Goal: Task Accomplishment & Management: Manage account settings

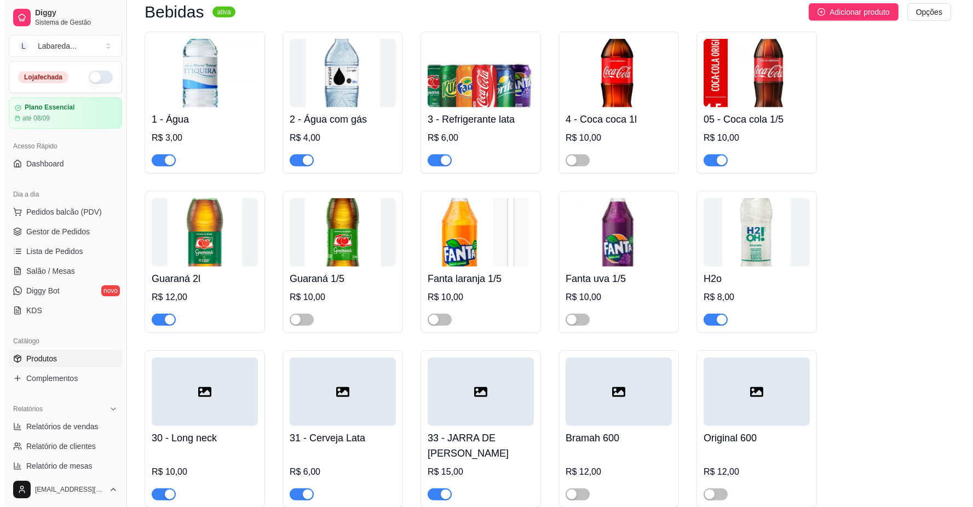
scroll to position [61, 0]
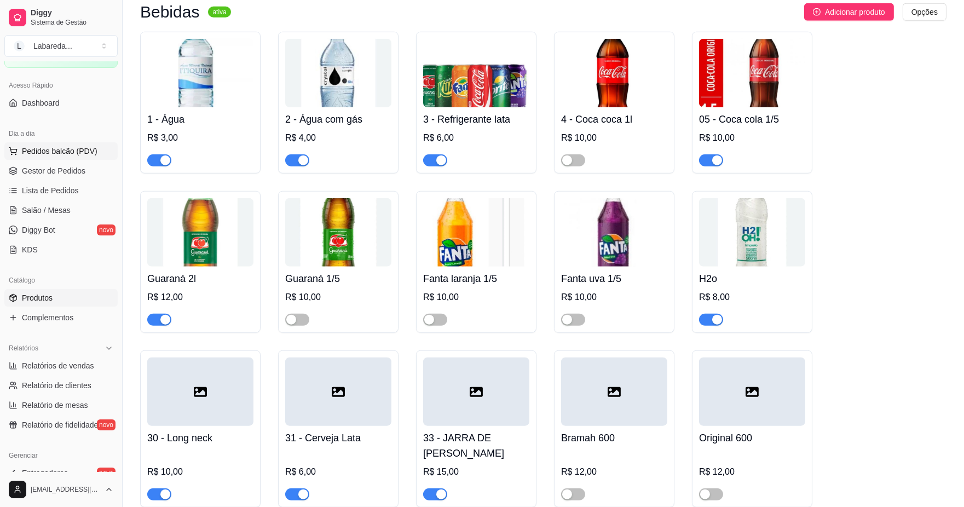
click at [68, 148] on span "Pedidos balcão (PDV)" at bounding box center [60, 151] width 76 height 11
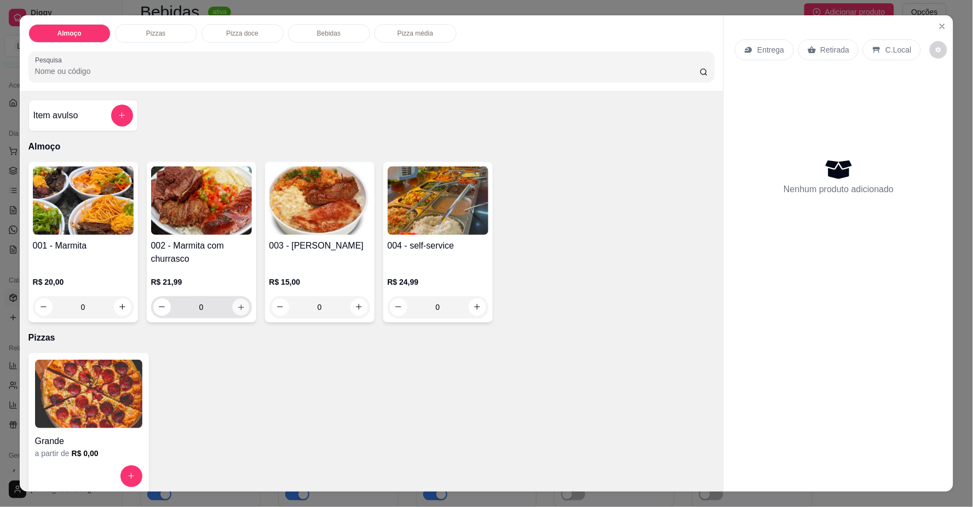
click at [236, 309] on icon "increase-product-quantity" at bounding box center [240, 307] width 8 height 8
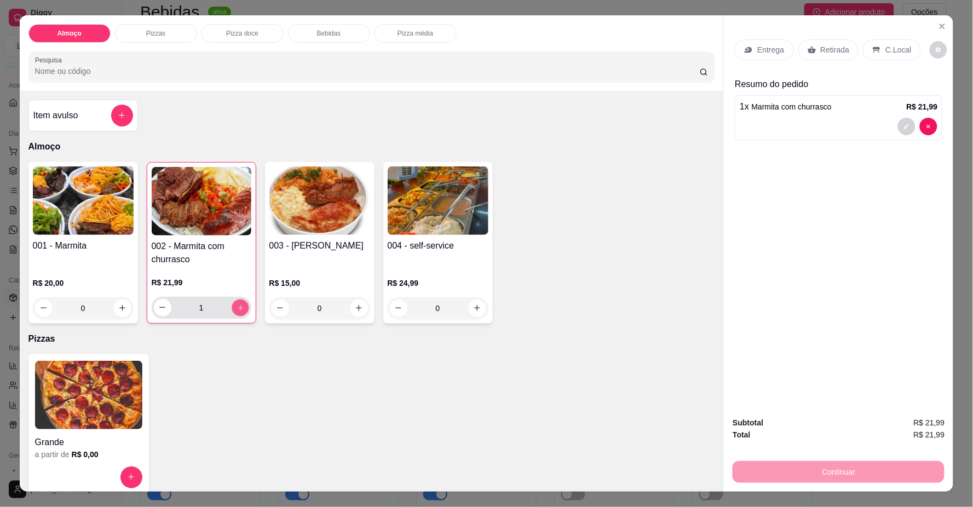
click at [236, 309] on icon "increase-product-quantity" at bounding box center [240, 308] width 8 height 8
type input "2"
drag, startPoint x: 759, startPoint y: 36, endPoint x: 761, endPoint y: 42, distance: 6.1
click at [759, 36] on div "Entrega Retirada C.Local" at bounding box center [837, 50] width 207 height 38
click at [761, 42] on div "Entrega" at bounding box center [763, 49] width 59 height 21
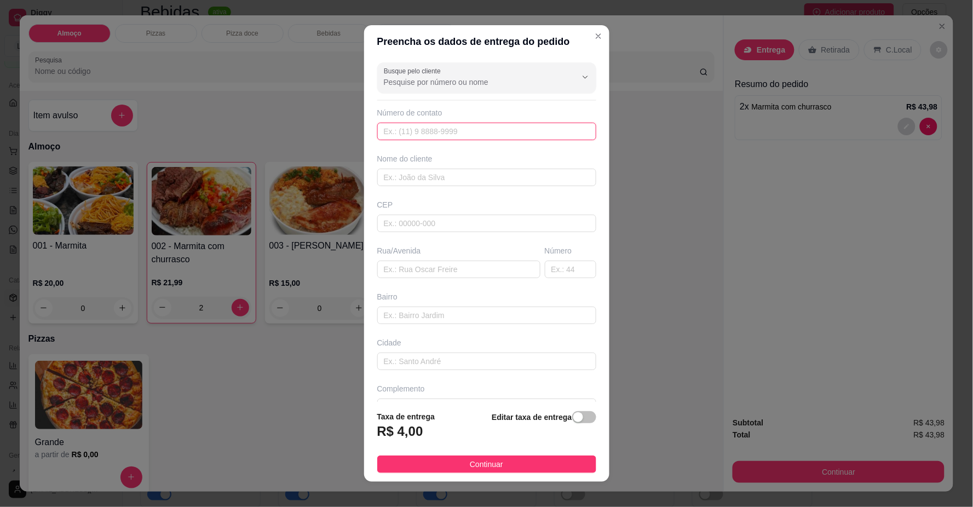
click at [497, 137] on input "text" at bounding box center [486, 132] width 219 height 18
type input "[PHONE_NUMBER]"
click at [489, 183] on input "text" at bounding box center [486, 178] width 219 height 18
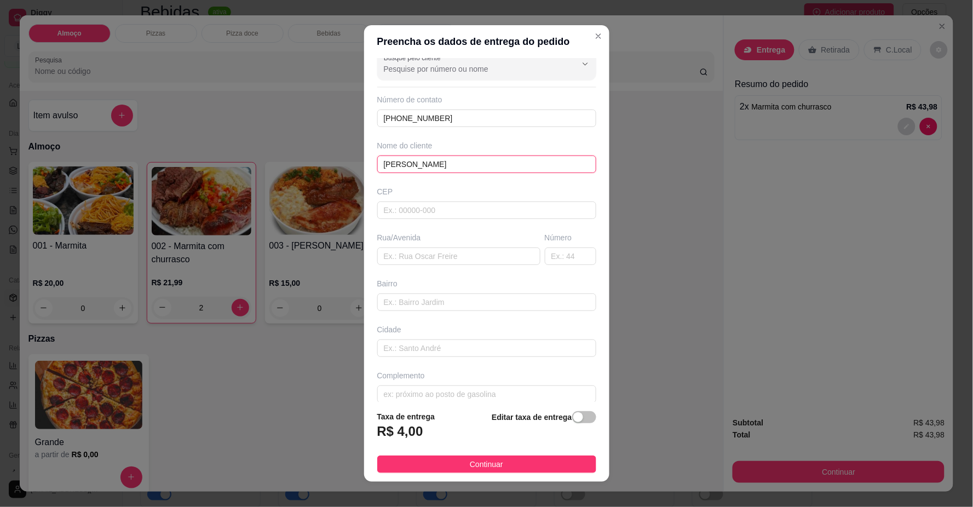
scroll to position [26, 0]
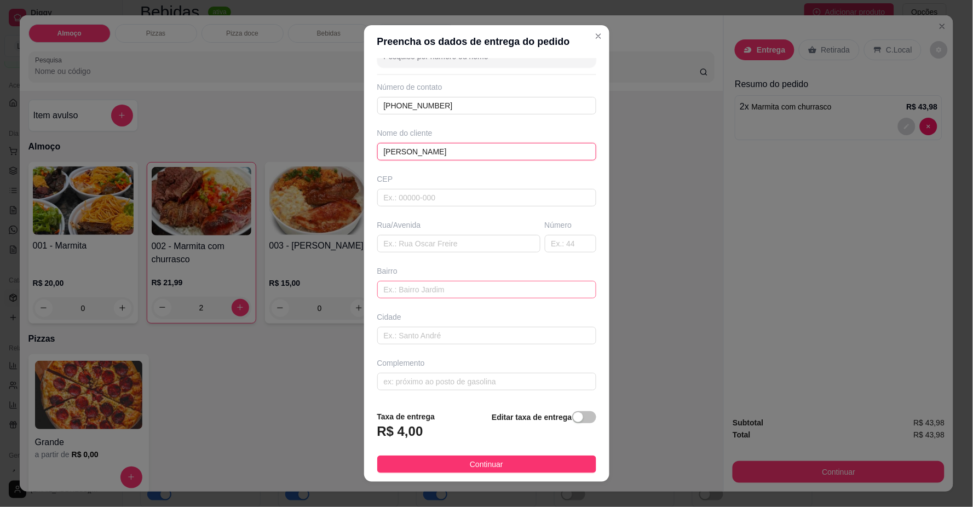
type input "[PERSON_NAME]"
click at [466, 297] on input "text" at bounding box center [486, 290] width 219 height 18
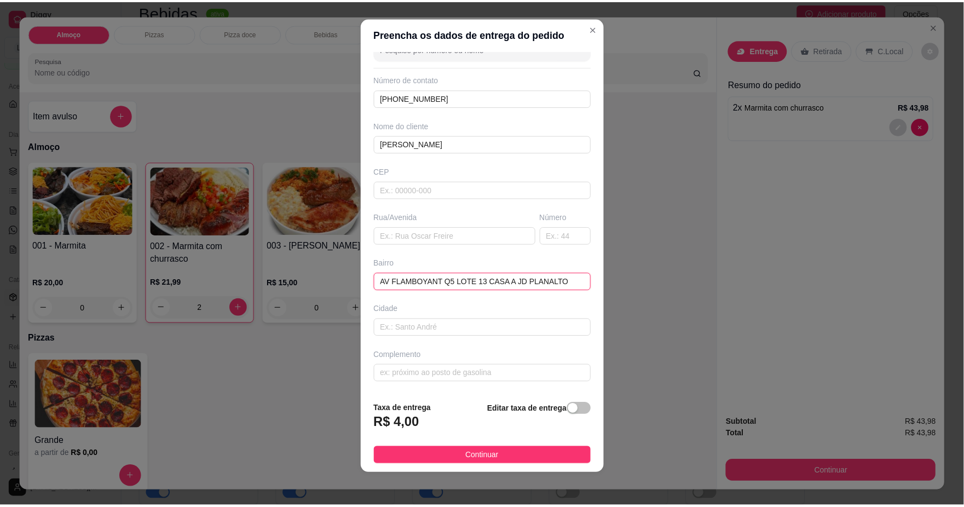
scroll to position [9, 0]
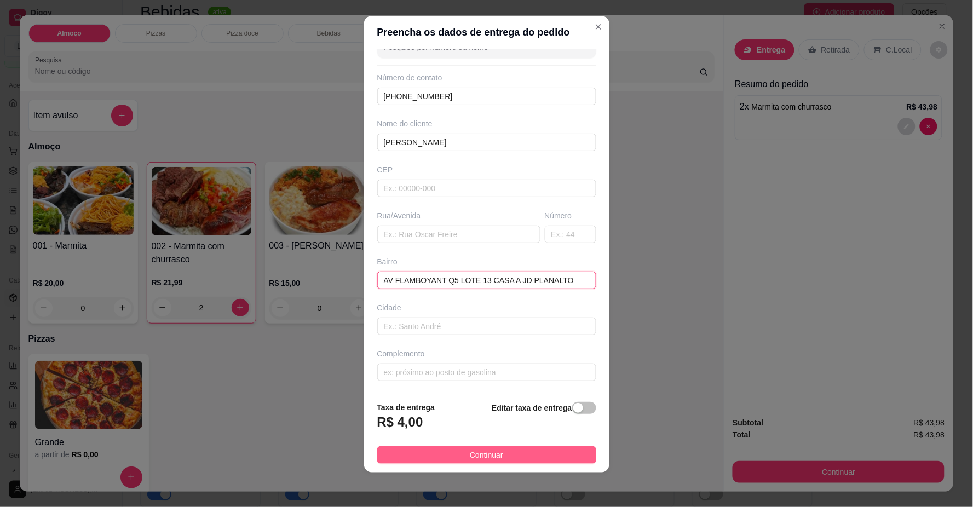
type input "AV FLAMBOYANT Q5 LOTE 13 CASA A JD PLANALTO"
click at [534, 450] on button "Continuar" at bounding box center [486, 455] width 219 height 18
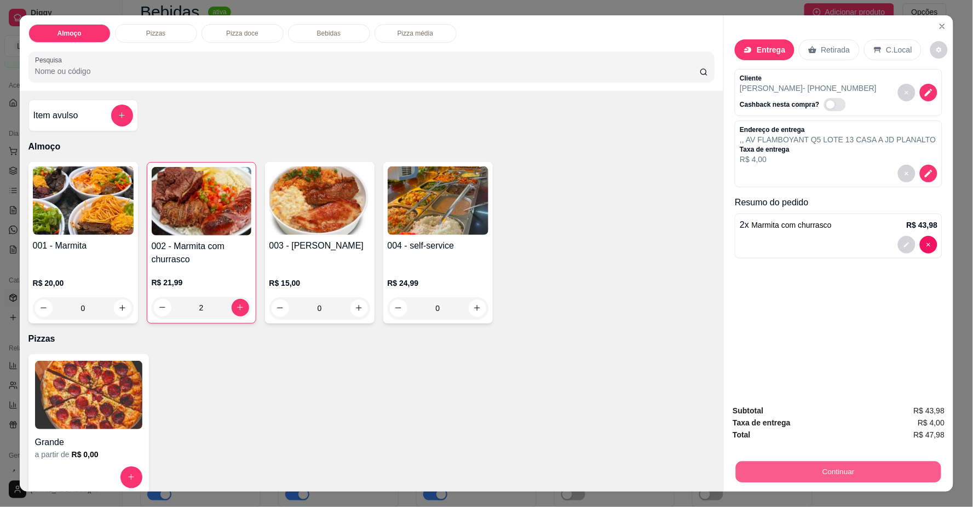
click at [827, 474] on button "Continuar" at bounding box center [838, 471] width 205 height 21
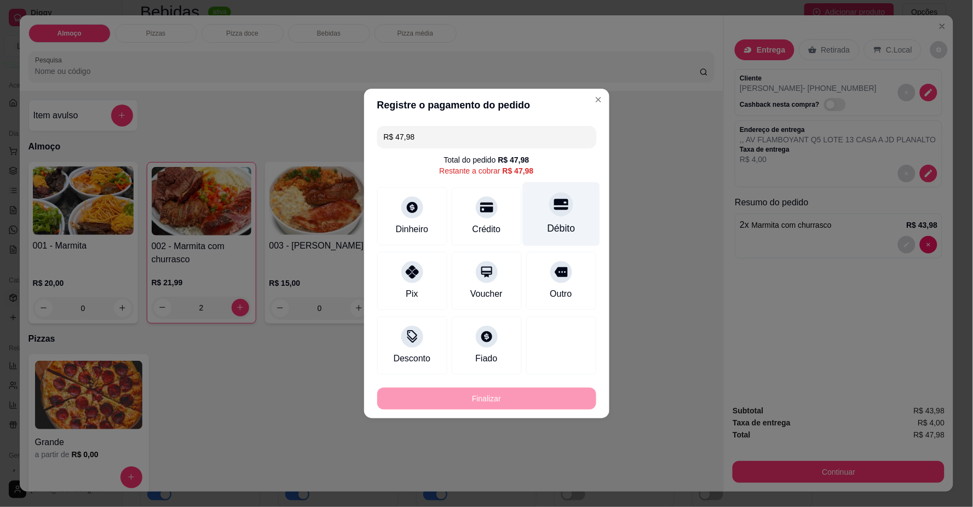
click at [549, 221] on div "Débito" at bounding box center [560, 214] width 77 height 64
type input "R$ 0,00"
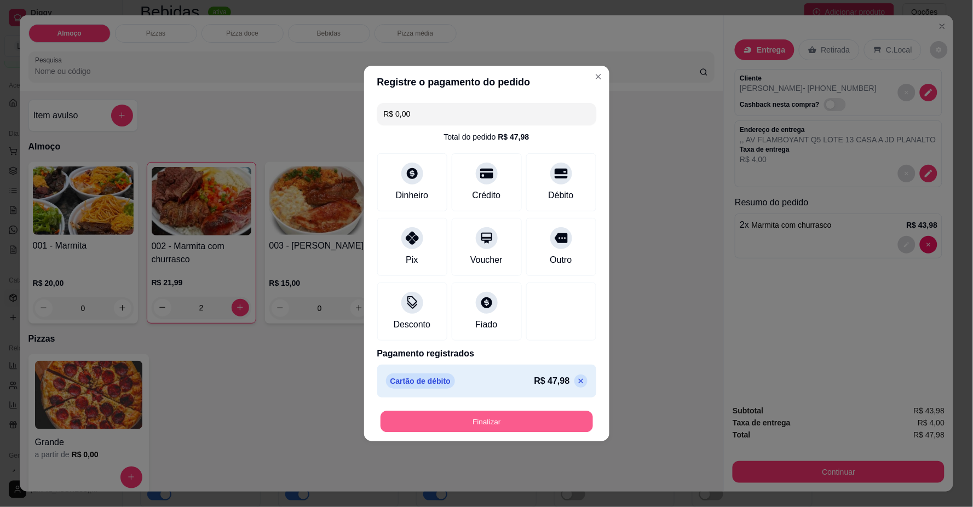
click at [529, 423] on button "Finalizar" at bounding box center [486, 421] width 212 height 21
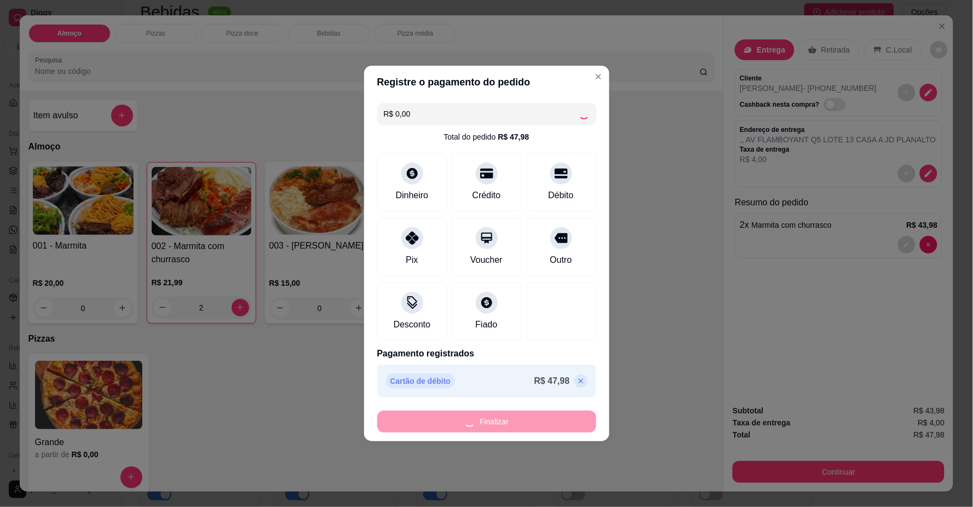
type input "0"
type input "-R$ 47,98"
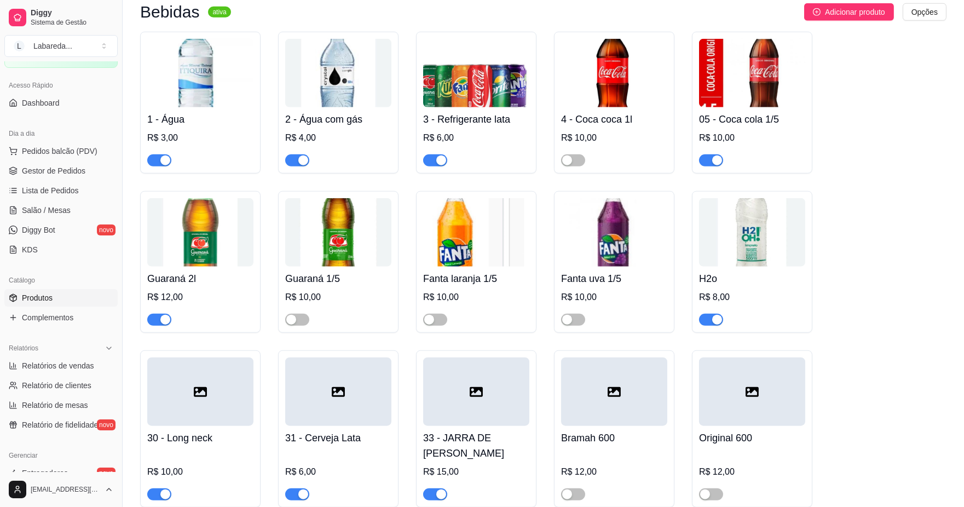
click at [913, 286] on div "1 - Água R$ 3,00 2 - Água com gás R$ 4,00 3 - Refrigerante lata R$ 6,00 4 - Coc…" at bounding box center [543, 349] width 806 height 635
click at [917, 326] on div "1 - Água R$ 3,00 2 - Água com gás R$ 4,00 3 - Refrigerante lata R$ 6,00 4 - Coc…" at bounding box center [543, 349] width 806 height 635
click at [51, 167] on span "Gestor de Pedidos" at bounding box center [53, 170] width 63 height 11
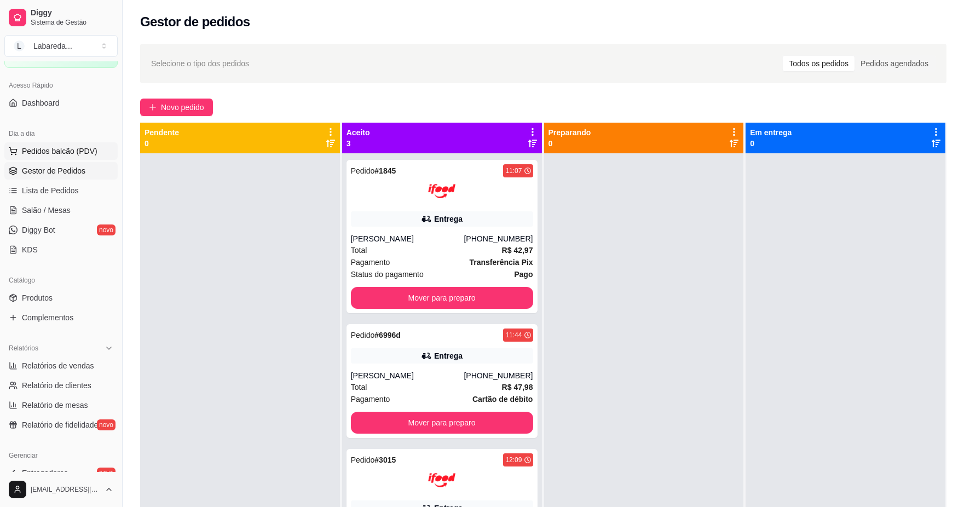
click at [55, 146] on span "Pedidos balcão (PDV)" at bounding box center [60, 151] width 76 height 11
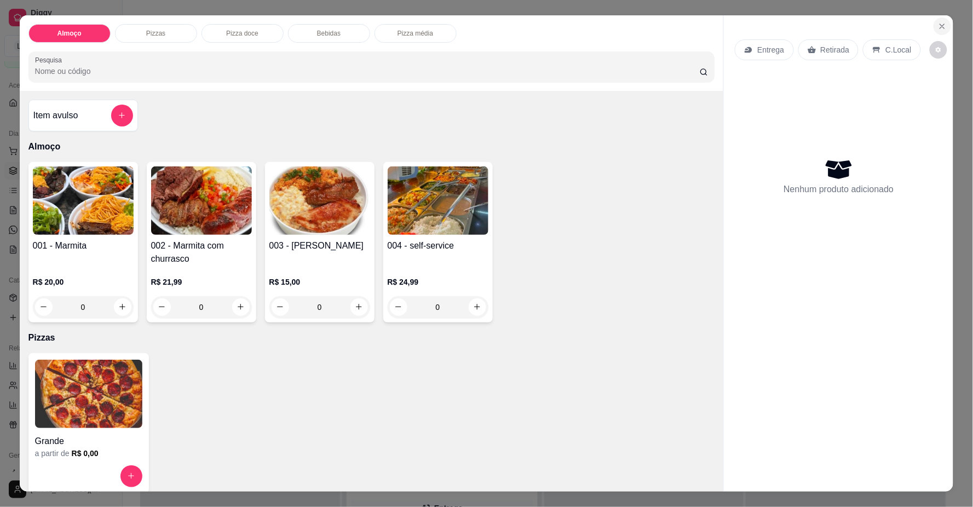
click at [940, 25] on icon "Close" at bounding box center [942, 26] width 4 height 4
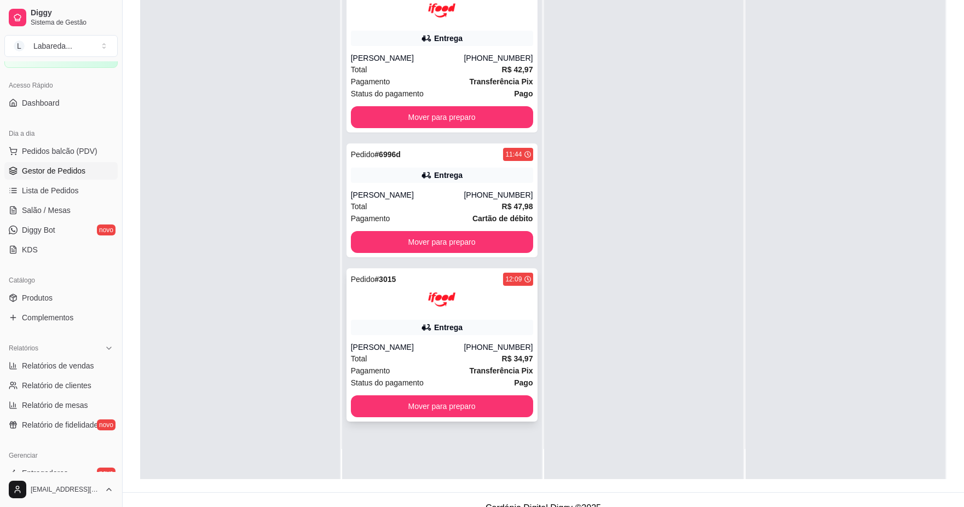
scroll to position [167, 0]
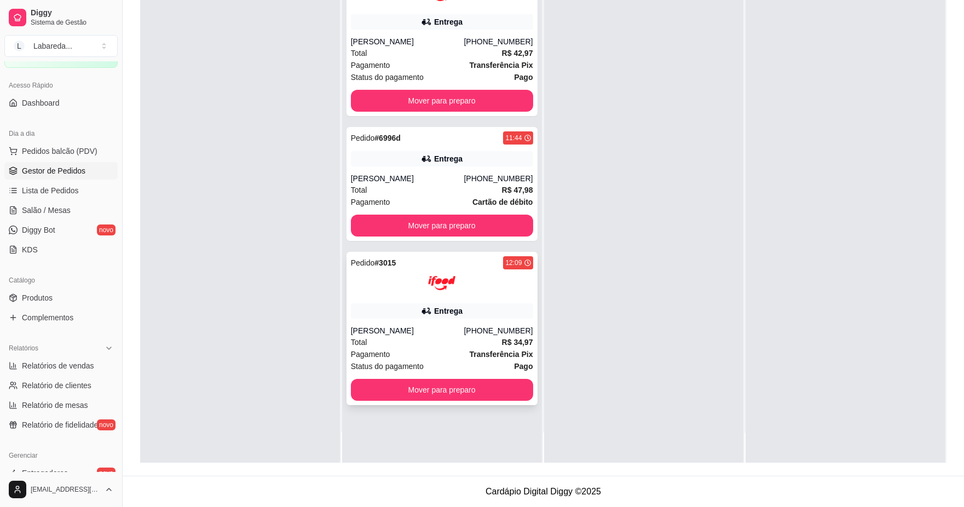
click at [417, 331] on div "[PERSON_NAME]" at bounding box center [407, 330] width 113 height 11
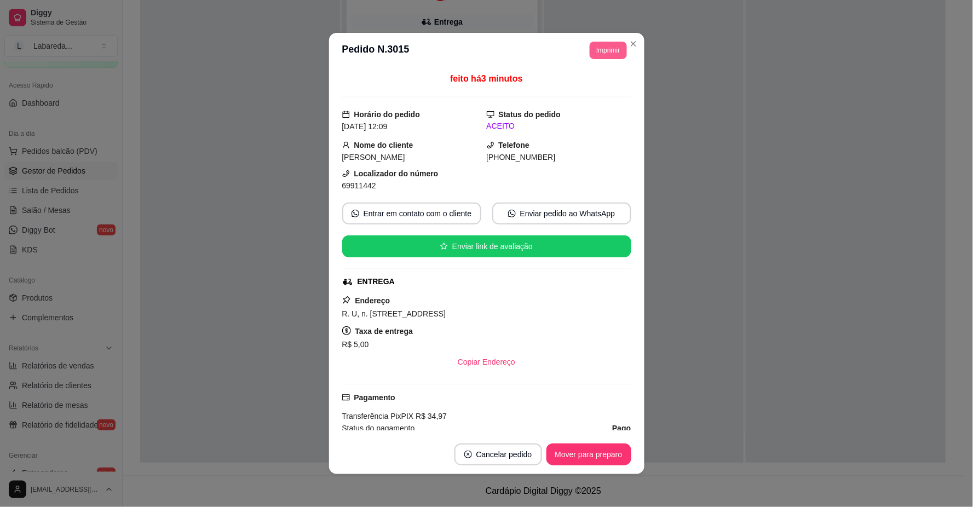
click at [597, 51] on button "Imprimir" at bounding box center [607, 51] width 37 height 18
click at [589, 88] on button "IMPRESSORA" at bounding box center [583, 90] width 79 height 18
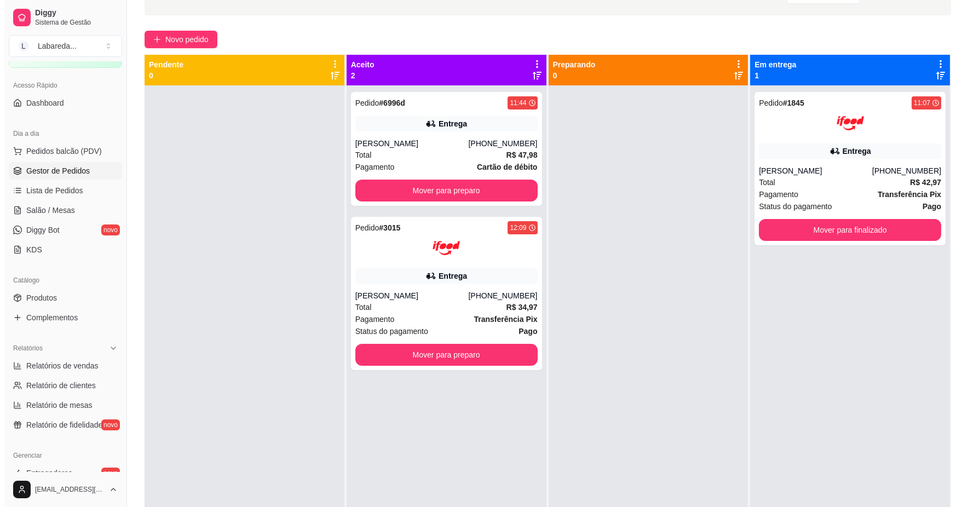
scroll to position [0, 0]
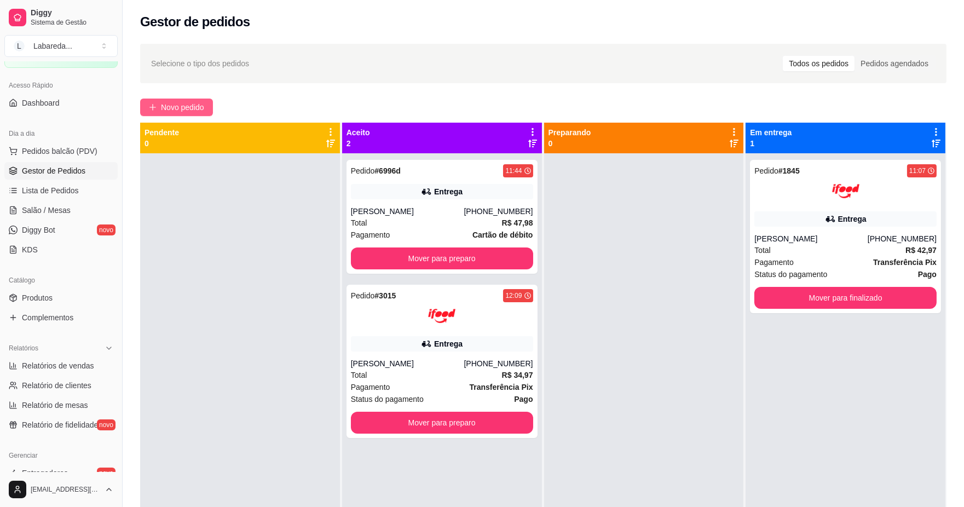
click at [194, 112] on span "Novo pedido" at bounding box center [182, 107] width 43 height 12
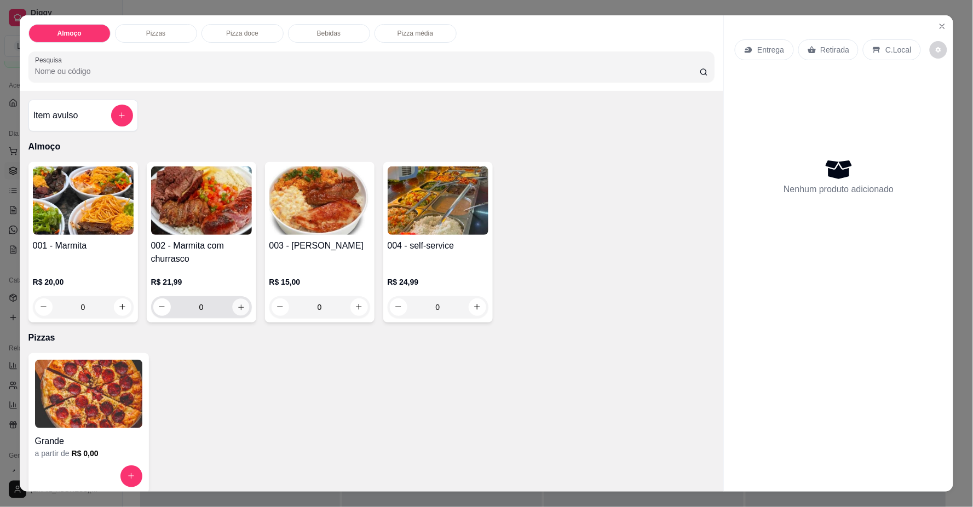
click at [241, 305] on button "increase-product-quantity" at bounding box center [240, 306] width 17 height 17
type input "1"
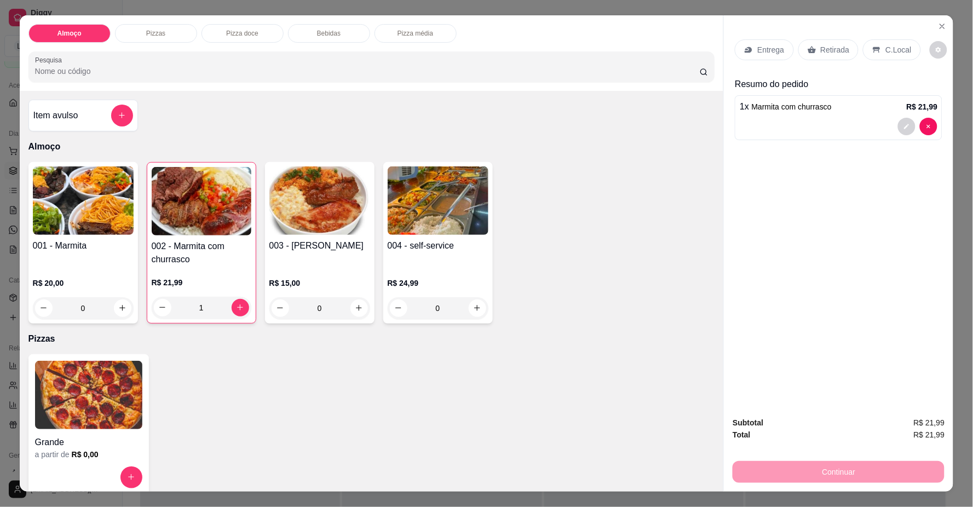
click at [763, 41] on div "Entrega" at bounding box center [763, 49] width 59 height 21
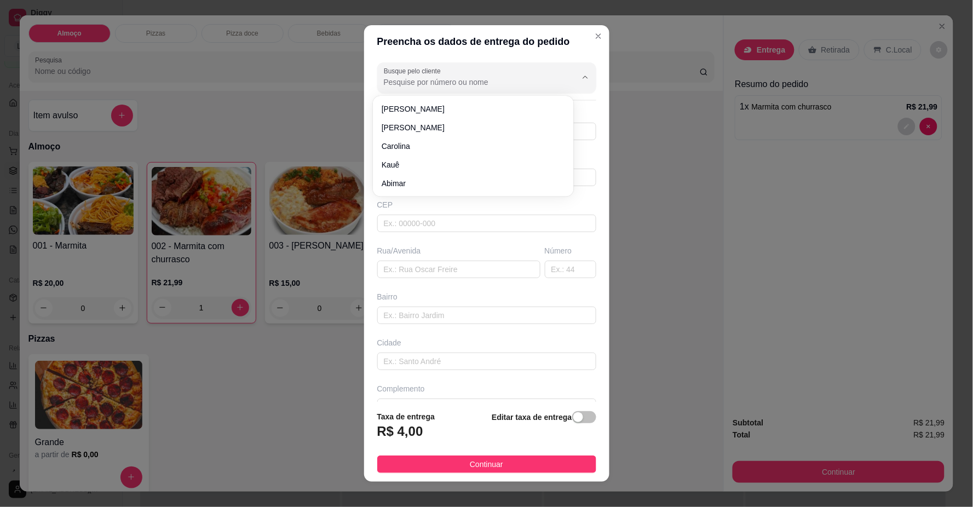
click at [500, 86] on input "Busque pelo cliente" at bounding box center [471, 82] width 175 height 11
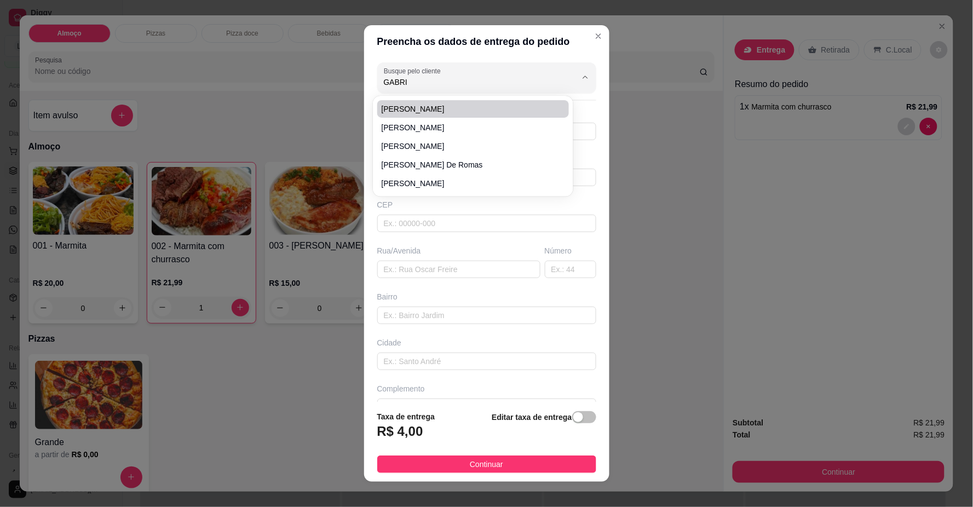
click at [485, 117] on li "[PERSON_NAME]" at bounding box center [473, 109] width 192 height 18
type input "[PERSON_NAME]"
type input "61999510967"
type input "[PERSON_NAME]"
type input "AV A QD 56 LT 19B"
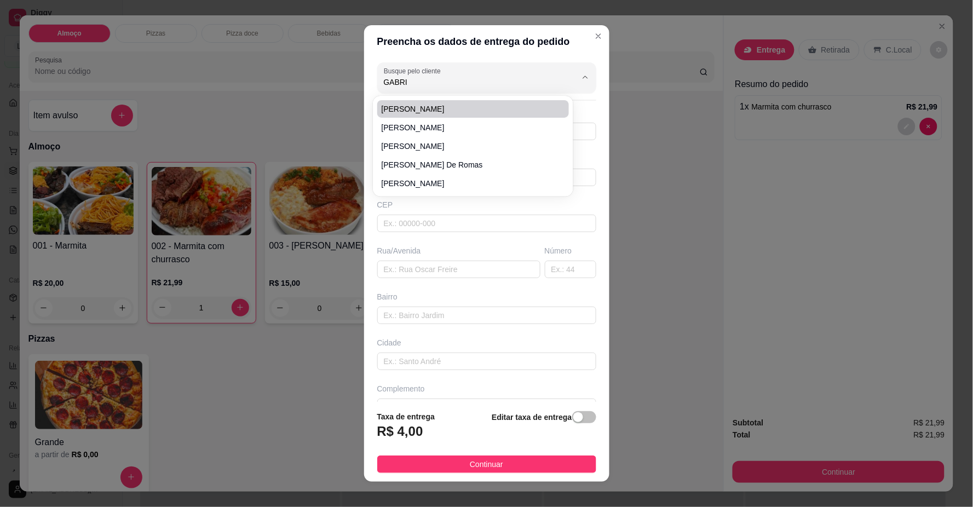
type input "PARQUE DA COLINA 2"
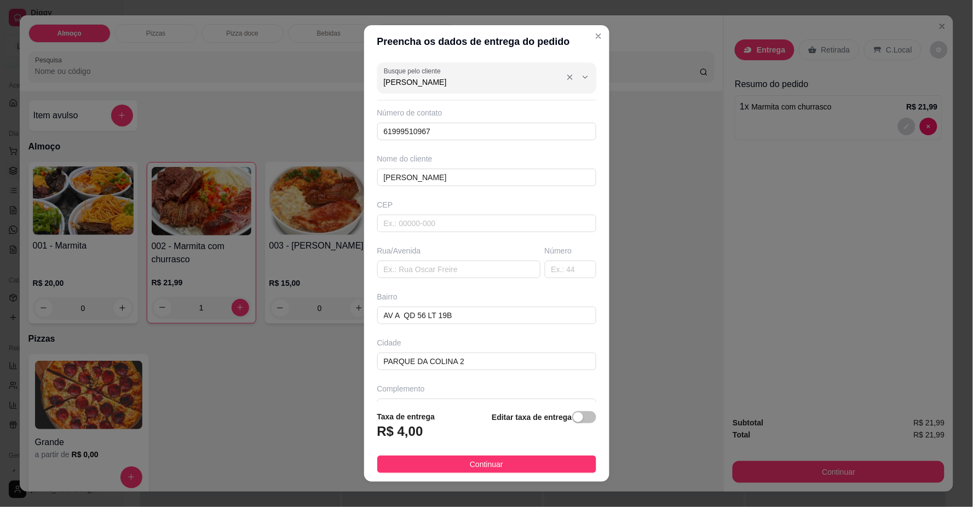
click at [443, 77] on input "[PERSON_NAME]" at bounding box center [471, 82] width 175 height 11
type input "[PERSON_NAME]"
click at [439, 129] on span "[PERSON_NAME]" at bounding box center [467, 127] width 172 height 11
type input "61996929945"
type input "LOCALIZAÇÃO"
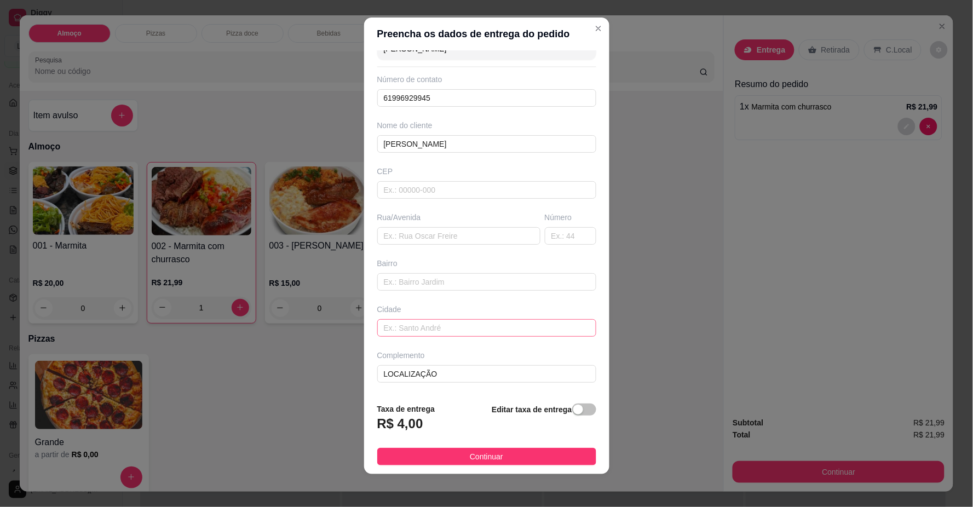
scroll to position [9, 0]
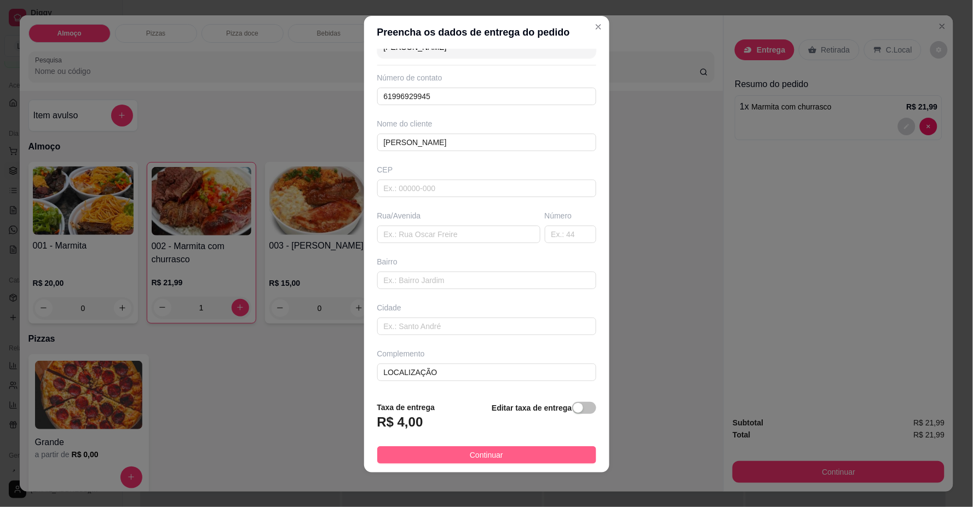
drag, startPoint x: 420, startPoint y: 455, endPoint x: 432, endPoint y: 455, distance: 12.0
click at [422, 455] on button "Continuar" at bounding box center [486, 455] width 219 height 18
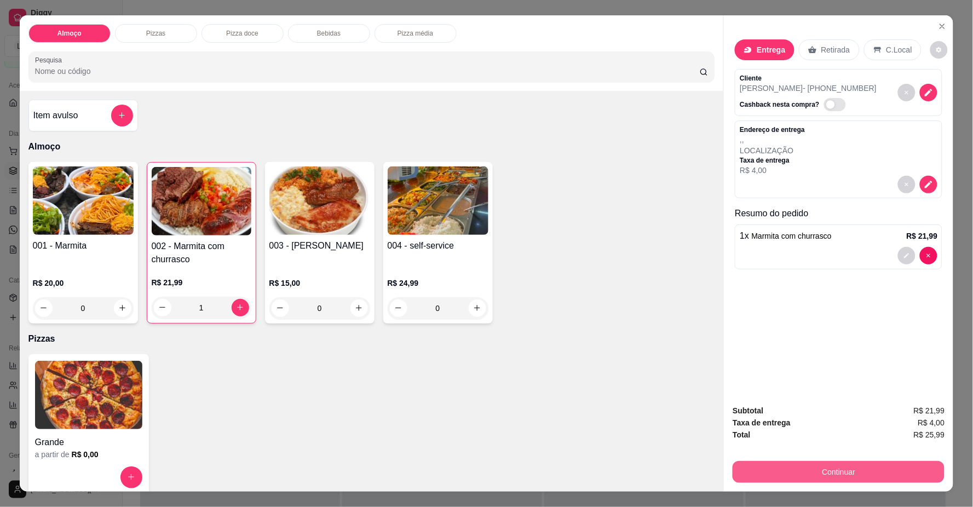
click at [778, 461] on button "Continuar" at bounding box center [838, 472] width 212 height 22
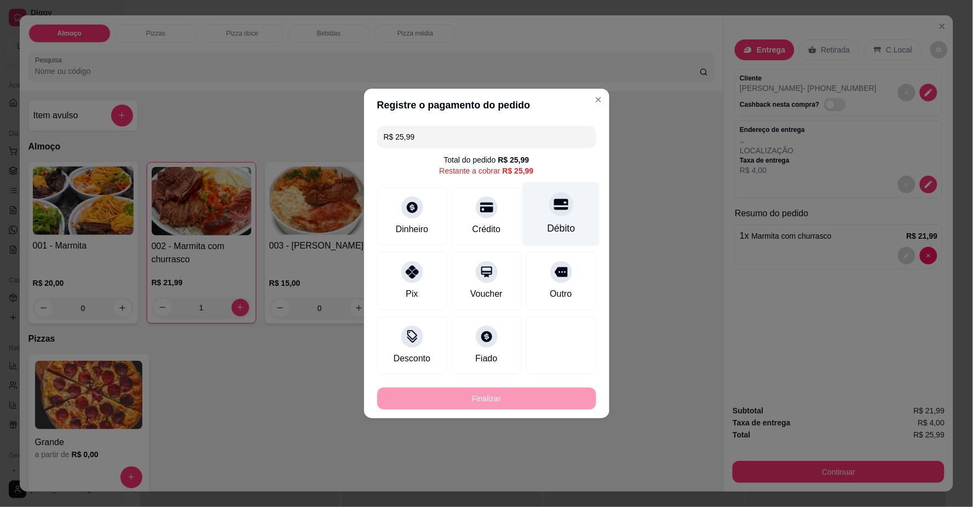
click at [558, 223] on div "Débito" at bounding box center [561, 228] width 28 height 14
type input "R$ 0,00"
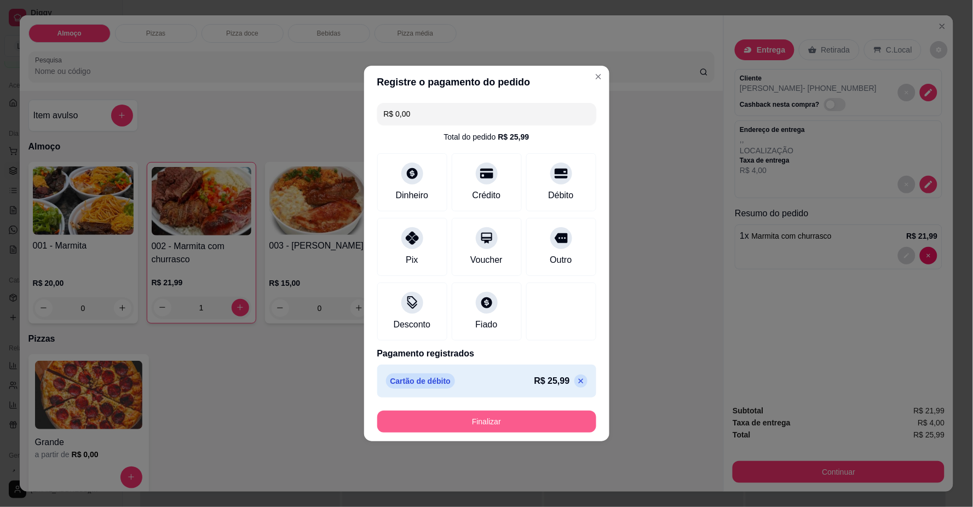
click at [540, 427] on button "Finalizar" at bounding box center [486, 421] width 219 height 22
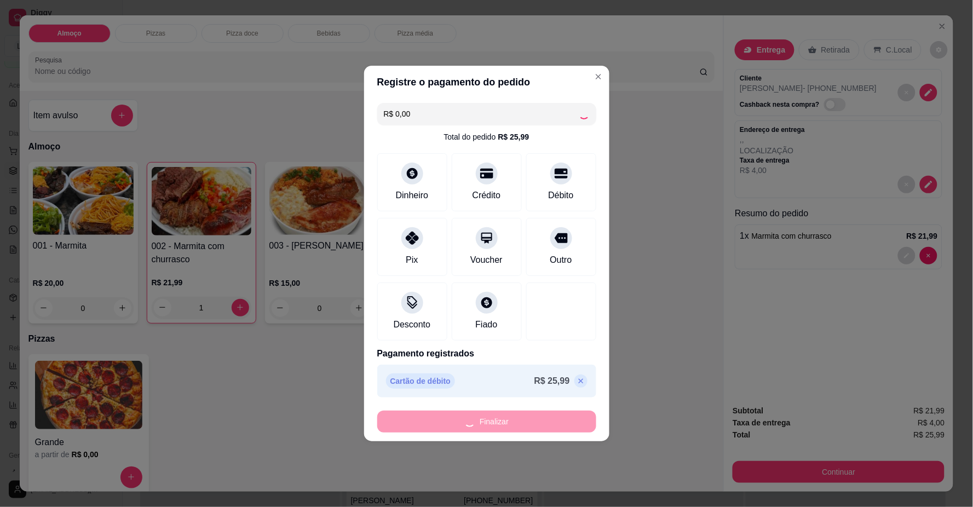
type input "0"
type input "-R$ 25,99"
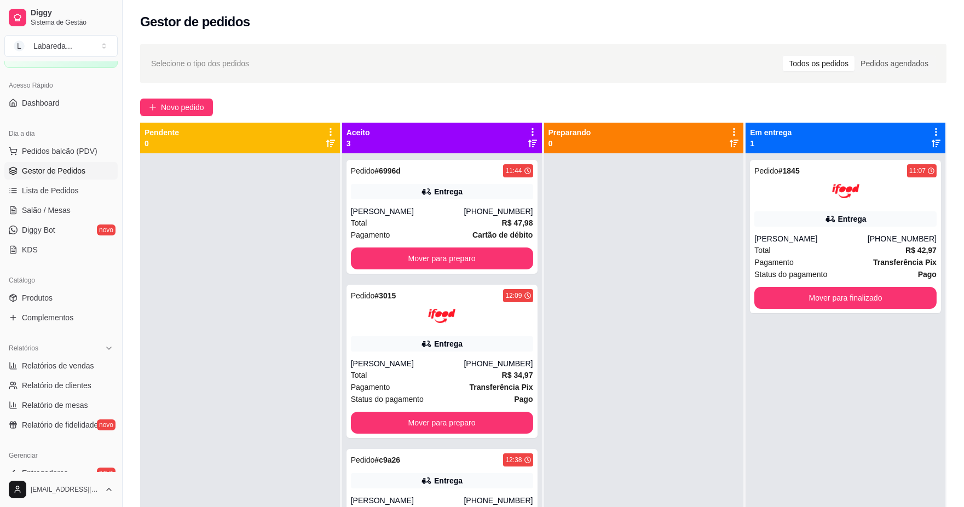
drag, startPoint x: 179, startPoint y: 97, endPoint x: 181, endPoint y: 119, distance: 22.0
click at [181, 97] on div "Selecione o tipo dos pedidos Todos os pedidos Pedidos agendados Novo pedido Pen…" at bounding box center [543, 339] width 841 height 605
click at [181, 119] on div "Selecione o tipo dos pedidos Todos os pedidos Pedidos agendados Novo pedido Pen…" at bounding box center [543, 339] width 841 height 605
click at [180, 112] on span "Novo pedido" at bounding box center [182, 107] width 43 height 12
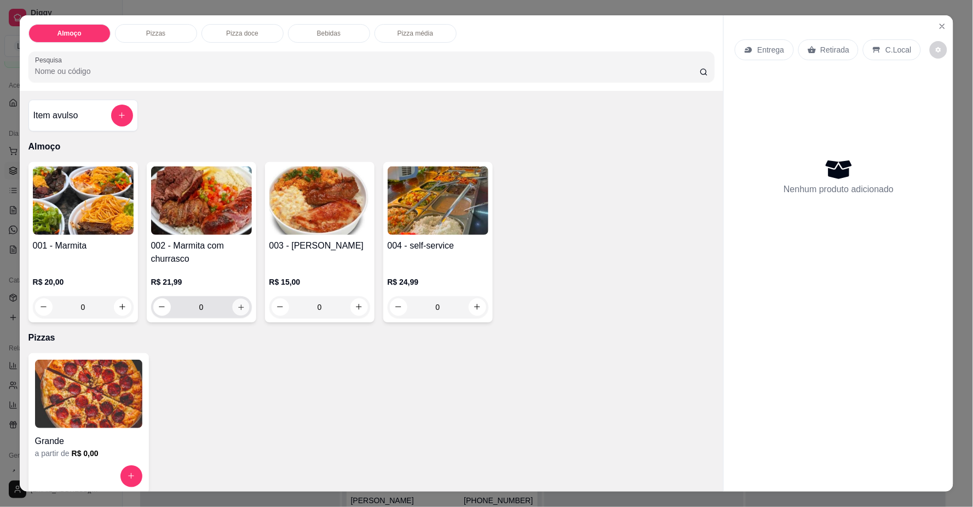
click at [241, 312] on button "increase-product-quantity" at bounding box center [240, 306] width 17 height 17
type input "1"
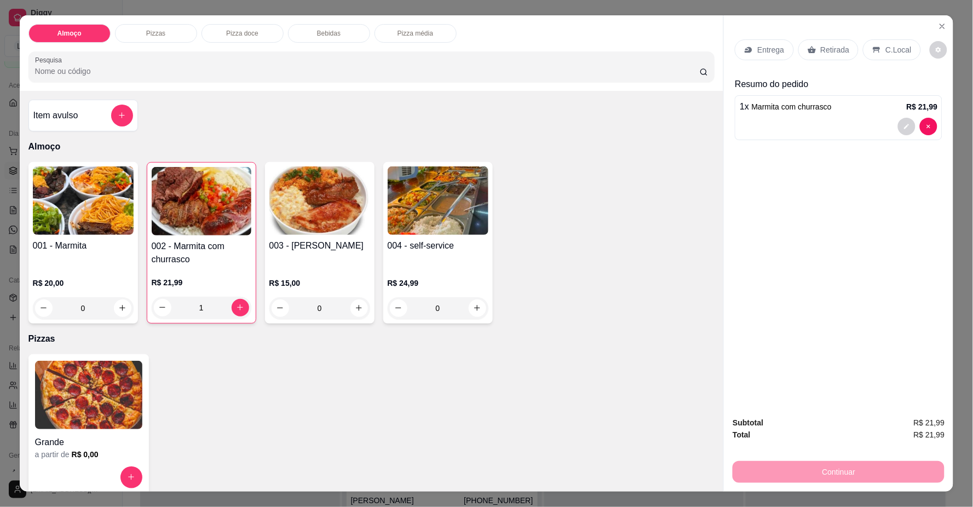
click at [773, 53] on p "Entrega" at bounding box center [770, 49] width 27 height 11
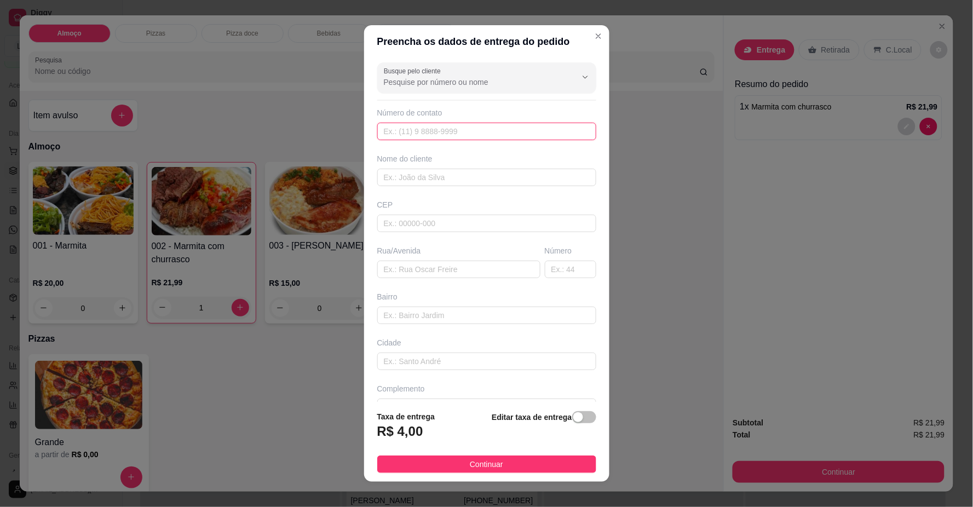
drag, startPoint x: 484, startPoint y: 135, endPoint x: 491, endPoint y: 135, distance: 7.1
click at [485, 135] on input "text" at bounding box center [486, 132] width 219 height 18
type input "[PHONE_NUMBER]"
click at [491, 178] on input "text" at bounding box center [486, 178] width 219 height 18
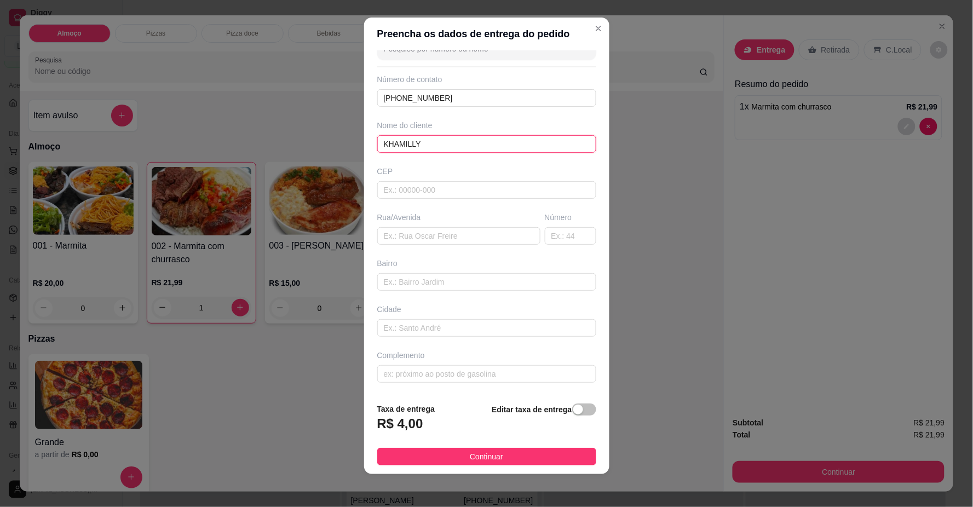
scroll to position [9, 0]
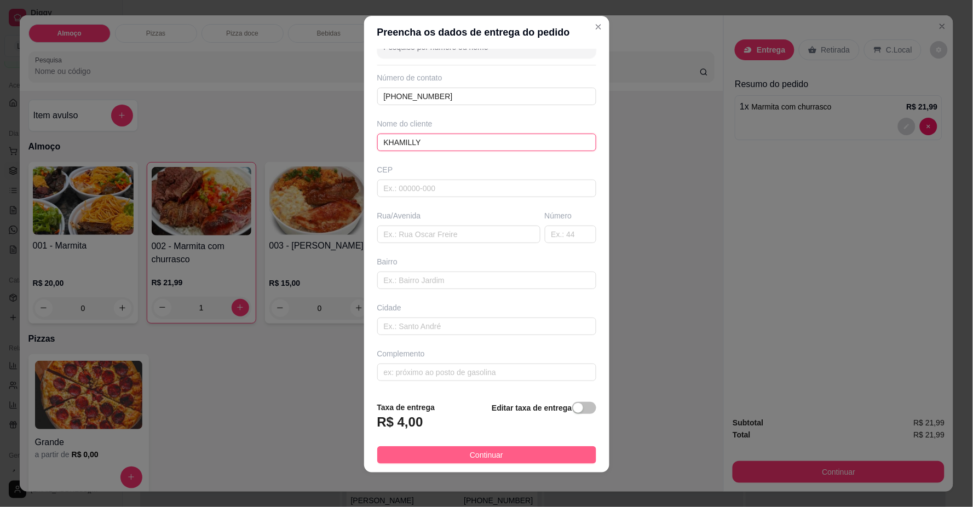
type input "KHAMILLY"
click at [500, 450] on button "Continuar" at bounding box center [486, 455] width 219 height 18
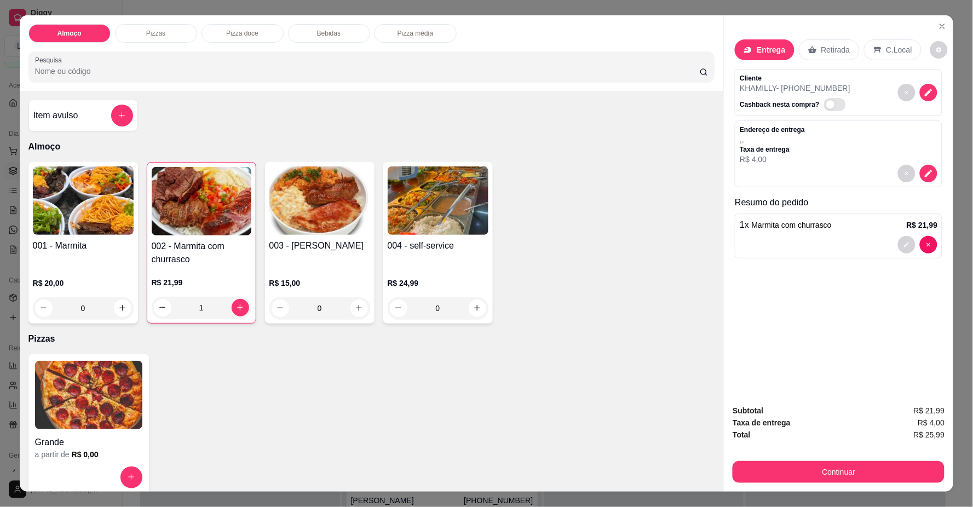
drag, startPoint x: 879, startPoint y: 158, endPoint x: 884, endPoint y: 169, distance: 12.0
click at [879, 161] on div "Endereço de entrega , , Taxa de entrega R$ 4,00" at bounding box center [838, 144] width 198 height 39
click at [928, 176] on icon "decrease-product-quantity" at bounding box center [928, 174] width 10 height 10
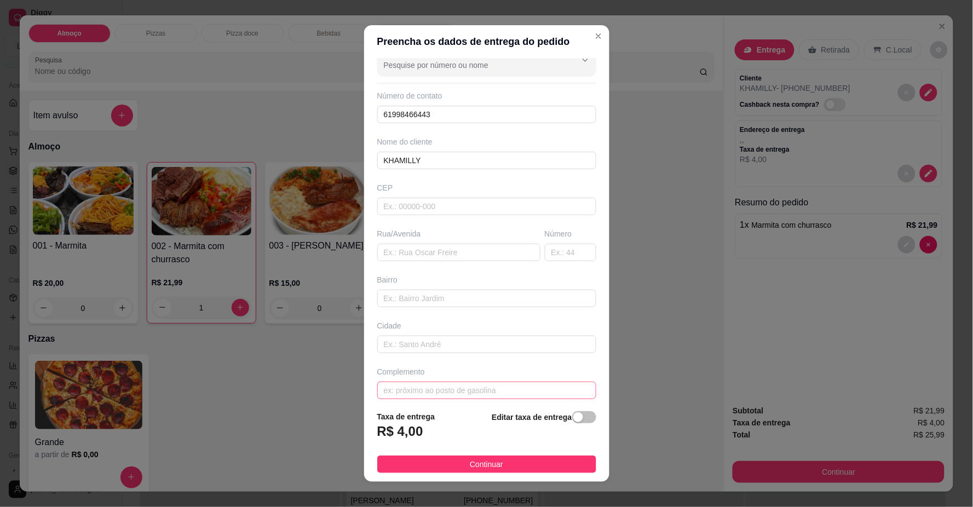
scroll to position [26, 0]
click at [386, 233] on div "Rua/Avenida" at bounding box center [458, 235] width 167 height 33
click at [387, 244] on input "text" at bounding box center [458, 244] width 163 height 18
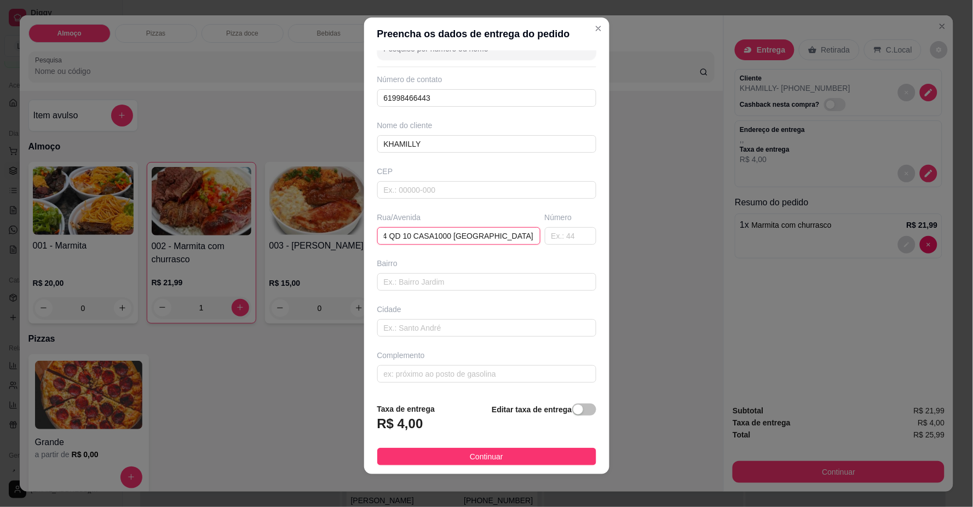
scroll to position [9, 0]
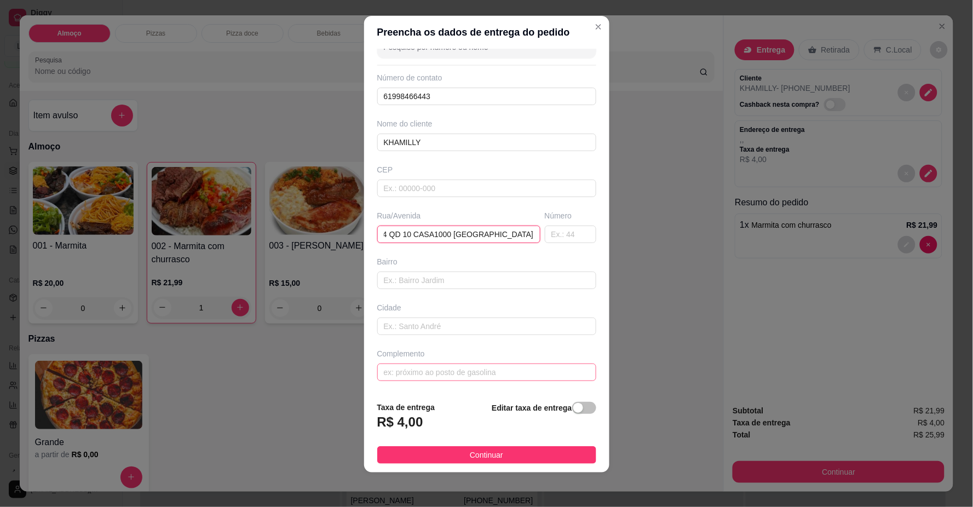
type input "RUA 4 QD 10 CASA1000 [GEOGRAPHIC_DATA]"
click at [391, 374] on input "text" at bounding box center [486, 372] width 219 height 18
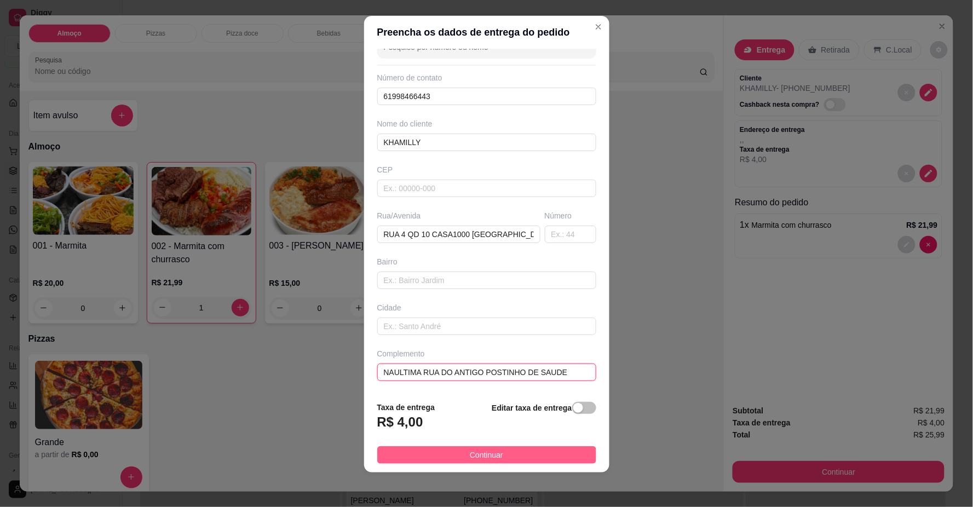
type input "NAULTIMA RUA DO ANTIGO POSTINHO DE SAUDE"
click at [470, 460] on span "Continuar" at bounding box center [486, 455] width 33 height 12
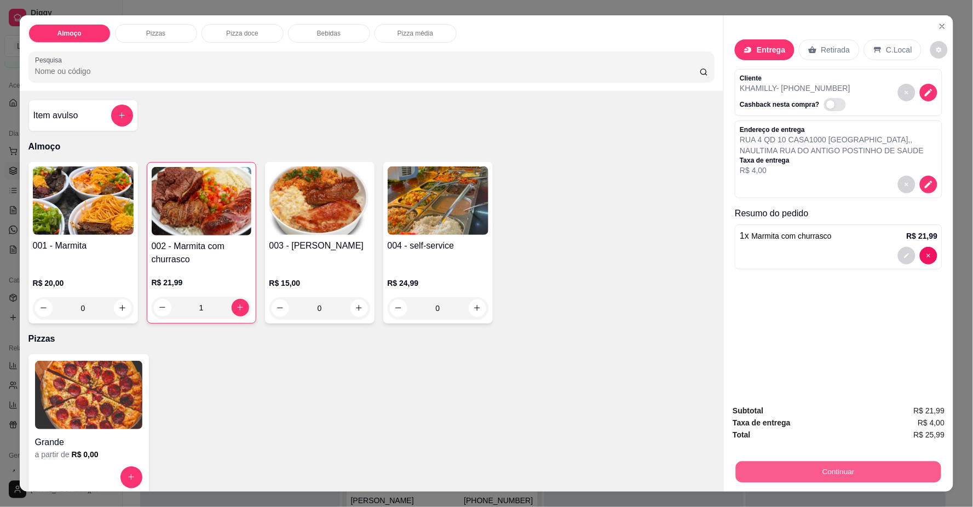
click at [760, 463] on button "Continuar" at bounding box center [838, 471] width 205 height 21
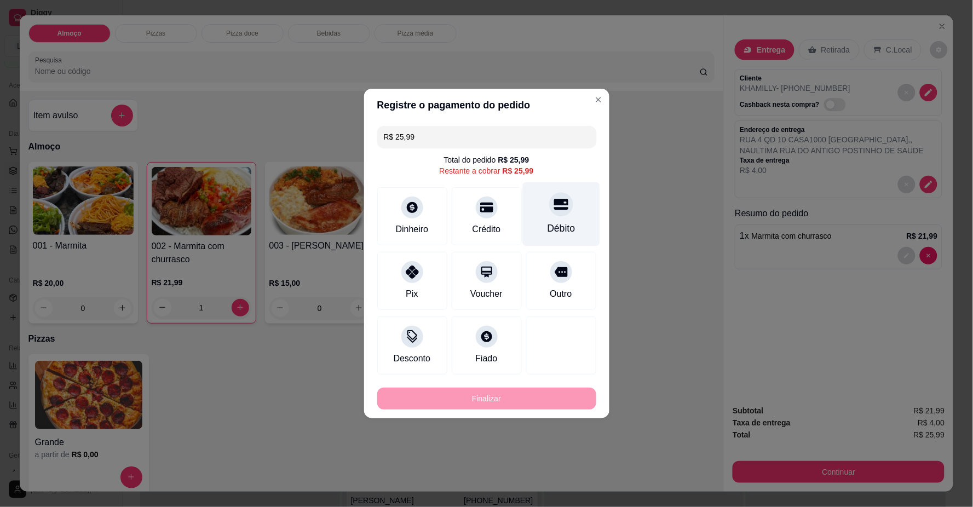
click at [557, 222] on div "Débito" at bounding box center [561, 228] width 28 height 14
type input "R$ 0,00"
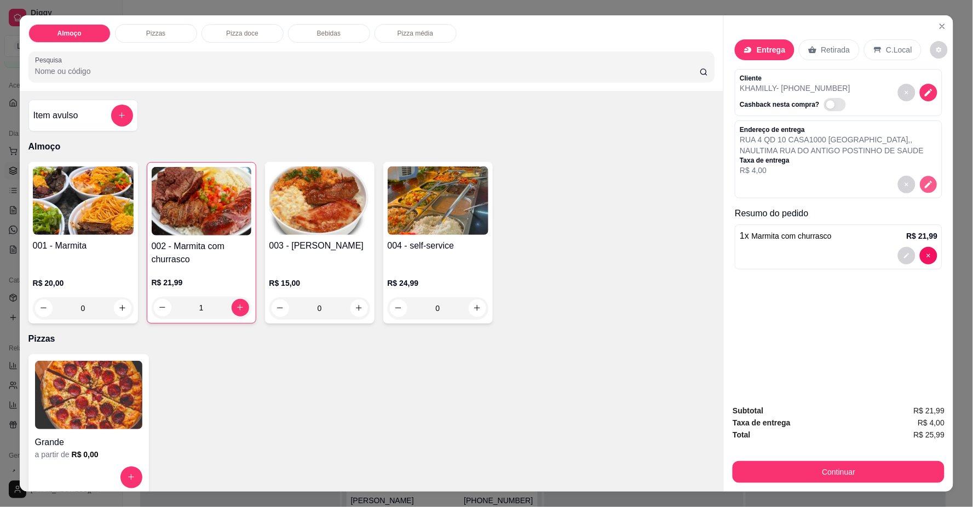
click at [925, 184] on icon "decrease-product-quantity" at bounding box center [928, 184] width 7 height 7
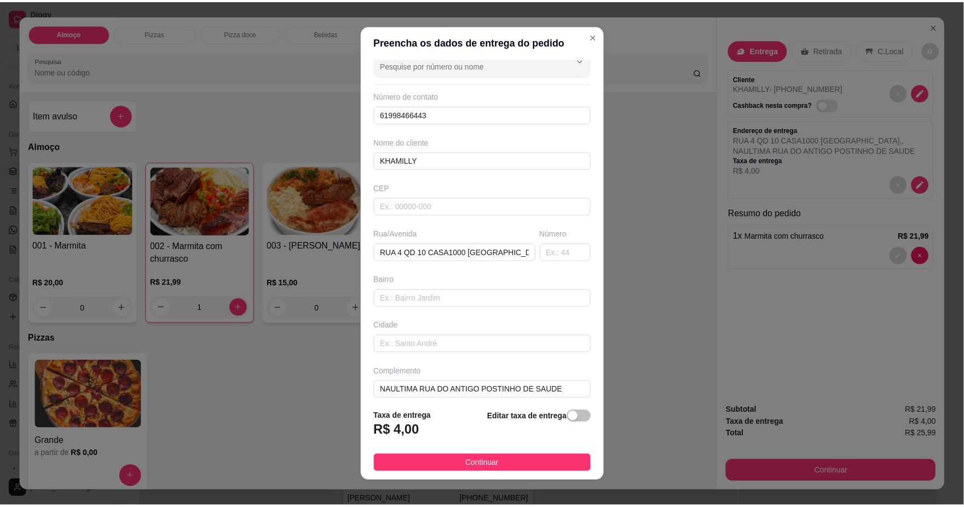
scroll to position [26, 0]
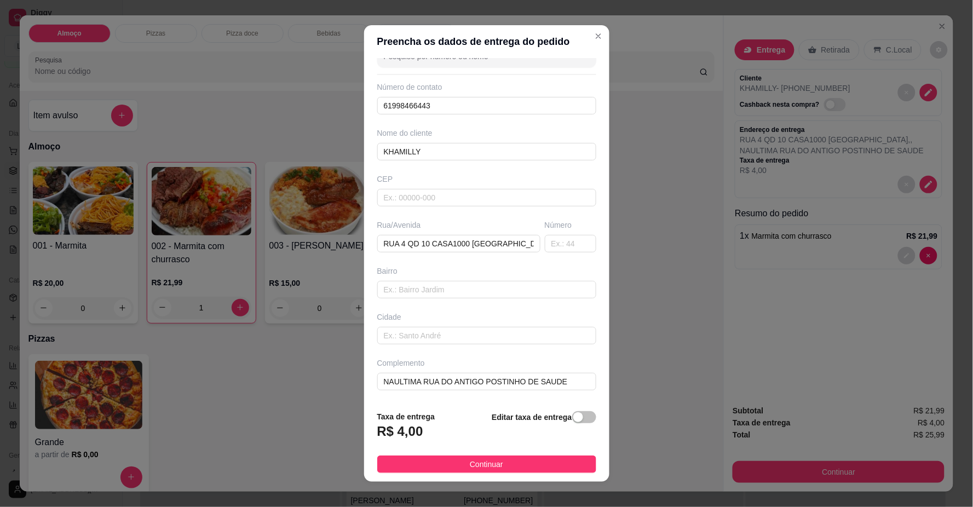
click at [530, 433] on div "Editar taxa de entrega" at bounding box center [543, 428] width 104 height 36
click at [501, 415] on strong "Editar taxa de entrega" at bounding box center [531, 417] width 80 height 9
click at [575, 414] on span "button" at bounding box center [584, 417] width 24 height 12
click at [402, 430] on input "0,00" at bounding box center [436, 435] width 117 height 21
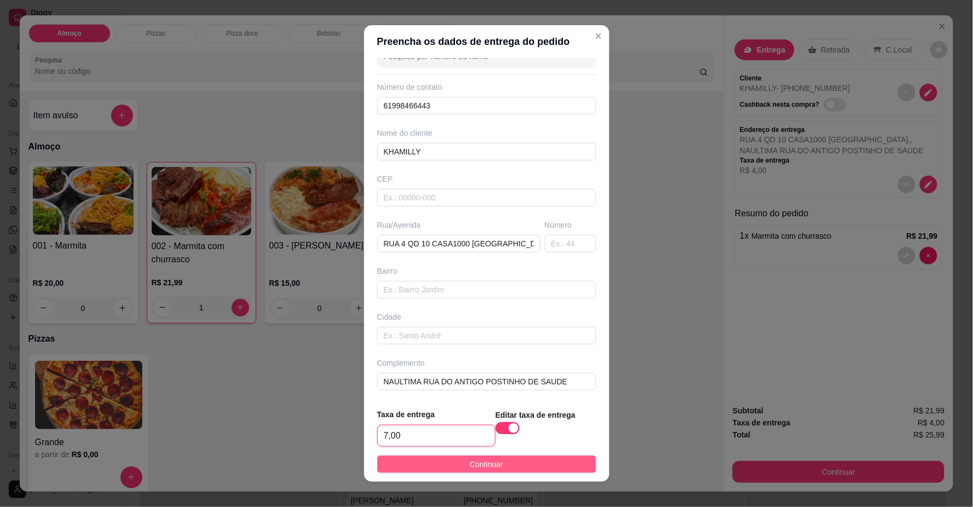
type input "7,00"
click at [457, 465] on button "Continuar" at bounding box center [486, 464] width 219 height 18
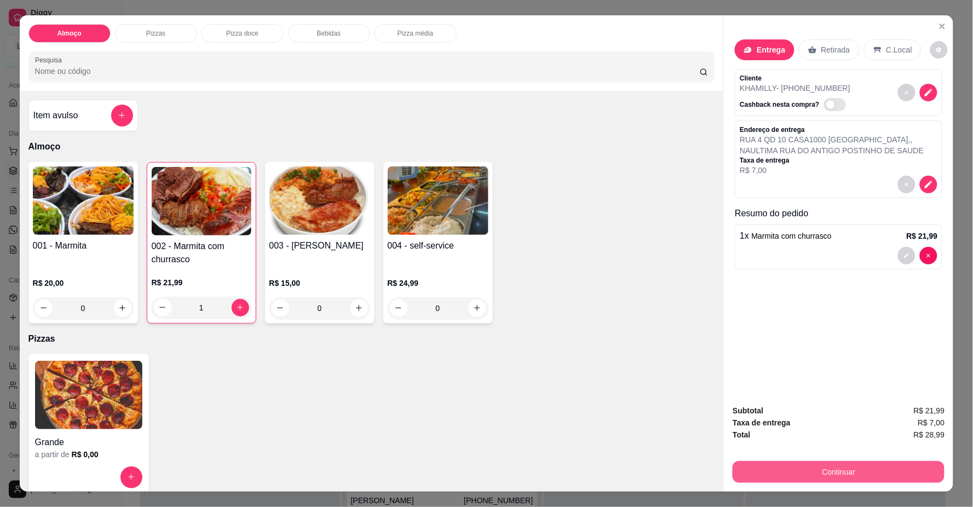
click at [869, 473] on button "Continuar" at bounding box center [838, 472] width 212 height 22
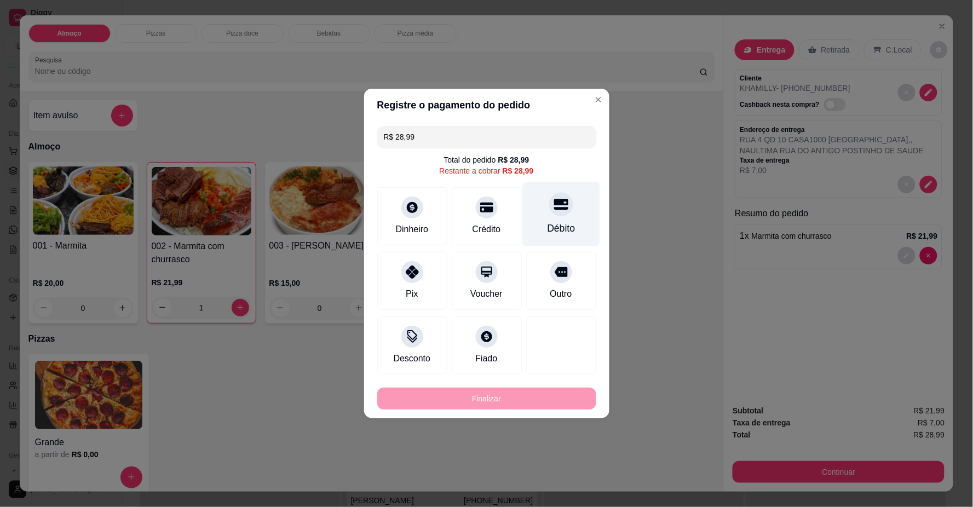
click at [547, 225] on div "Débito" at bounding box center [561, 228] width 28 height 14
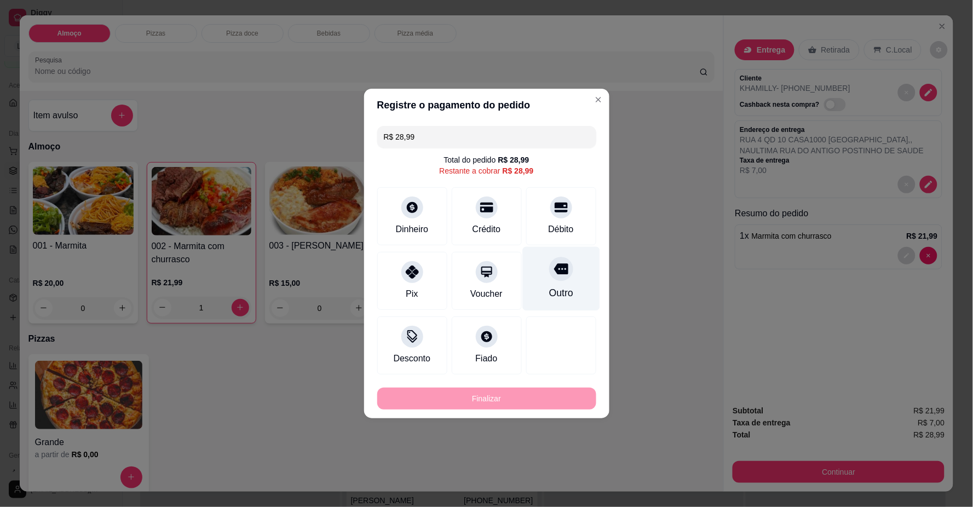
type input "R$ 0,00"
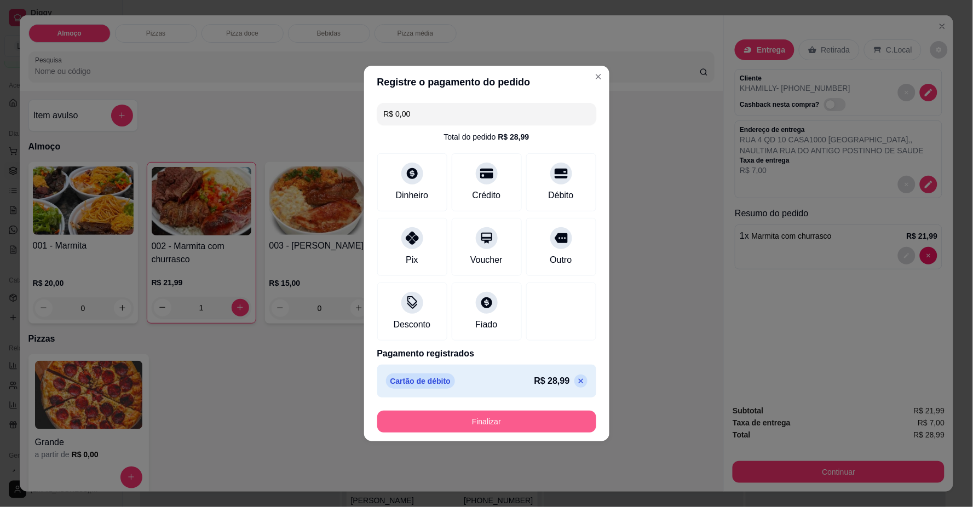
click at [541, 419] on button "Finalizar" at bounding box center [486, 421] width 219 height 22
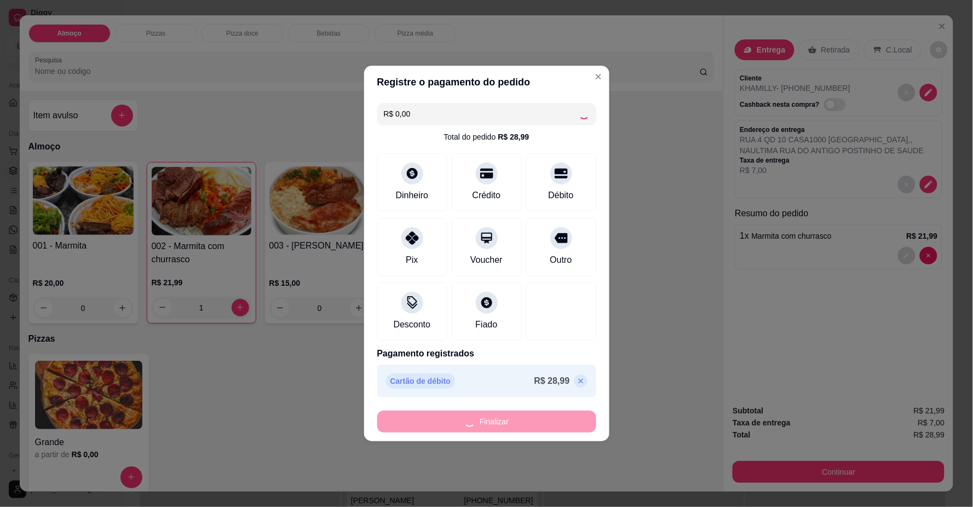
type input "0"
type input "-R$ 28,99"
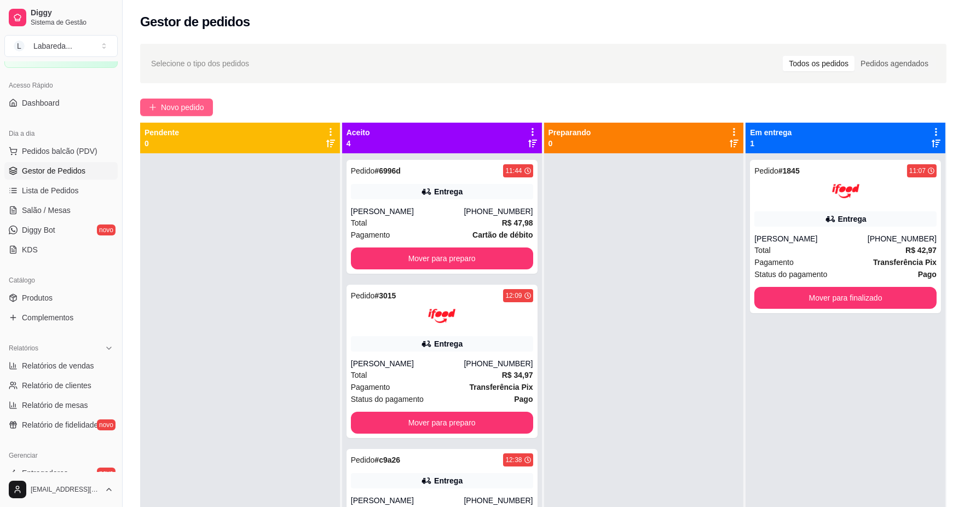
click at [190, 111] on span "Novo pedido" at bounding box center [182, 107] width 43 height 12
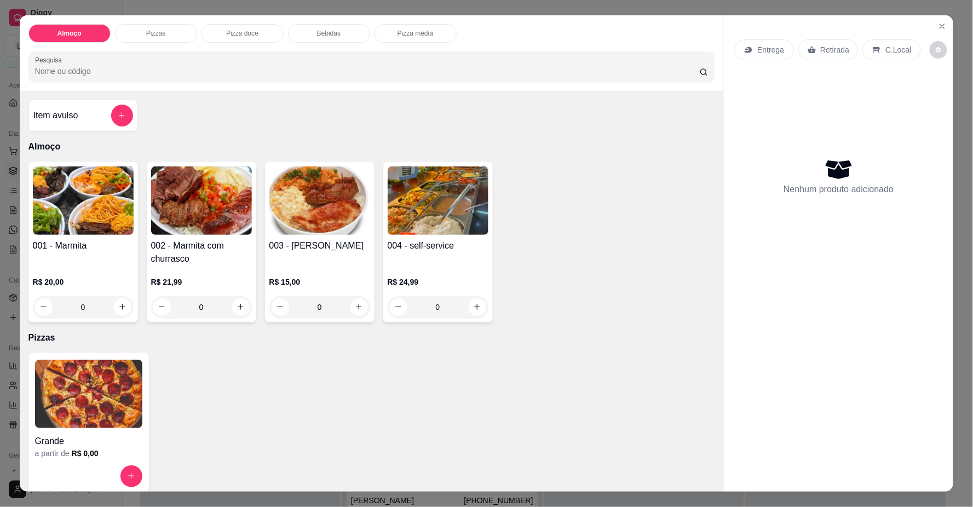
click at [939, 27] on icon "Close" at bounding box center [942, 26] width 9 height 9
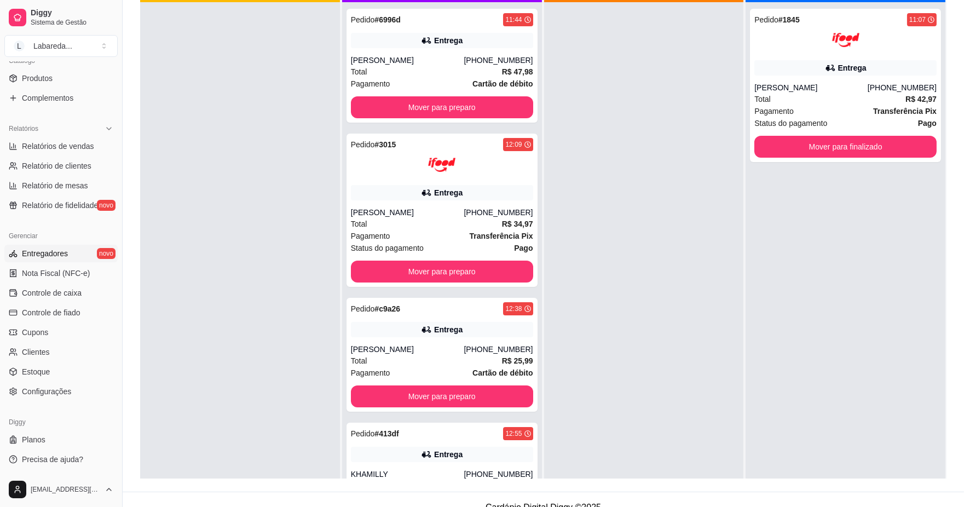
scroll to position [167, 0]
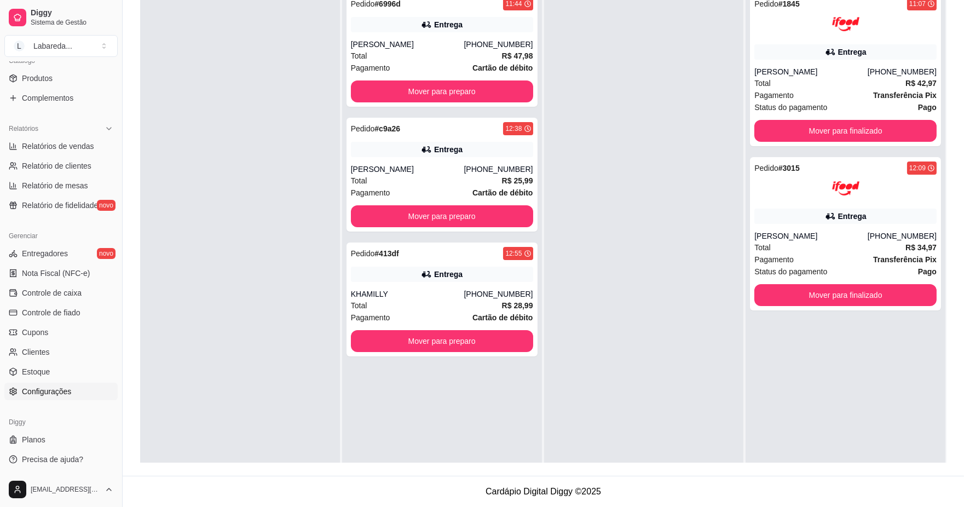
click at [36, 392] on span "Configurações" at bounding box center [46, 391] width 49 height 11
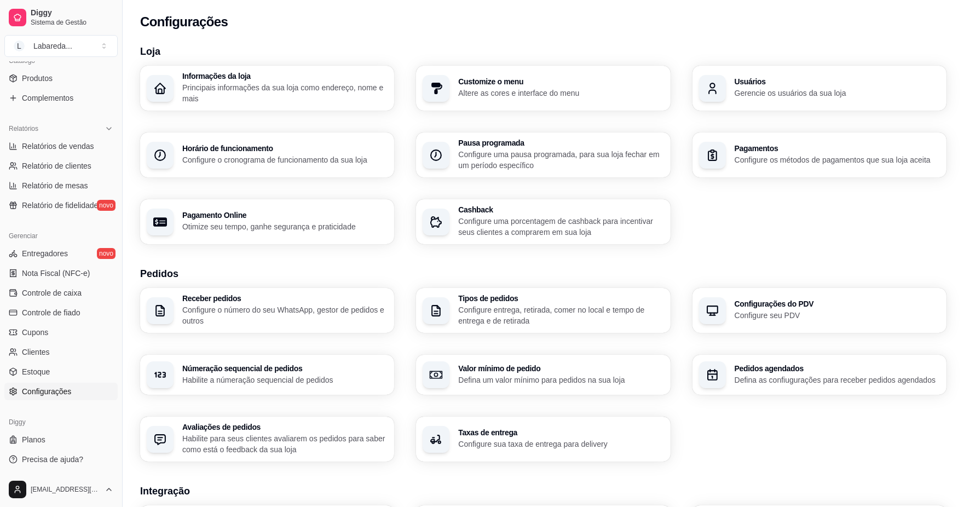
click at [484, 431] on h3 "Taxas de entrega" at bounding box center [560, 433] width 205 height 8
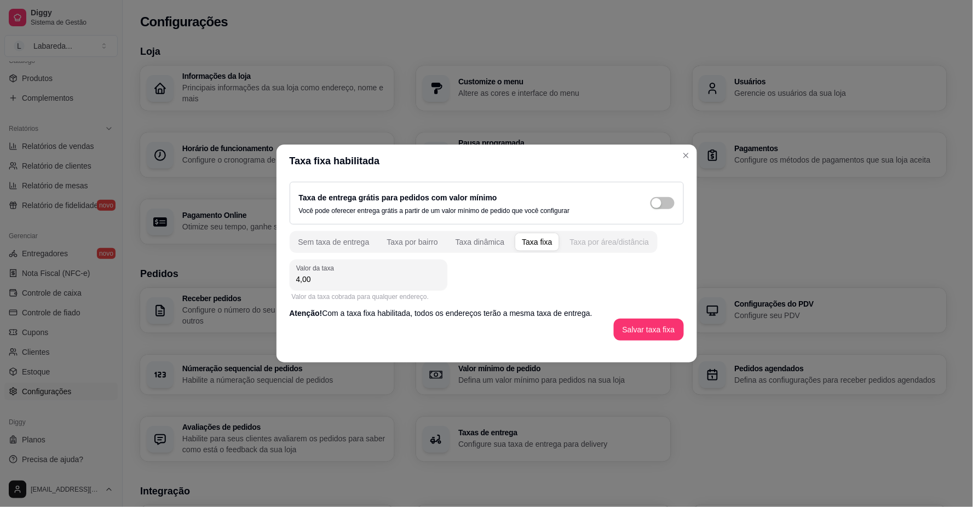
click at [586, 245] on div "Taxa por área/distância" at bounding box center [609, 241] width 79 height 11
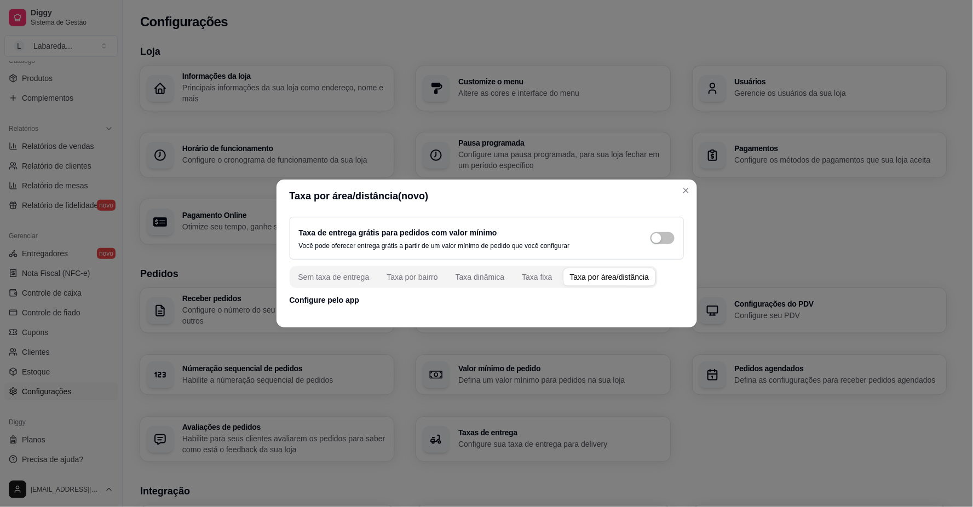
click at [338, 300] on p "Configure pelo app" at bounding box center [487, 299] width 394 height 11
click at [358, 308] on div "Taxa de entrega grátis para pedidos com valor mínimo Você pode oferecer entrega…" at bounding box center [486, 260] width 420 height 97
click at [355, 303] on p "Configure pelo app" at bounding box center [487, 299] width 394 height 11
click at [354, 302] on p "Configure pelo app" at bounding box center [487, 299] width 394 height 11
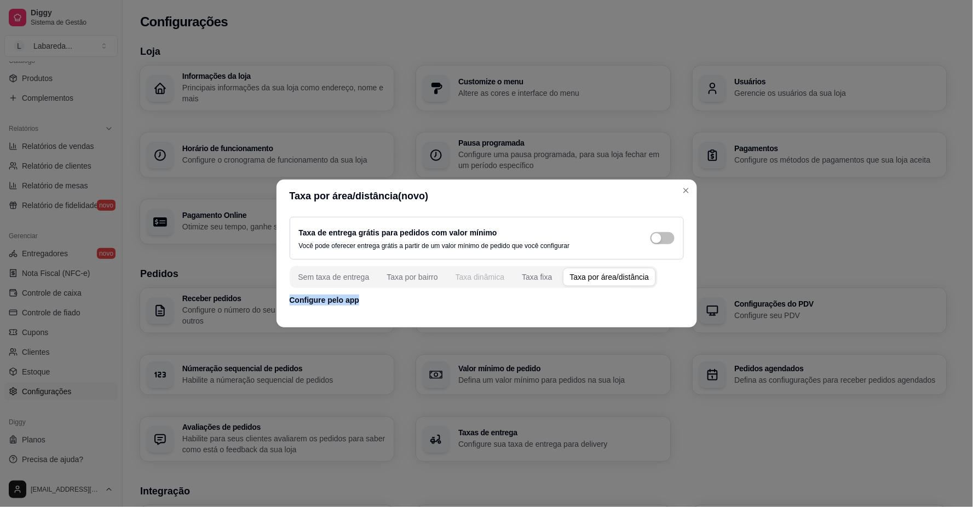
click at [456, 286] on button "Taxa dinâmica" at bounding box center [480, 277] width 62 height 18
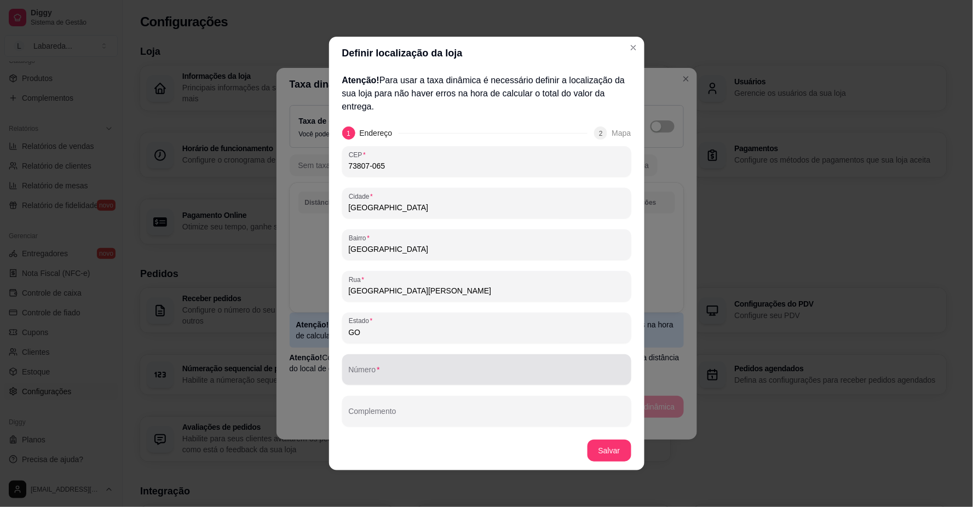
click at [418, 379] on div at bounding box center [487, 369] width 276 height 22
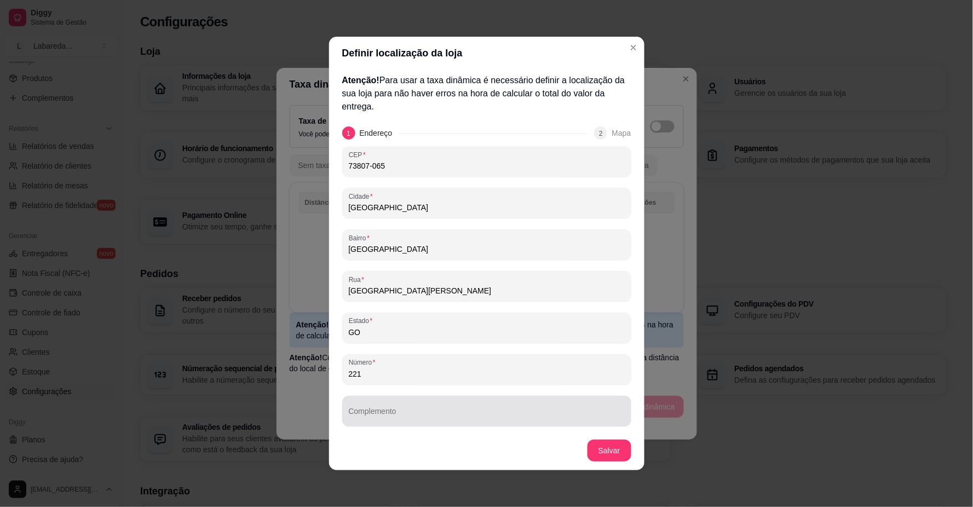
type input "221"
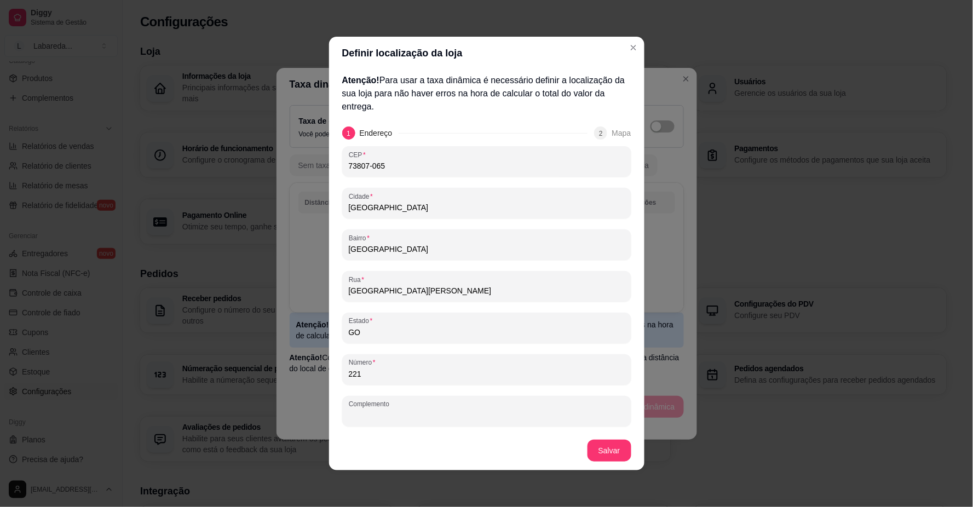
click at [378, 414] on input "Complemento" at bounding box center [487, 415] width 276 height 11
type input "EM FRENTE AO LAGUINHO DO VOVO"
click at [592, 450] on button "Salvar" at bounding box center [609, 450] width 43 height 21
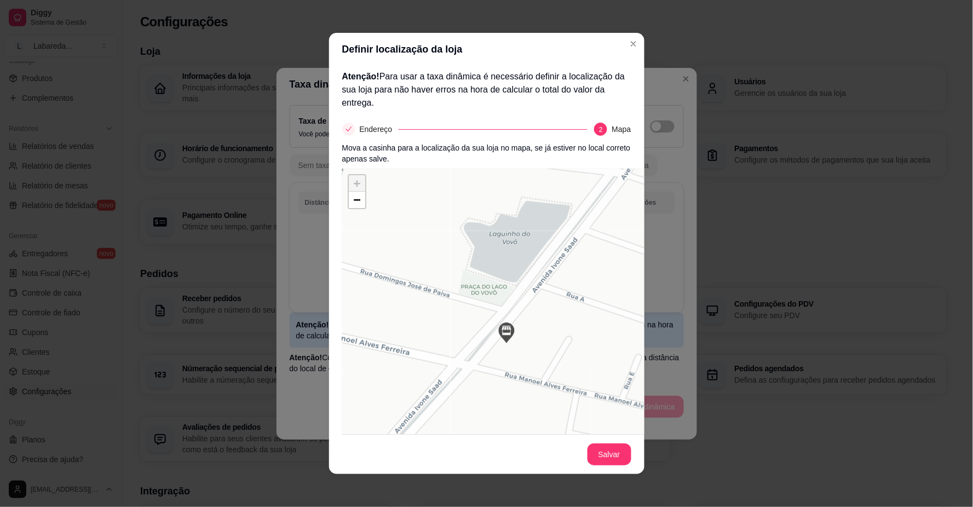
scroll to position [71, 0]
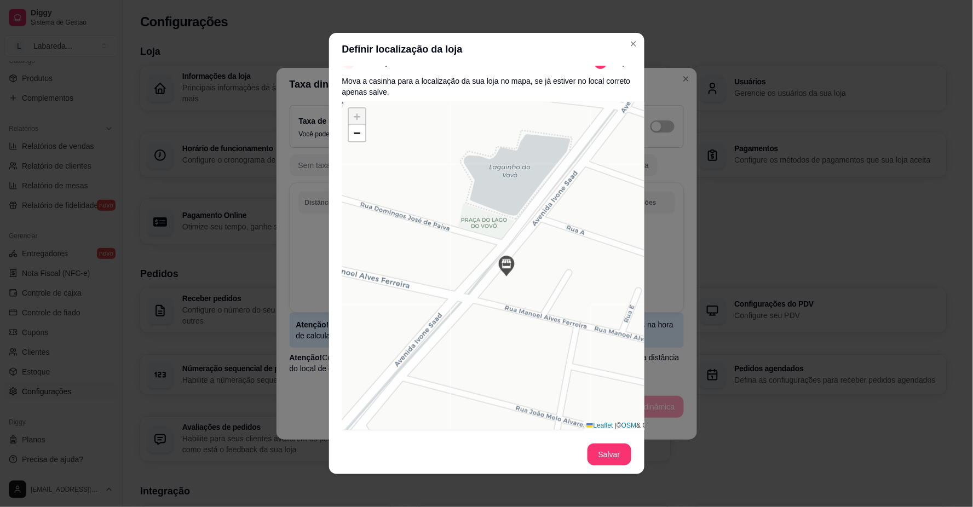
click at [558, 264] on div "+ − Leaflet | © OSM & CartoDB" at bounding box center [506, 266] width 328 height 328
click at [543, 207] on div "+ − Leaflet | © OSM & CartoDB" at bounding box center [506, 266] width 328 height 328
drag, startPoint x: 543, startPoint y: 207, endPoint x: 529, endPoint y: 225, distance: 23.0
click at [530, 225] on div "+ − Leaflet | © OSM & CartoDB" at bounding box center [506, 266] width 328 height 328
drag, startPoint x: 533, startPoint y: 210, endPoint x: 515, endPoint y: 165, distance: 48.2
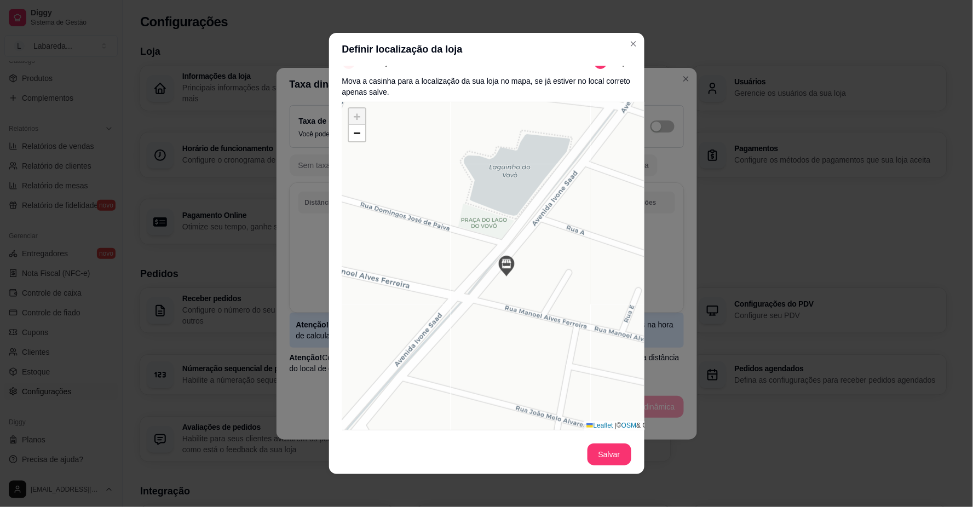
click at [515, 165] on div "+ − Leaflet | © OSM & CartoDB" at bounding box center [506, 266] width 328 height 328
click at [540, 184] on div "+ − Leaflet | © OSM & CartoDB" at bounding box center [506, 266] width 328 height 328
click at [553, 199] on div "+ − Leaflet | © OSM & CartoDB" at bounding box center [506, 266] width 328 height 328
click at [562, 199] on div "+ − Leaflet | © OSM & CartoDB" at bounding box center [506, 266] width 328 height 328
click at [560, 199] on div "+ − Leaflet | © OSM & CartoDB" at bounding box center [506, 266] width 328 height 328
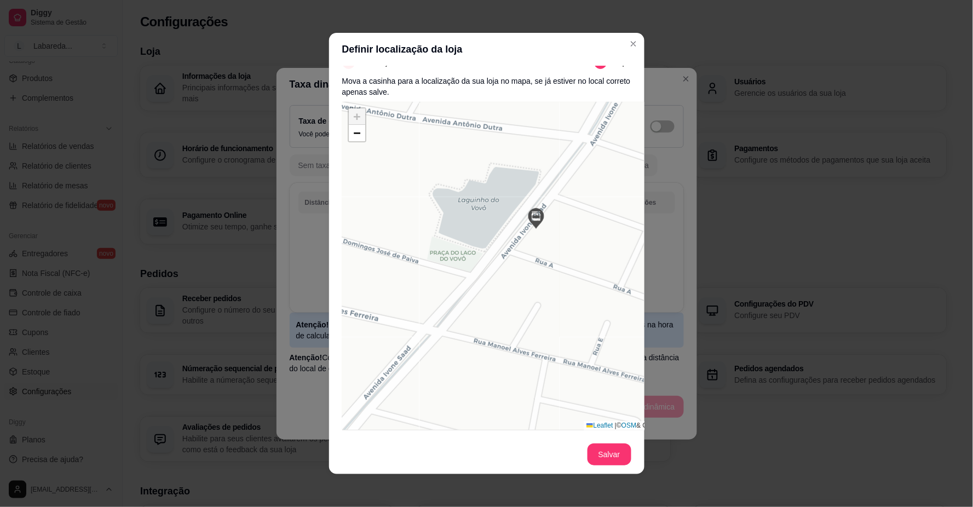
drag, startPoint x: 473, startPoint y: 303, endPoint x: 534, endPoint y: 223, distance: 100.8
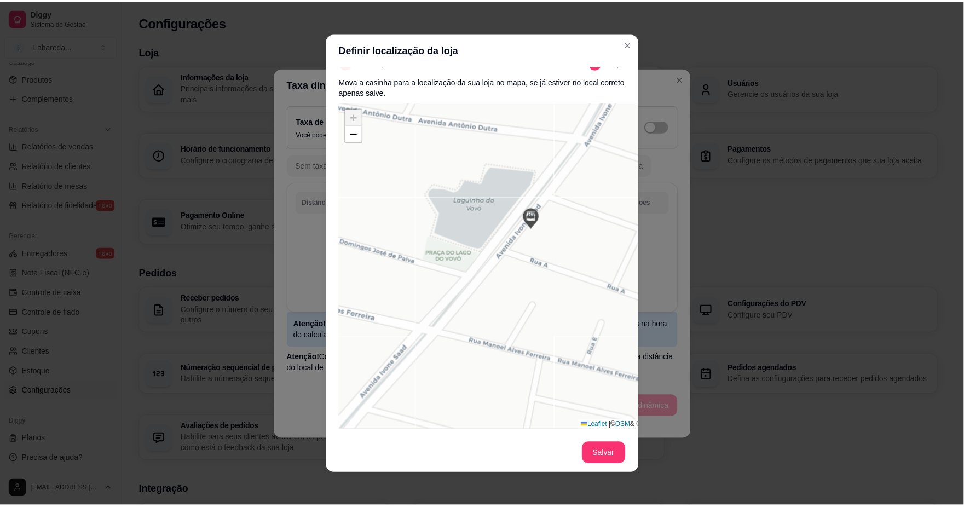
scroll to position [0, 0]
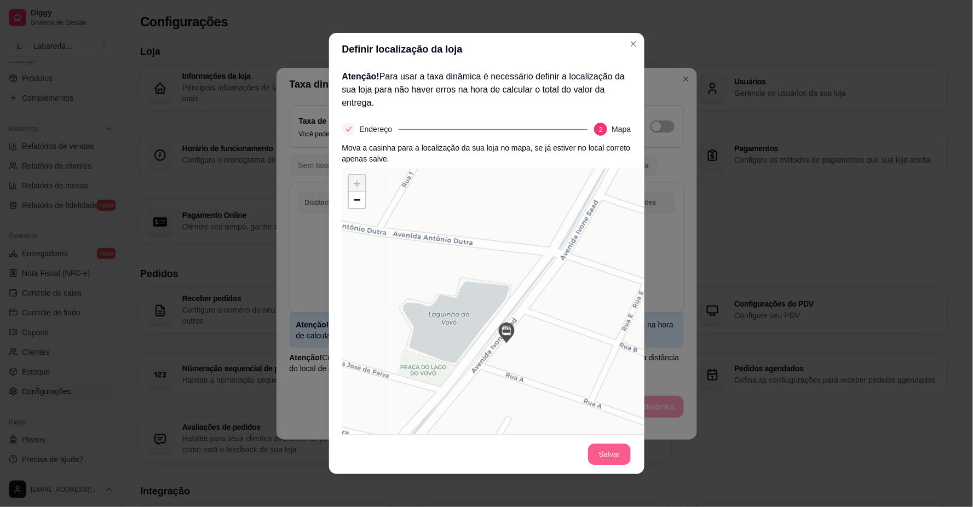
click at [615, 459] on button "Salvar" at bounding box center [609, 454] width 43 height 21
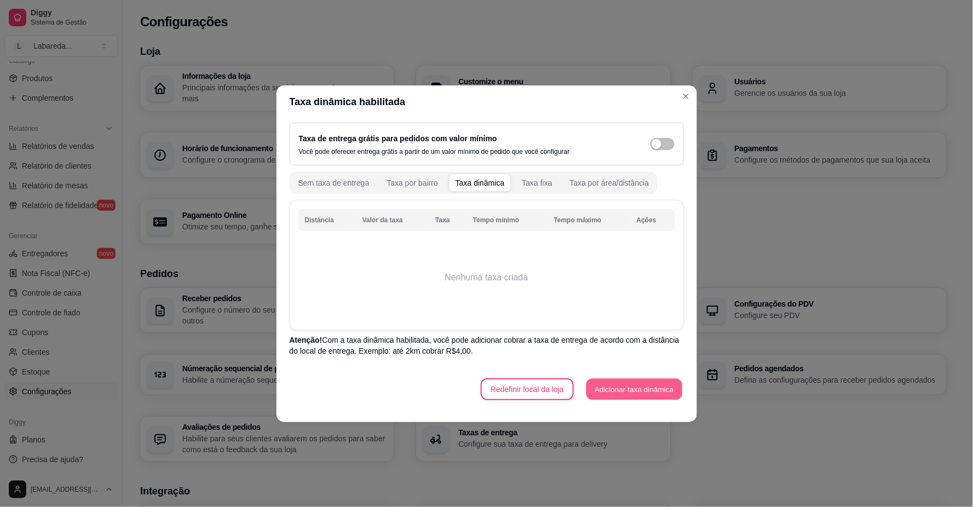
click at [614, 384] on button "Adicionar taxa dinâmica" at bounding box center [634, 388] width 96 height 21
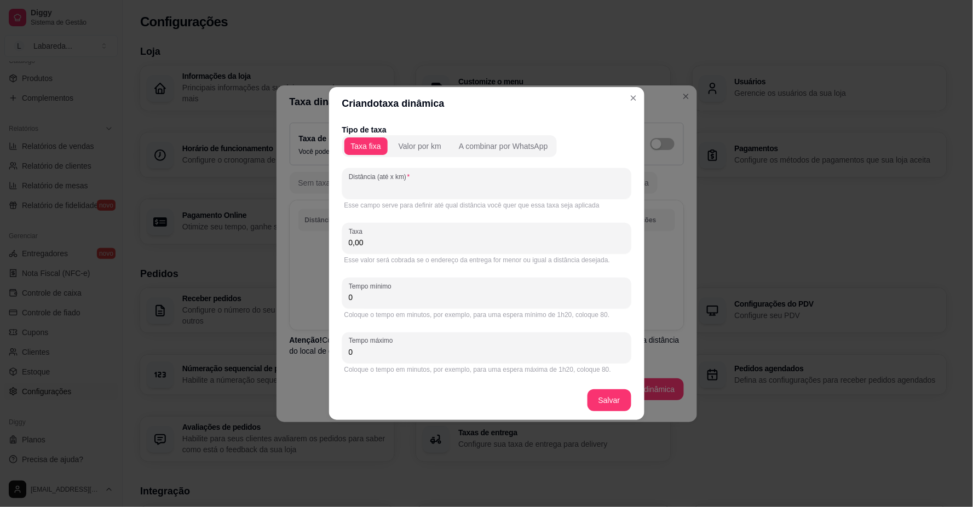
click at [423, 188] on input "Distância (até x km)" at bounding box center [487, 187] width 276 height 11
type input "1"
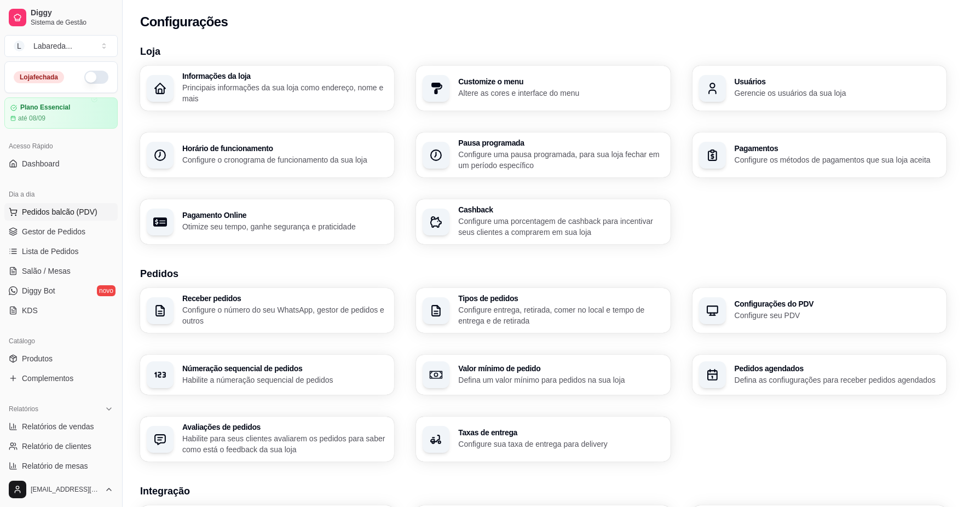
click at [66, 209] on span "Pedidos balcão (PDV)" at bounding box center [60, 211] width 76 height 11
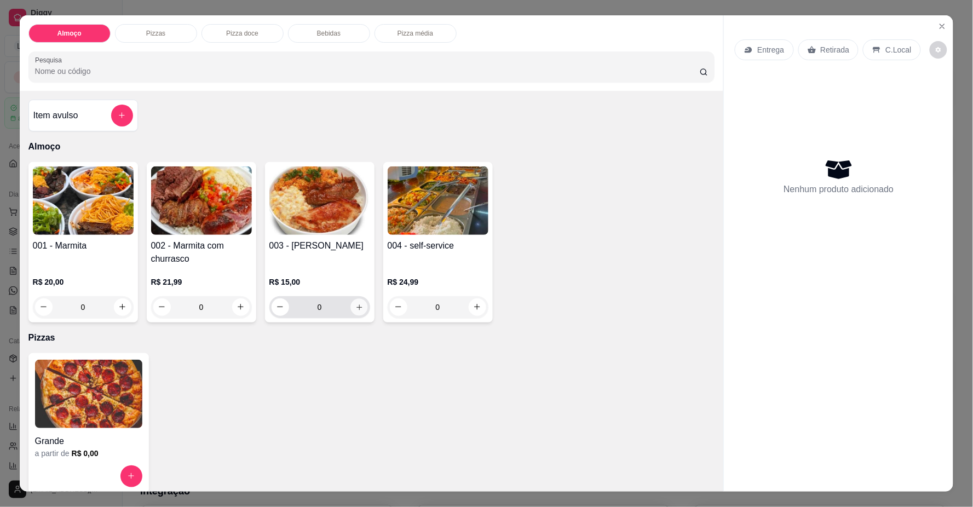
click at [355, 308] on icon "increase-product-quantity" at bounding box center [359, 307] width 8 height 8
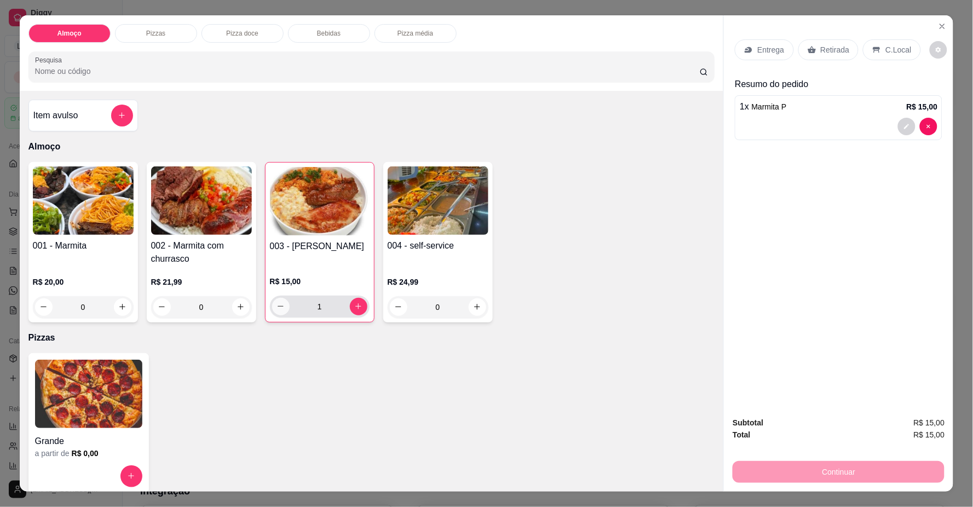
click at [272, 309] on button "decrease-product-quantity" at bounding box center [281, 307] width 18 height 18
type input "0"
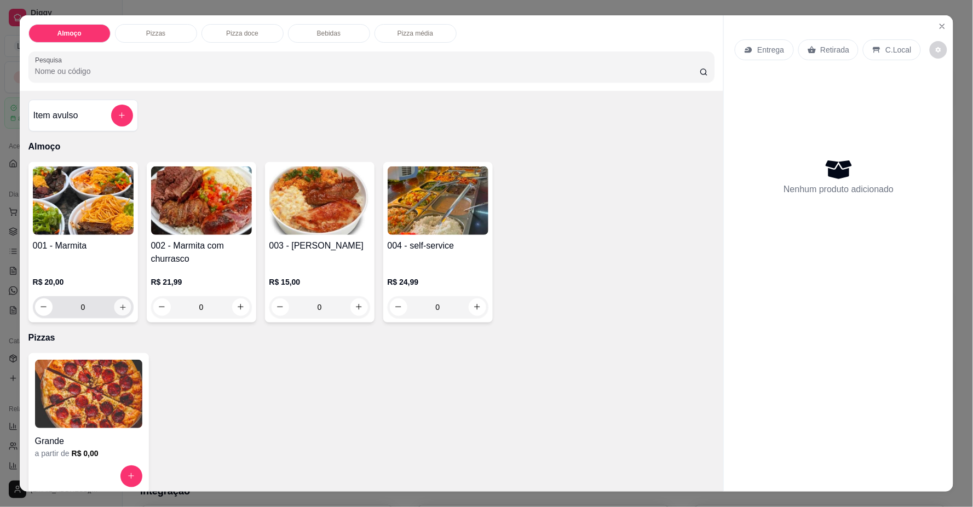
click at [121, 310] on button "increase-product-quantity" at bounding box center [122, 306] width 17 height 17
type input "1"
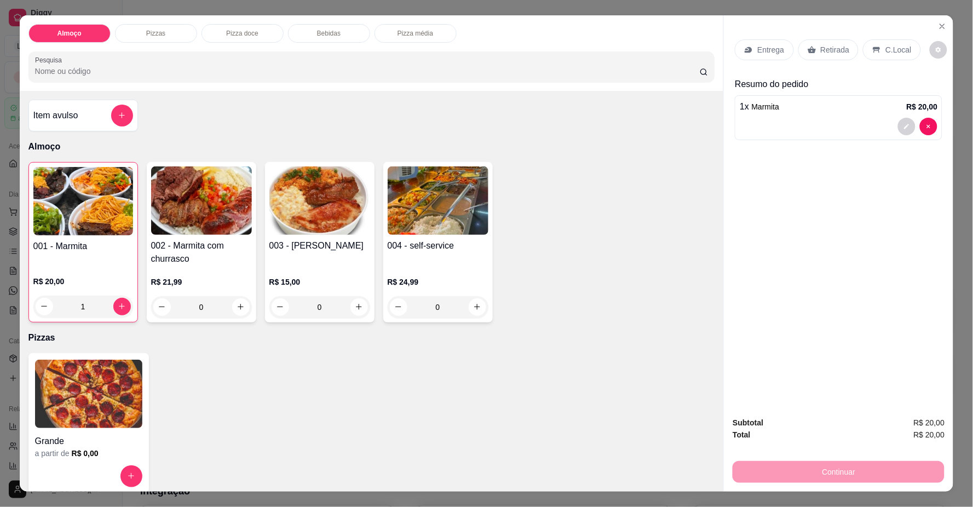
click at [758, 47] on p "Entrega" at bounding box center [770, 49] width 27 height 11
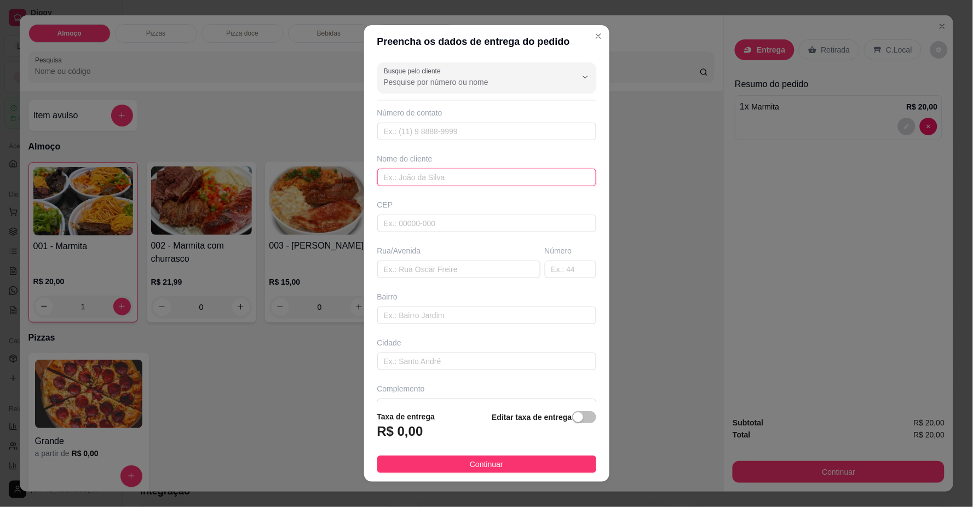
click at [501, 182] on input "text" at bounding box center [486, 178] width 219 height 18
click at [485, 137] on input "text" at bounding box center [486, 132] width 219 height 18
type input "[PHONE_NUMBER]"
click at [410, 178] on input "text" at bounding box center [486, 178] width 219 height 18
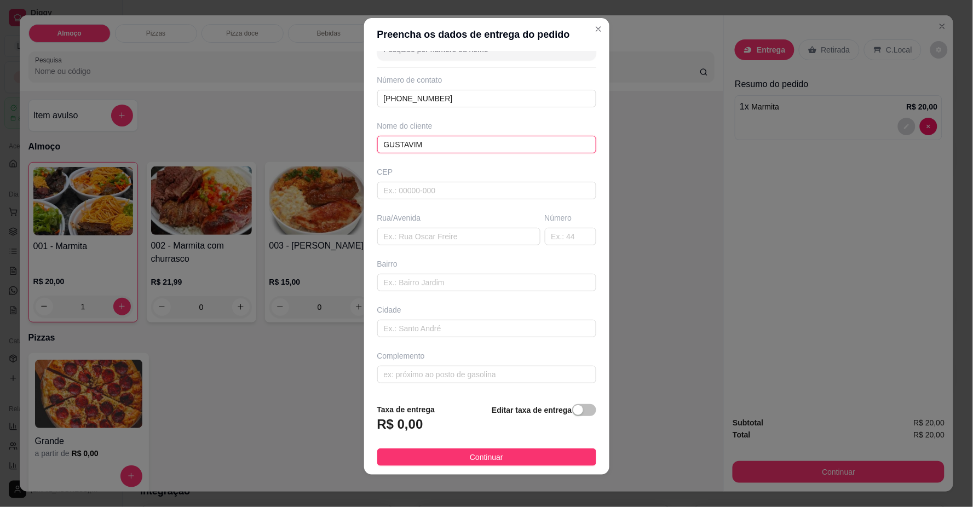
scroll to position [9, 0]
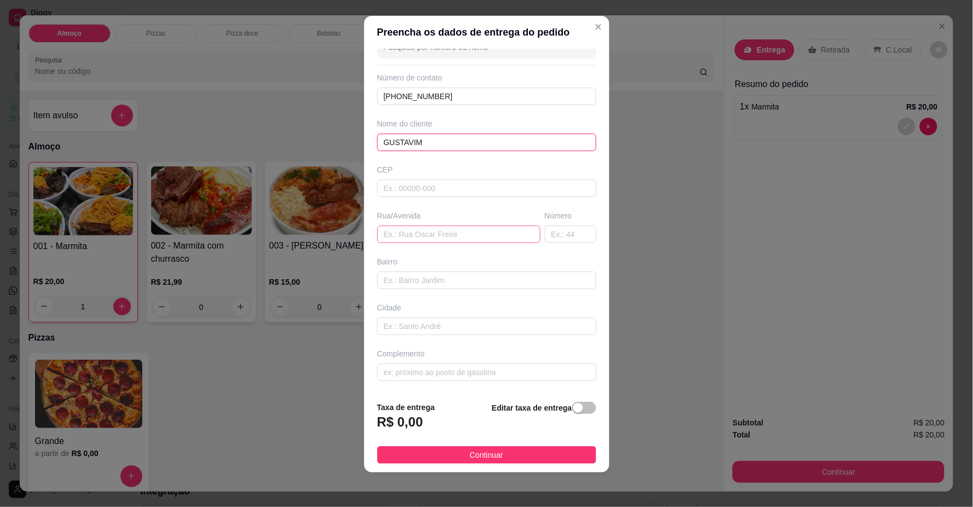
type input "GUSTAVIM"
click at [414, 233] on input "text" at bounding box center [458, 234] width 163 height 18
type input "RUA [PERSON_NAME]"
click at [554, 239] on input "text" at bounding box center [570, 234] width 51 height 18
type input "250"
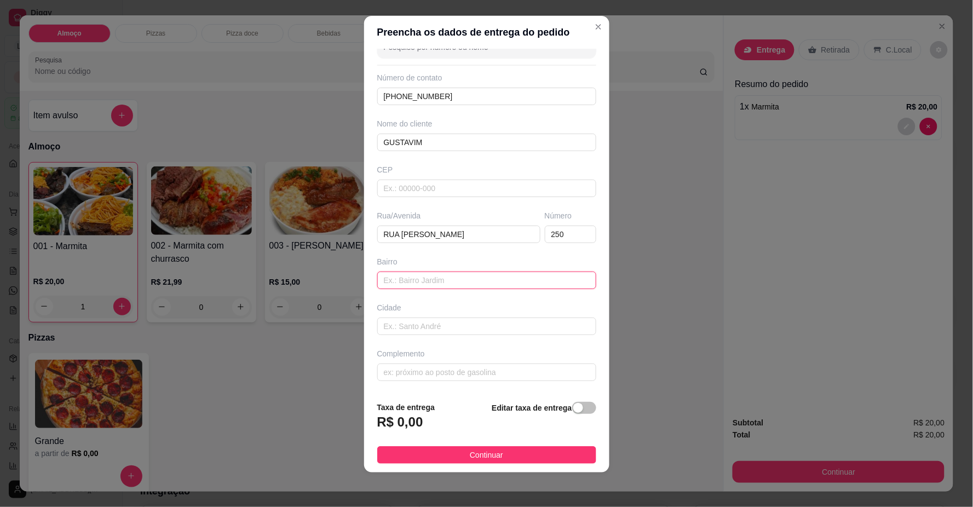
click at [554, 282] on input "text" at bounding box center [486, 280] width 219 height 18
type input "SETOR NOSRDESTE"
click at [474, 382] on div "Busque pelo cliente Número de contato [PHONE_NUMBER] Nome do cliente [PERSON_NA…" at bounding box center [486, 220] width 245 height 343
type input "UMA ESQUINA A BAIXO DA JUSTIÇA FEDERAL"
click at [531, 409] on strong "Editar taxa de entrega" at bounding box center [531, 407] width 80 height 9
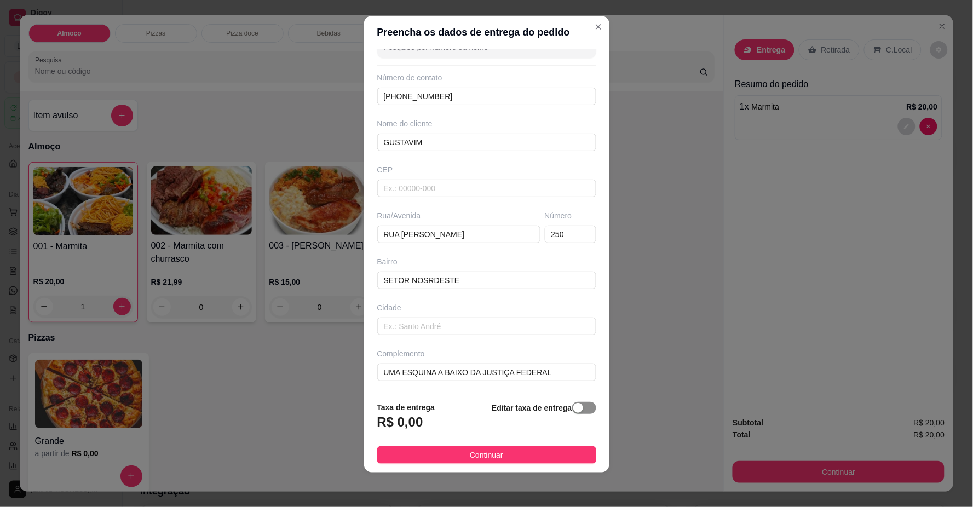
click at [573, 409] on div "button" at bounding box center [578, 408] width 10 height 10
click at [462, 412] on div "Taxa de entrega 0,00" at bounding box center [436, 418] width 118 height 38
click at [453, 425] on input "0,00" at bounding box center [436, 426] width 117 height 21
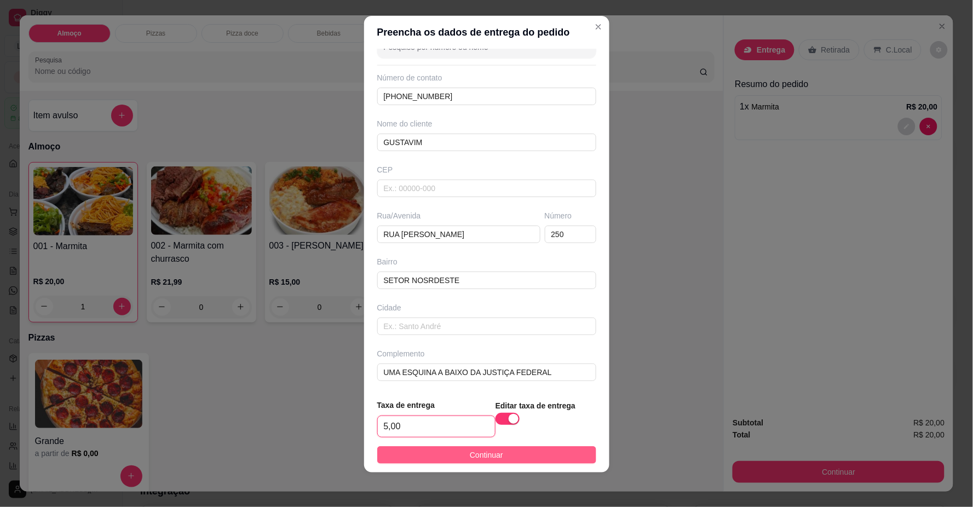
type input "5,00"
click at [470, 457] on span "Continuar" at bounding box center [486, 455] width 33 height 12
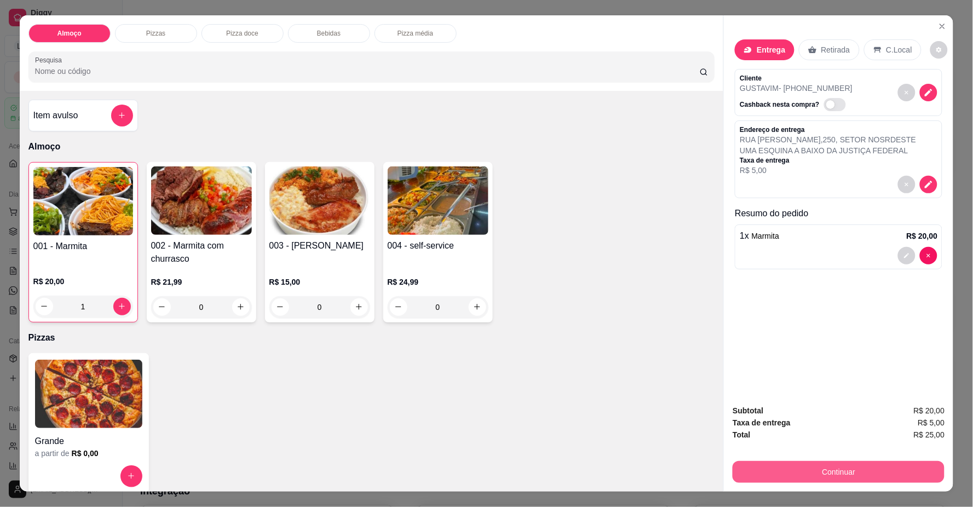
click at [768, 470] on button "Continuar" at bounding box center [838, 472] width 212 height 22
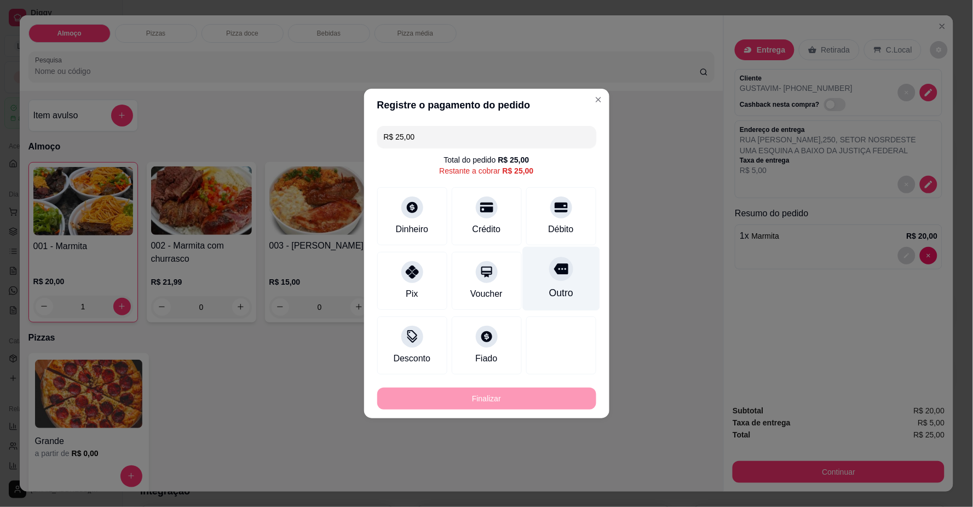
click at [546, 221] on div "Débito" at bounding box center [561, 216] width 70 height 58
type input "R$ 0,00"
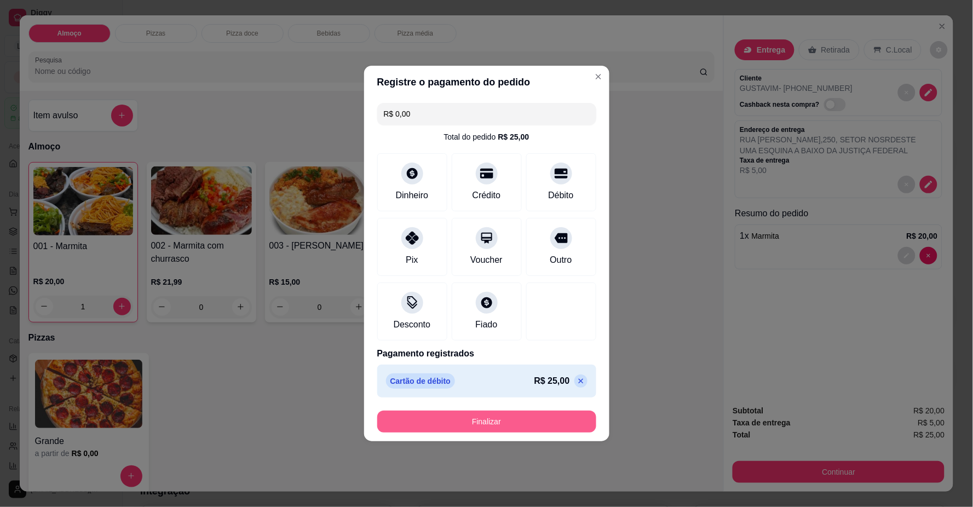
click at [483, 419] on button "Finalizar" at bounding box center [486, 421] width 219 height 22
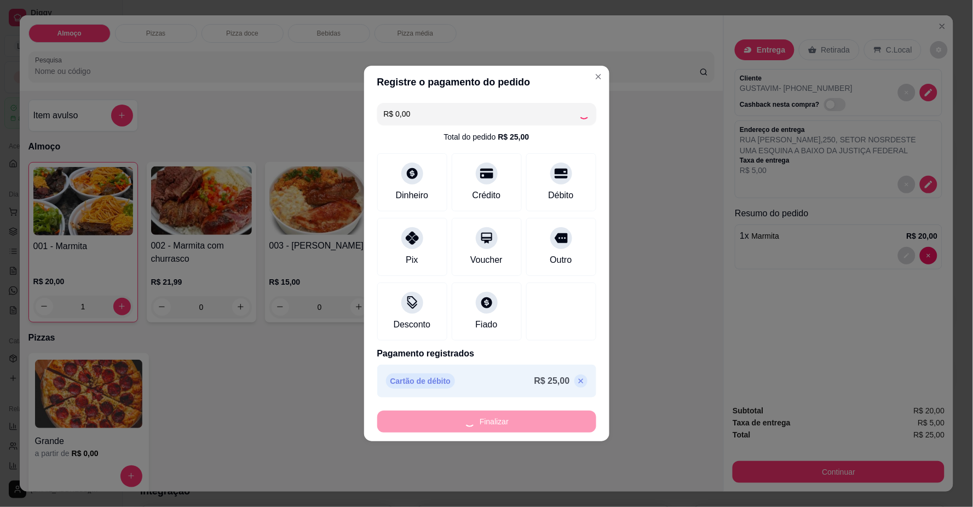
type input "0"
type input "-R$ 25,00"
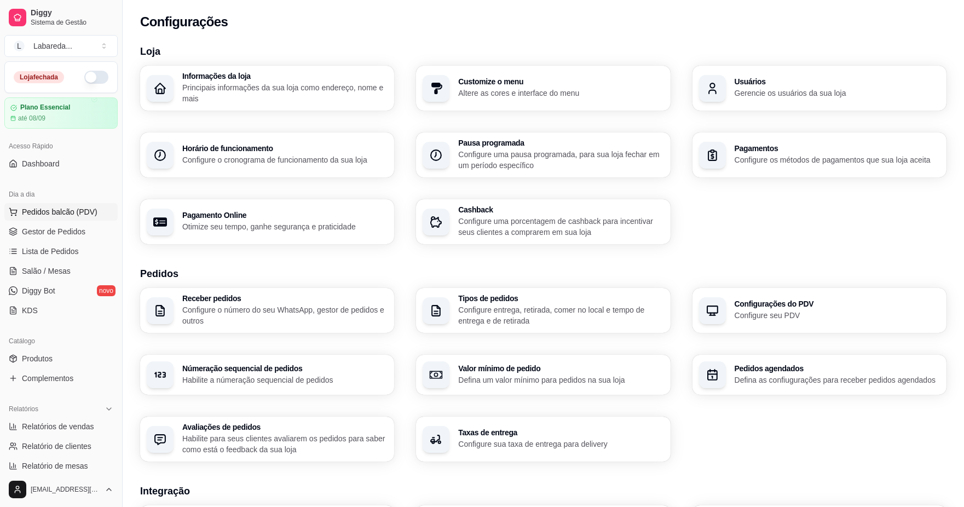
click at [42, 208] on span "Pedidos balcão (PDV)" at bounding box center [60, 211] width 76 height 11
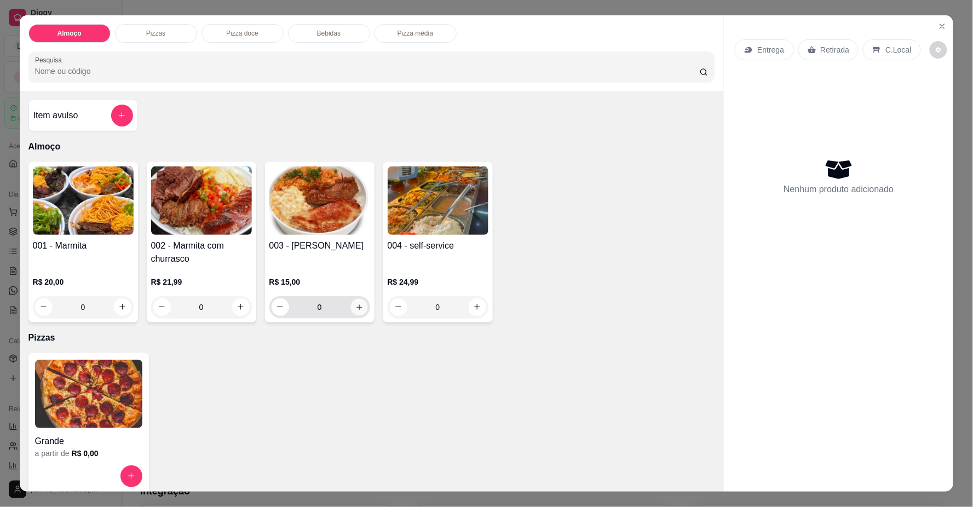
click at [360, 304] on button "increase-product-quantity" at bounding box center [358, 306] width 17 height 17
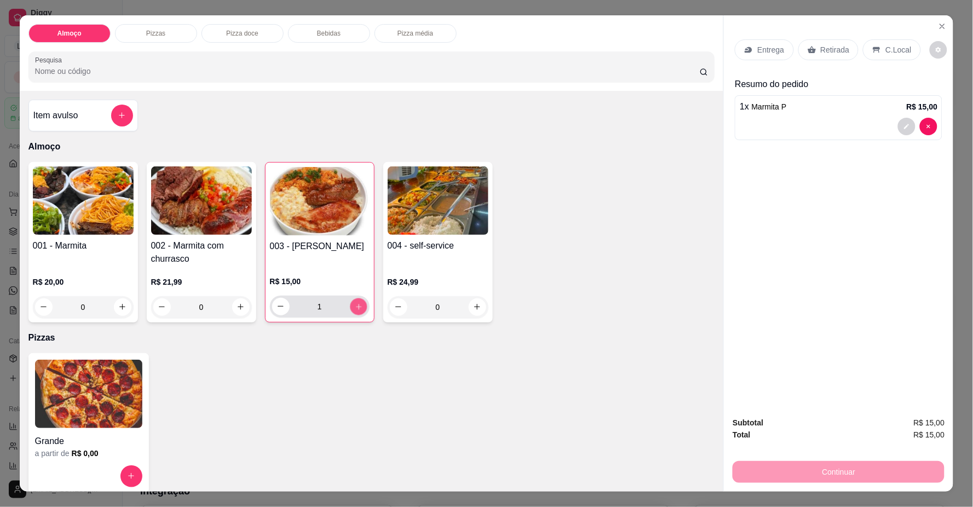
click at [360, 304] on button "increase-product-quantity" at bounding box center [358, 306] width 17 height 17
type input "2"
click at [777, 51] on p "Entrega" at bounding box center [770, 49] width 27 height 11
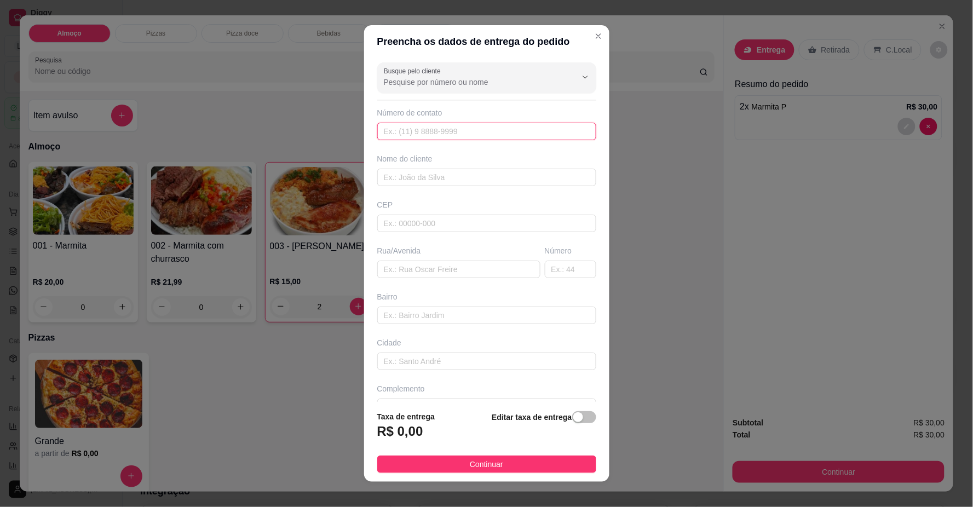
click at [531, 132] on input "text" at bounding box center [486, 132] width 219 height 18
type input "[PHONE_NUMBER]"
click at [475, 181] on input "text" at bounding box center [486, 178] width 219 height 18
type input "[PERSON_NAME]"
click at [432, 265] on input "text" at bounding box center [458, 270] width 163 height 18
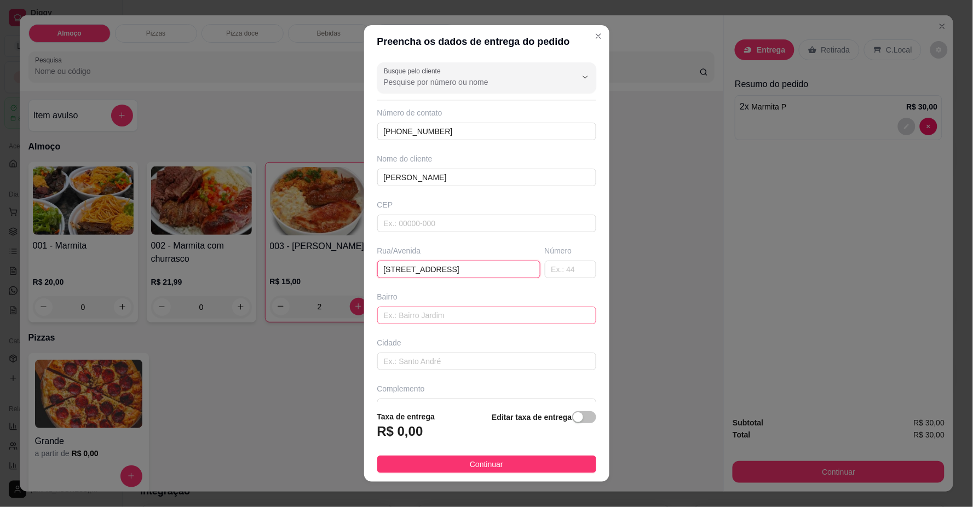
type input "[STREET_ADDRESS]"
click at [445, 324] on input "text" at bounding box center [486, 315] width 219 height 18
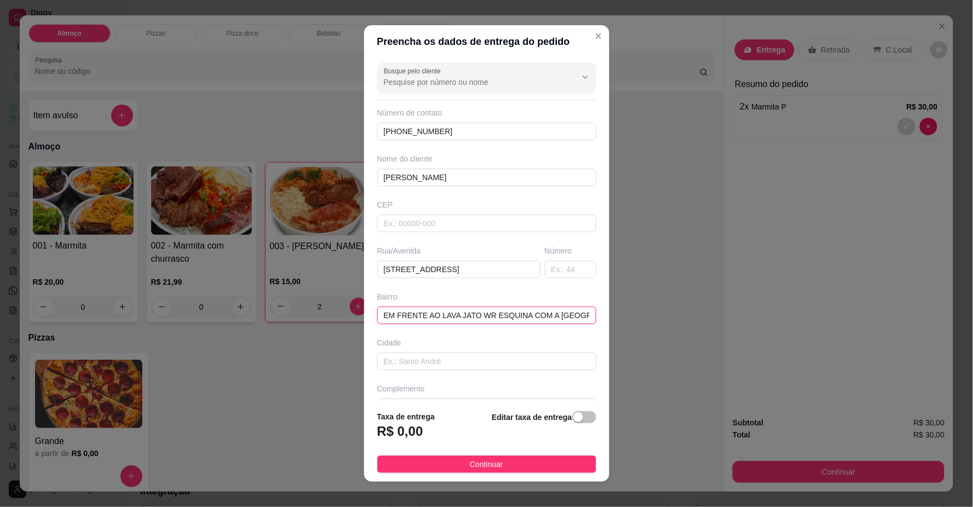
scroll to position [0, 56]
type input "FORMOSINHA EM FRENTE AO LAVA JATO WR ESQUINA COM A [GEOGRAPHIC_DATA]"
click at [470, 463] on span "Continuar" at bounding box center [486, 464] width 33 height 12
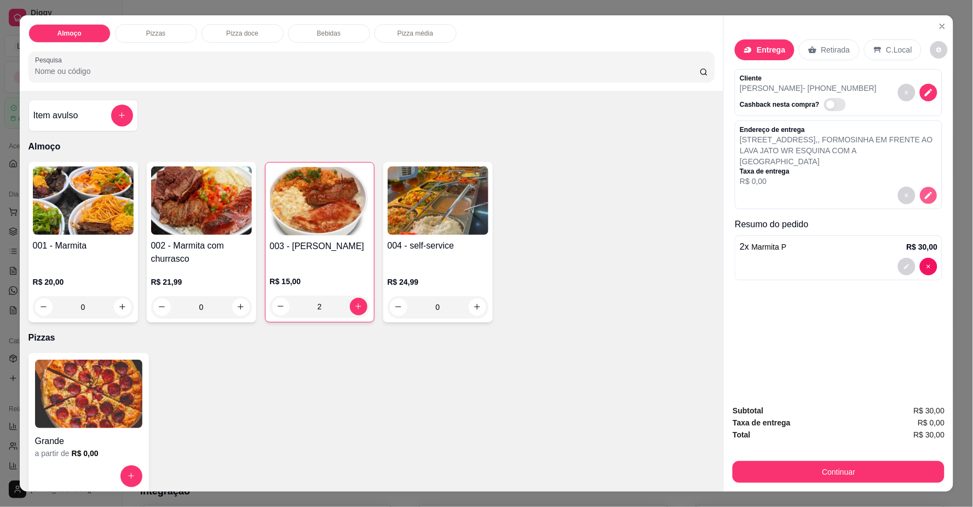
click at [924, 190] on icon "decrease-product-quantity" at bounding box center [928, 194] width 9 height 9
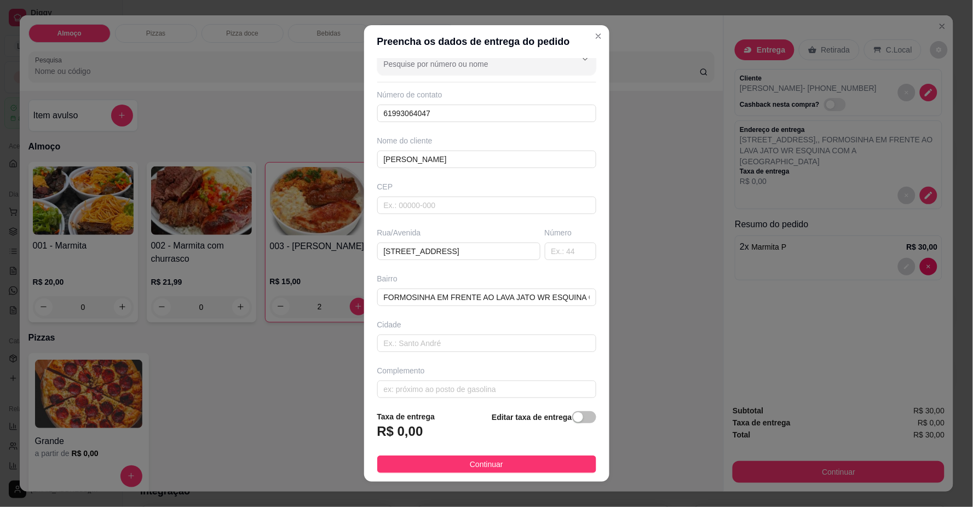
scroll to position [26, 0]
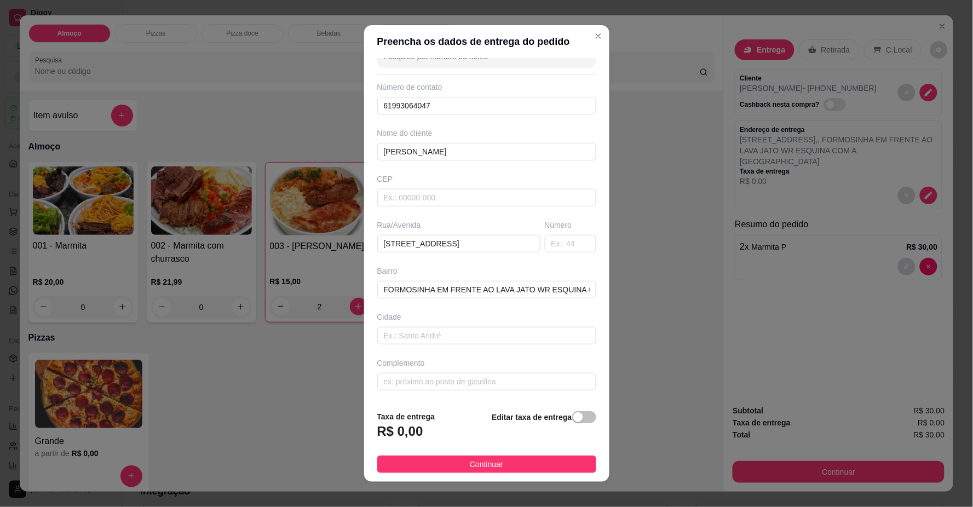
click at [498, 417] on strong "Editar taxa de entrega" at bounding box center [531, 417] width 80 height 9
click at [573, 415] on div "button" at bounding box center [578, 417] width 10 height 10
click at [458, 434] on input "0,00" at bounding box center [436, 435] width 117 height 21
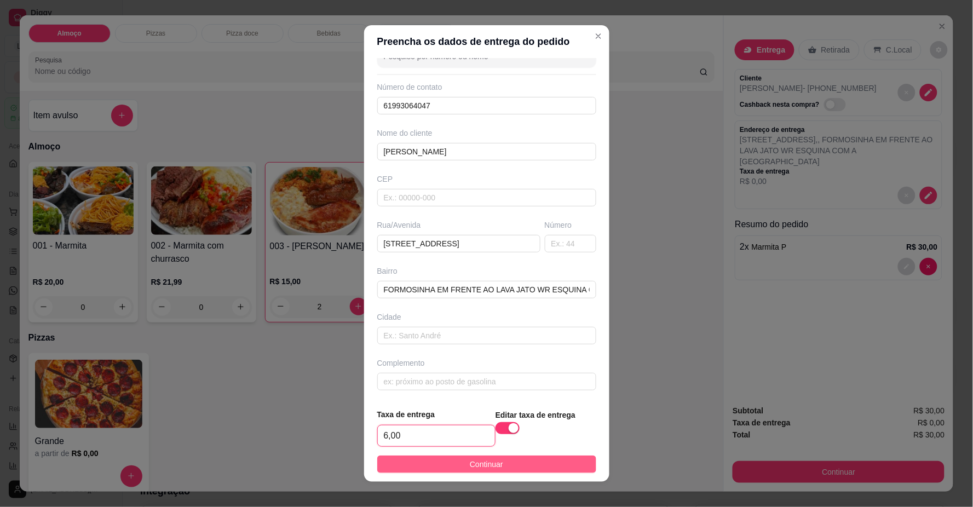
type input "6,00"
click at [442, 461] on button "Continuar" at bounding box center [486, 464] width 219 height 18
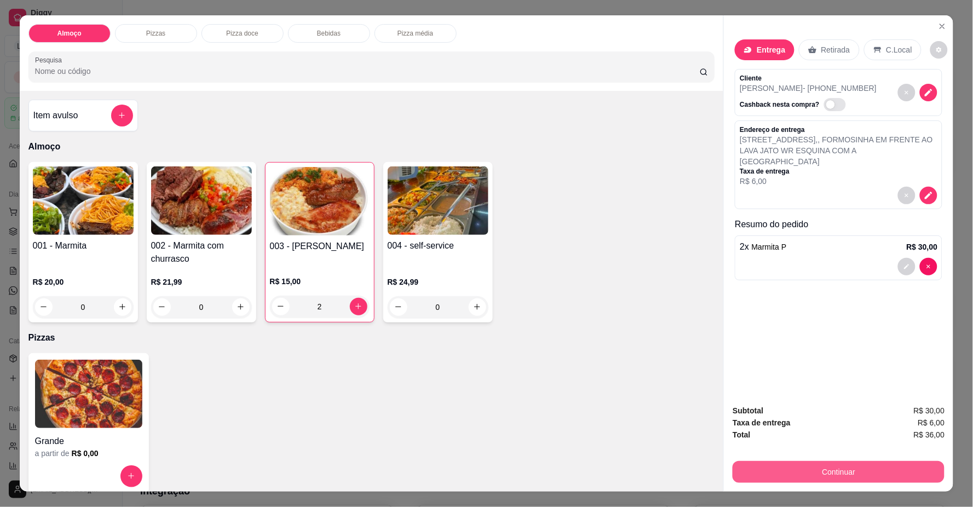
click at [759, 470] on button "Continuar" at bounding box center [838, 472] width 212 height 22
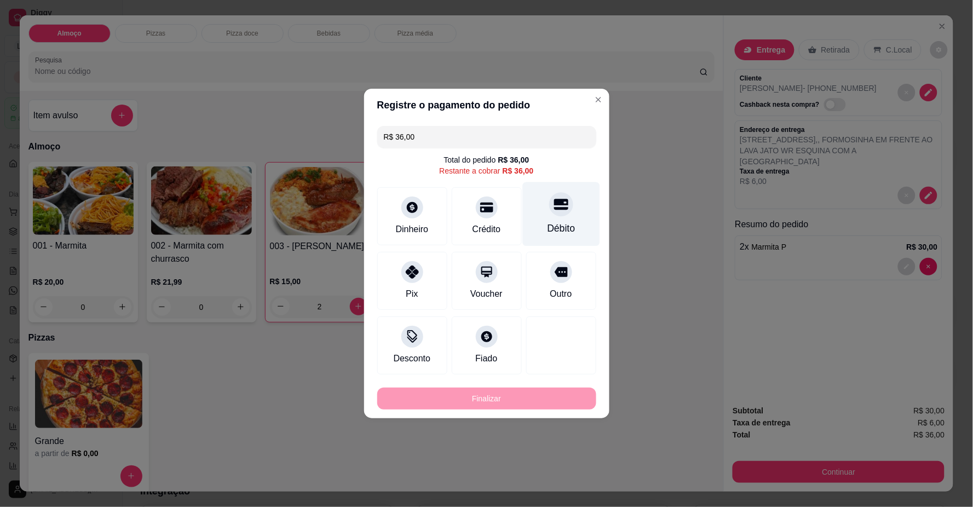
click at [560, 216] on div "Débito" at bounding box center [560, 214] width 77 height 64
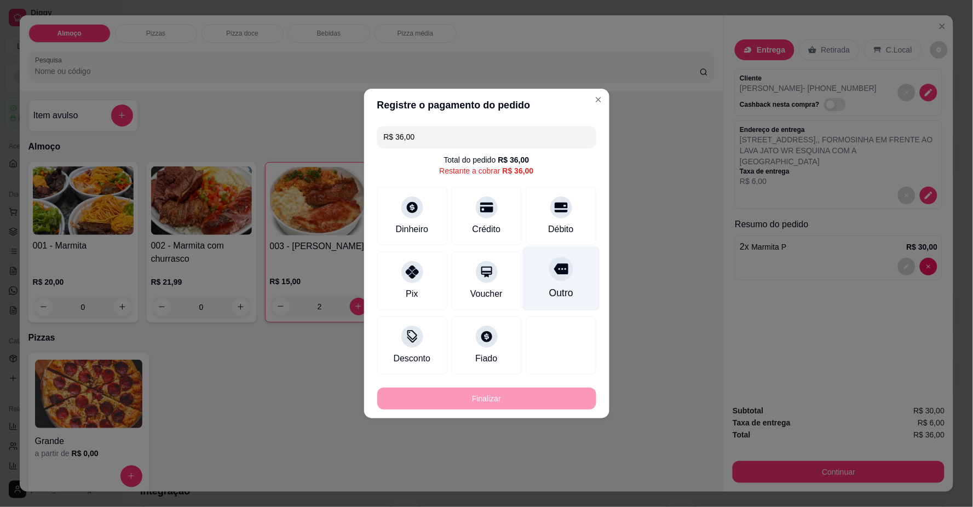
type input "R$ 0,00"
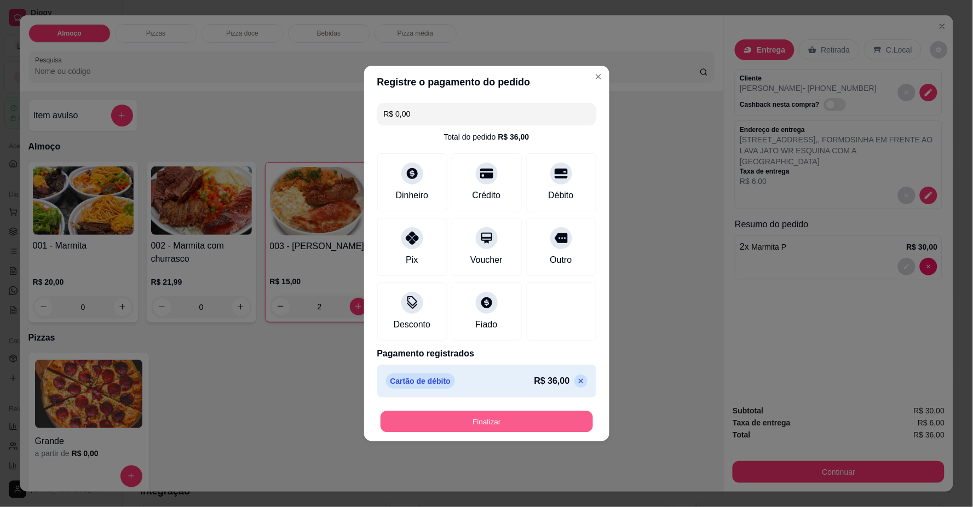
click at [539, 432] on div "Finalizar" at bounding box center [486, 421] width 219 height 22
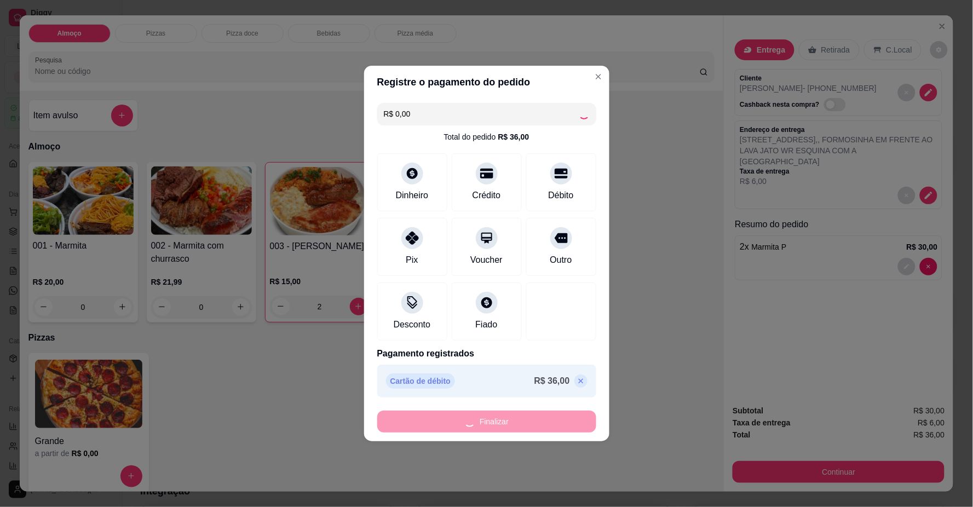
type input "0"
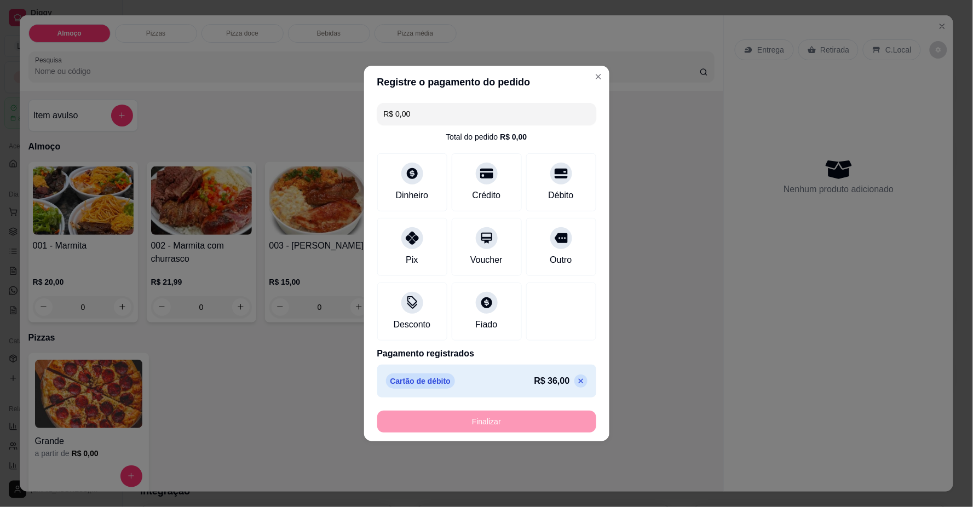
type input "-R$ 36,00"
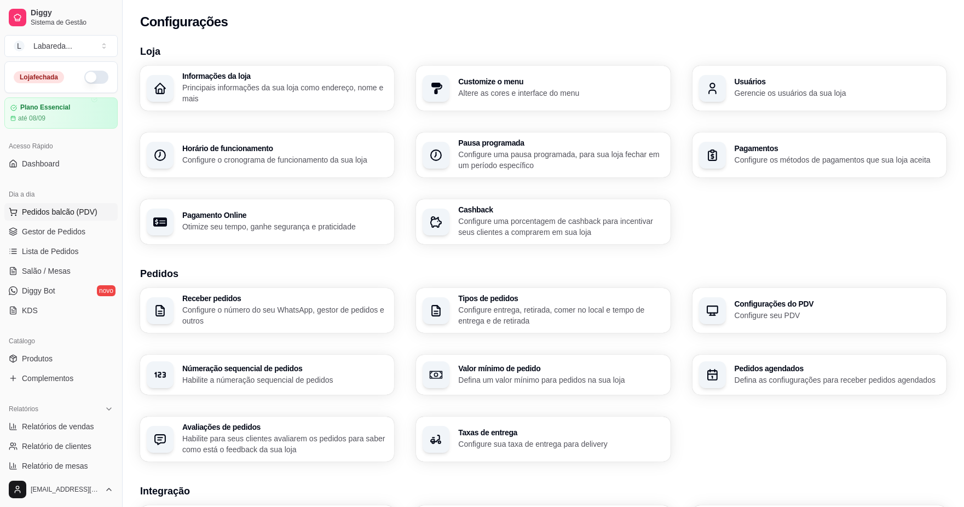
click at [72, 209] on span "Pedidos balcão (PDV)" at bounding box center [60, 211] width 76 height 11
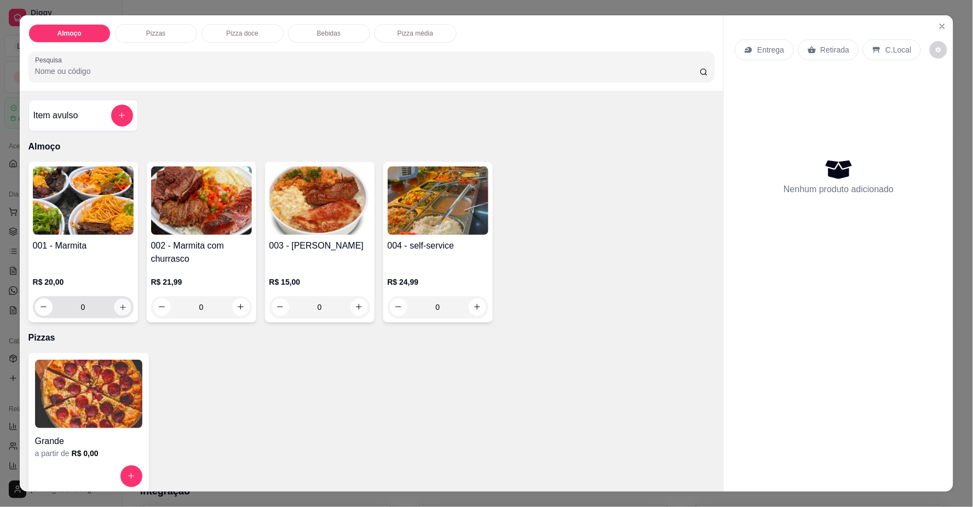
click at [121, 314] on button "increase-product-quantity" at bounding box center [122, 306] width 17 height 17
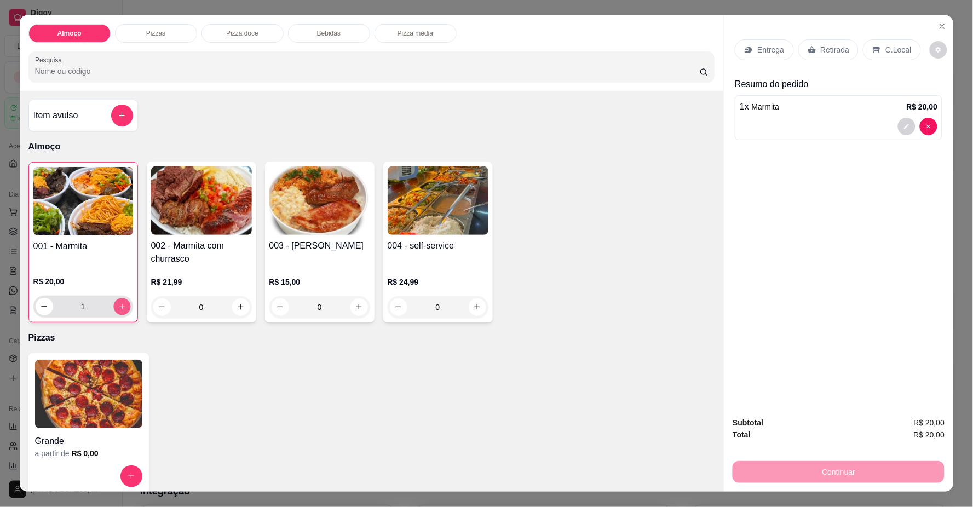
click at [120, 313] on button "increase-product-quantity" at bounding box center [121, 306] width 17 height 17
click at [119, 313] on button "increase-product-quantity" at bounding box center [121, 306] width 17 height 17
type input "3"
click at [748, 51] on icon at bounding box center [748, 49] width 9 height 9
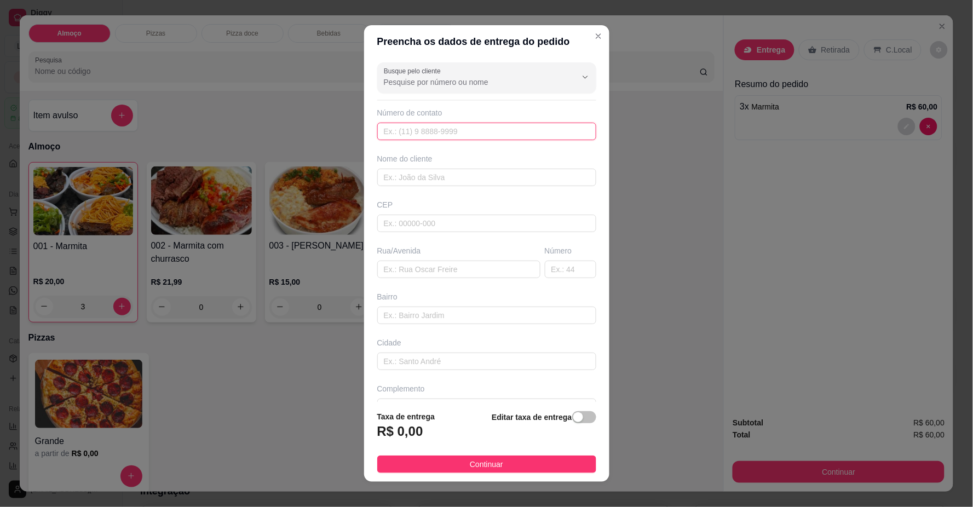
click at [449, 129] on input "text" at bounding box center [486, 132] width 219 height 18
type input "[PHONE_NUMBER]"
click at [445, 172] on input "text" at bounding box center [486, 178] width 219 height 18
type input "[PERSON_NAME]"
click at [400, 323] on input "text" at bounding box center [486, 315] width 219 height 18
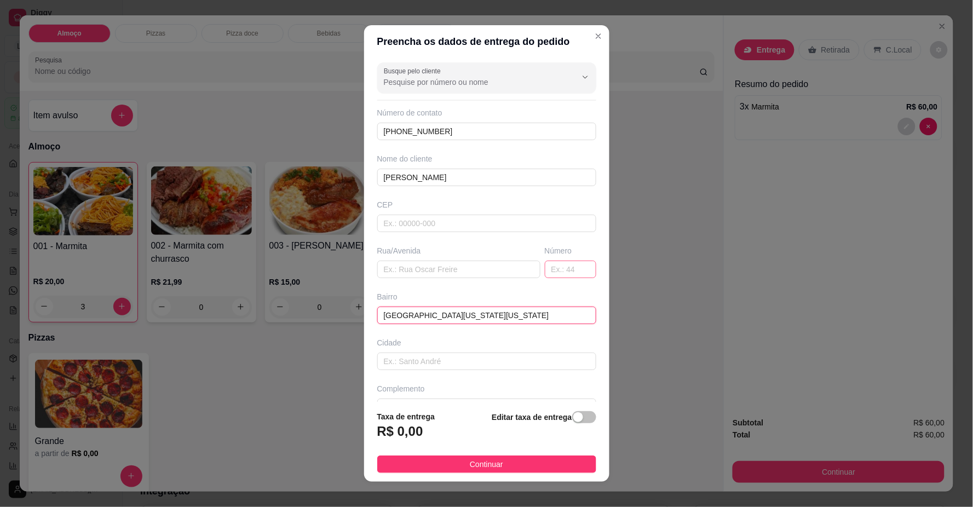
type input "[GEOGRAPHIC_DATA][US_STATE][US_STATE]"
click at [556, 268] on input "text" at bounding box center [570, 270] width 51 height 18
type input "23"
click at [573, 414] on div "button" at bounding box center [578, 417] width 10 height 10
click at [436, 427] on input "0,00" at bounding box center [436, 435] width 117 height 21
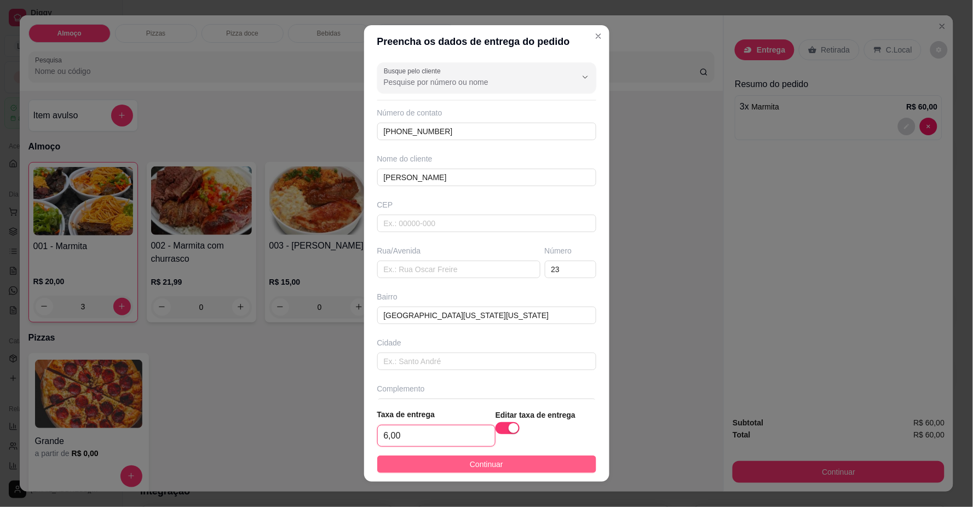
type input "6,00"
click at [470, 472] on button "Continuar" at bounding box center [486, 464] width 219 height 18
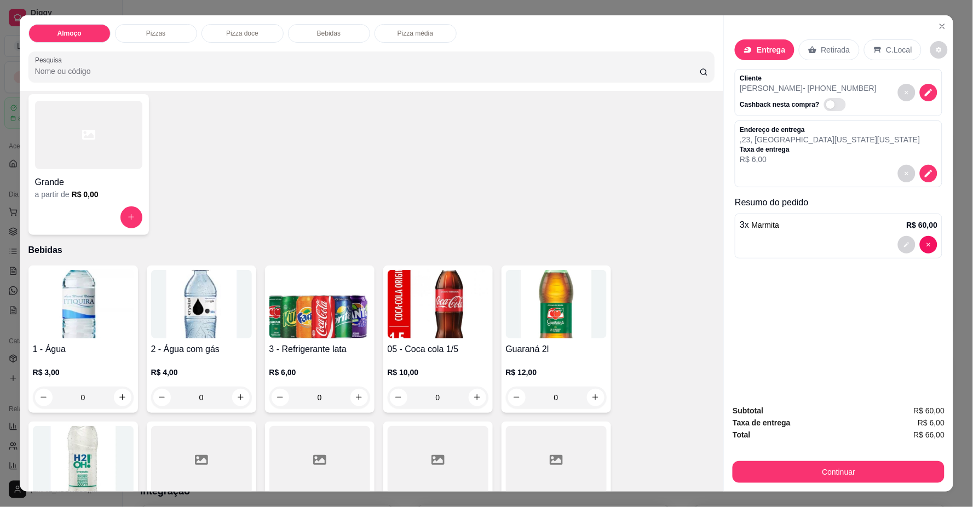
scroll to position [547, 0]
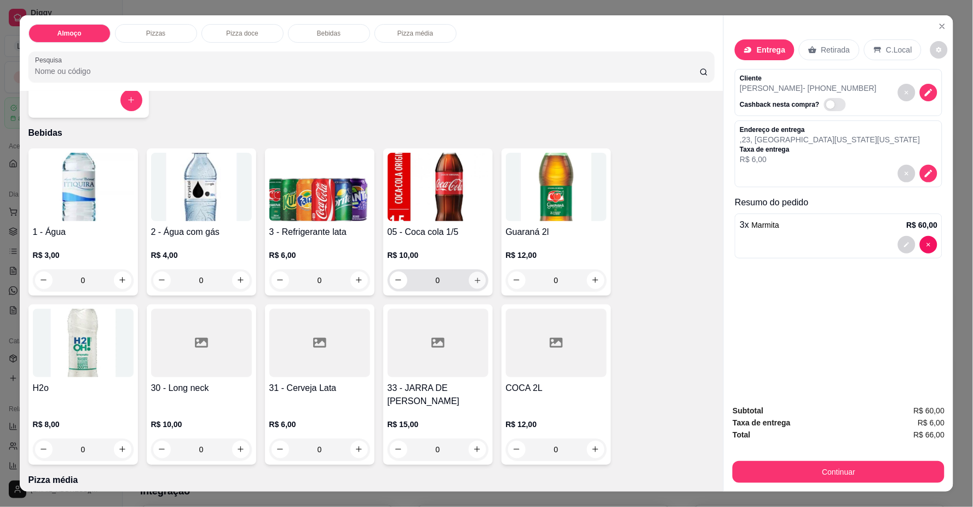
click at [463, 282] on div "0" at bounding box center [438, 280] width 96 height 22
click at [476, 281] on icon "increase-product-quantity" at bounding box center [477, 280] width 8 height 8
type input "1"
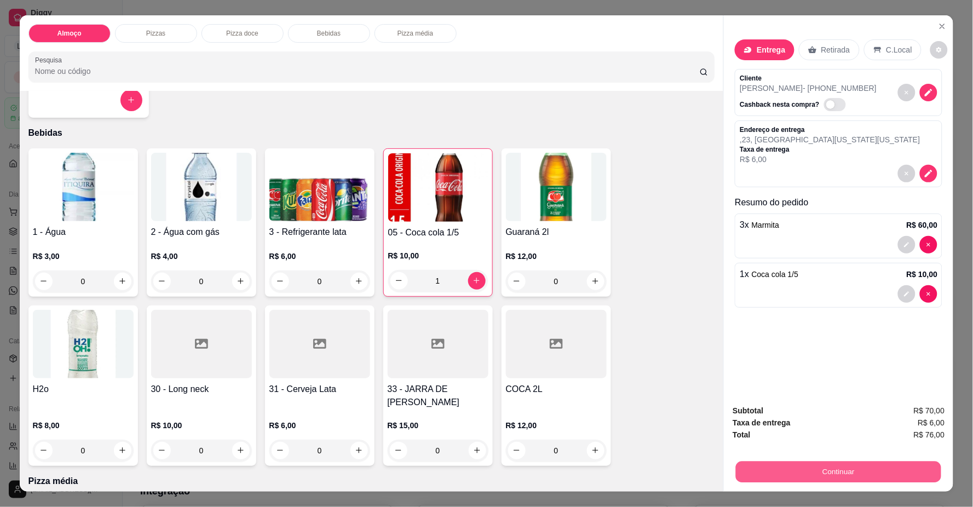
click at [796, 472] on button "Continuar" at bounding box center [838, 471] width 205 height 21
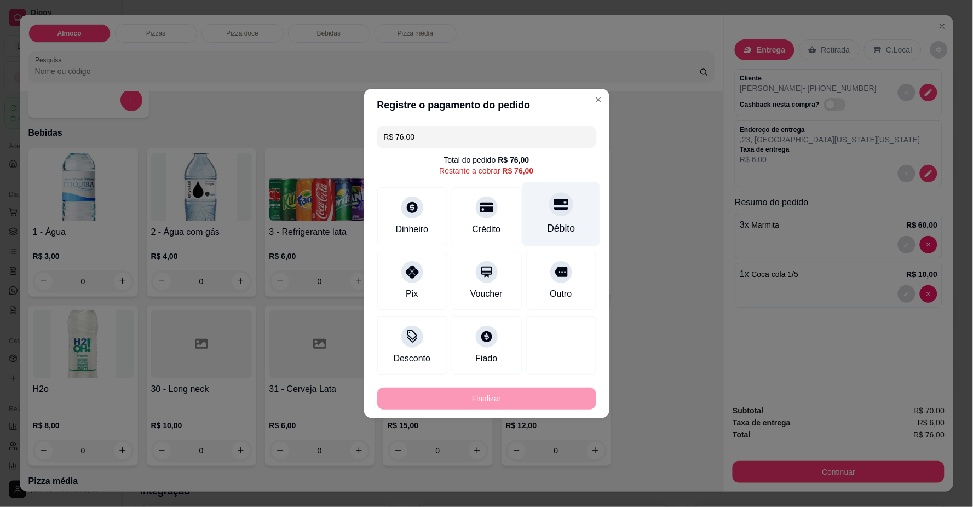
click at [558, 218] on div "Débito" at bounding box center [560, 214] width 77 height 64
type input "R$ 0,00"
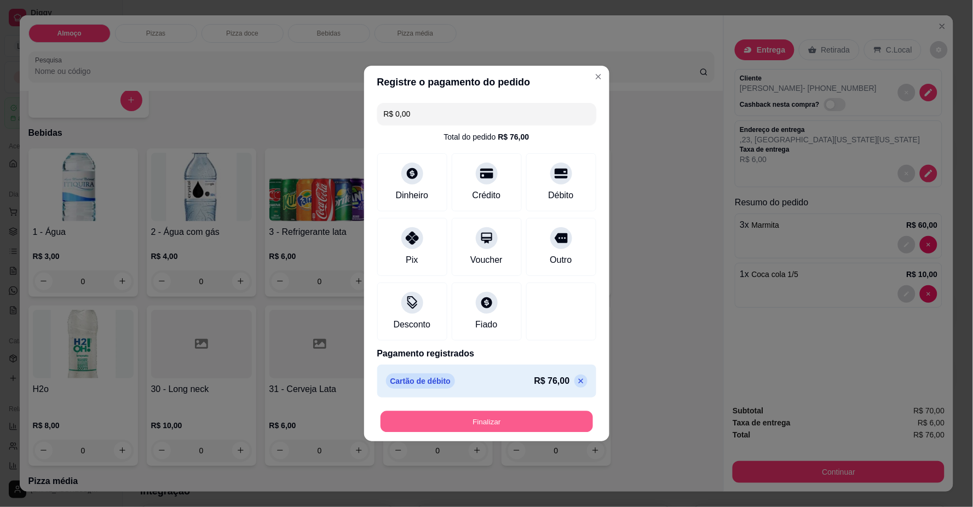
click at [502, 423] on button "Finalizar" at bounding box center [486, 421] width 212 height 21
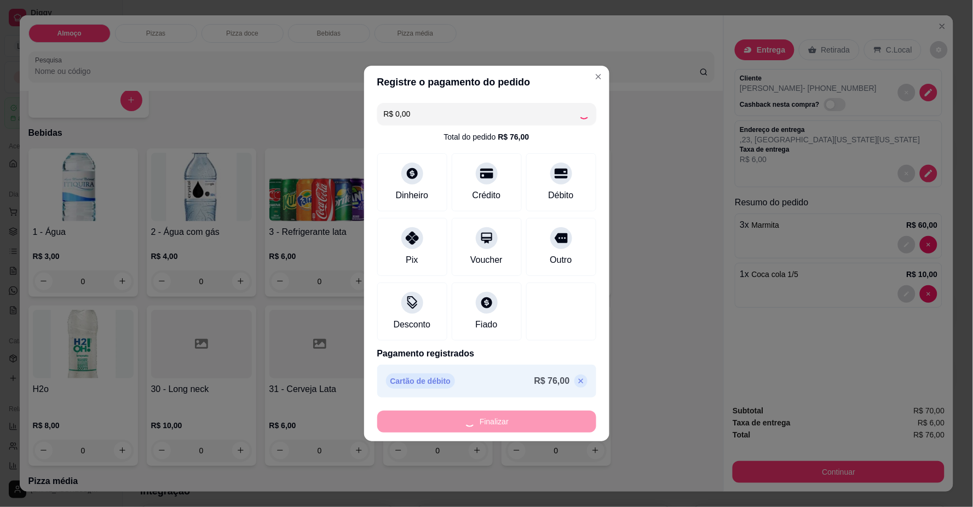
type input "0"
type input "-R$ 76,00"
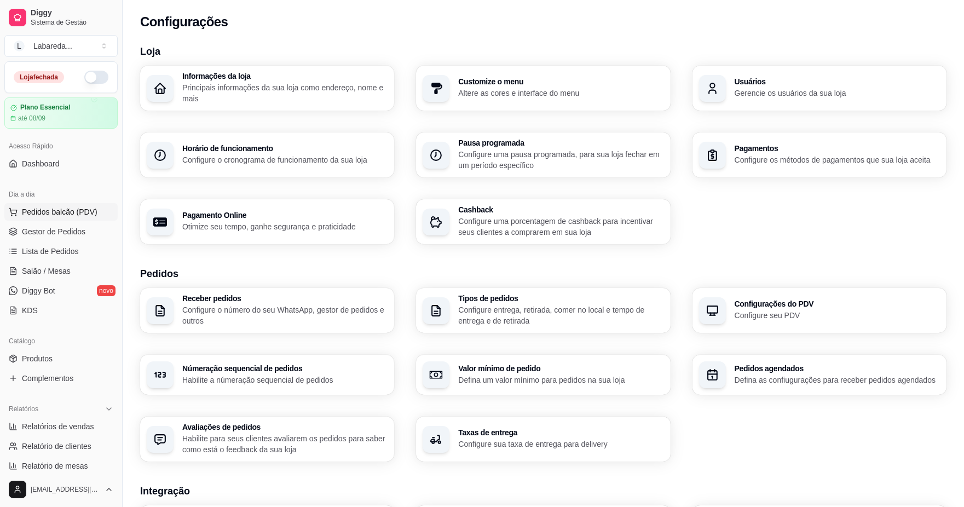
click at [24, 208] on span "Pedidos balcão (PDV)" at bounding box center [60, 211] width 76 height 11
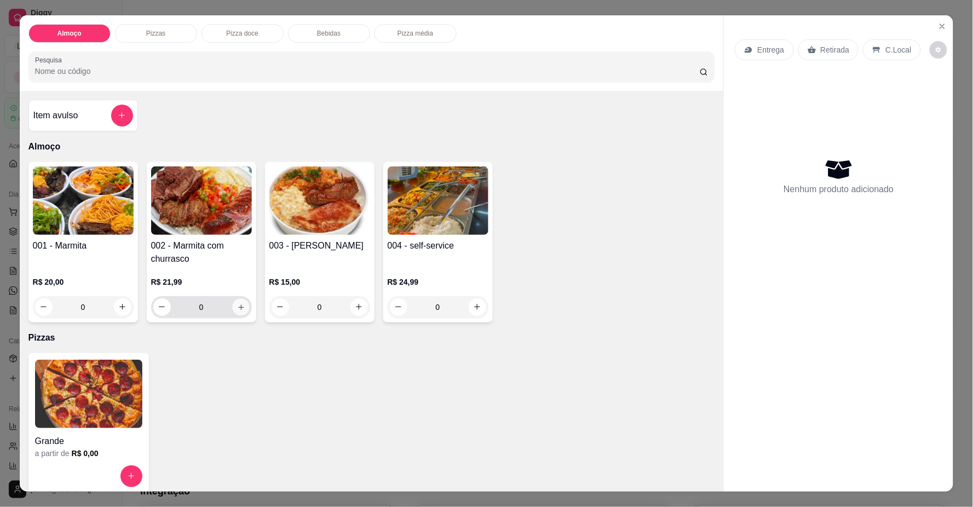
click at [234, 312] on button "increase-product-quantity" at bounding box center [240, 306] width 17 height 17
type input "1"
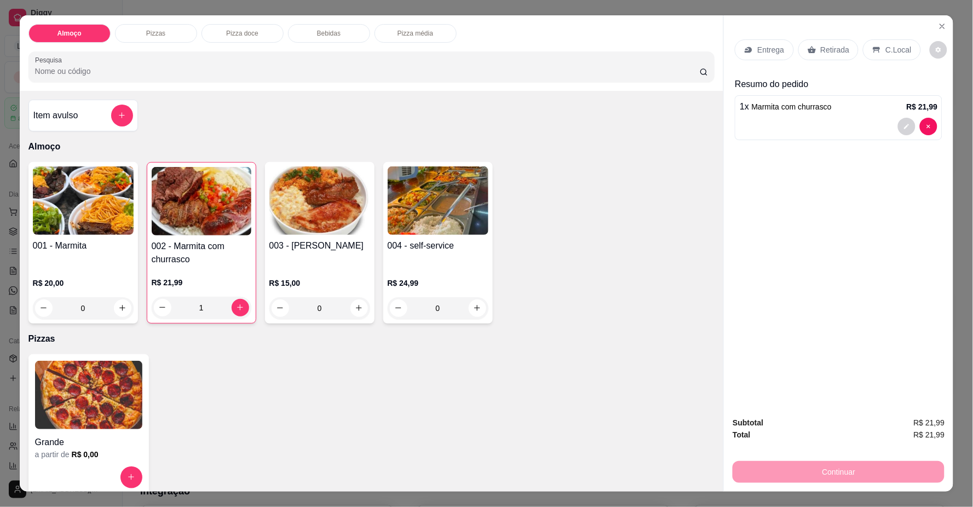
click at [746, 50] on icon at bounding box center [748, 50] width 7 height 6
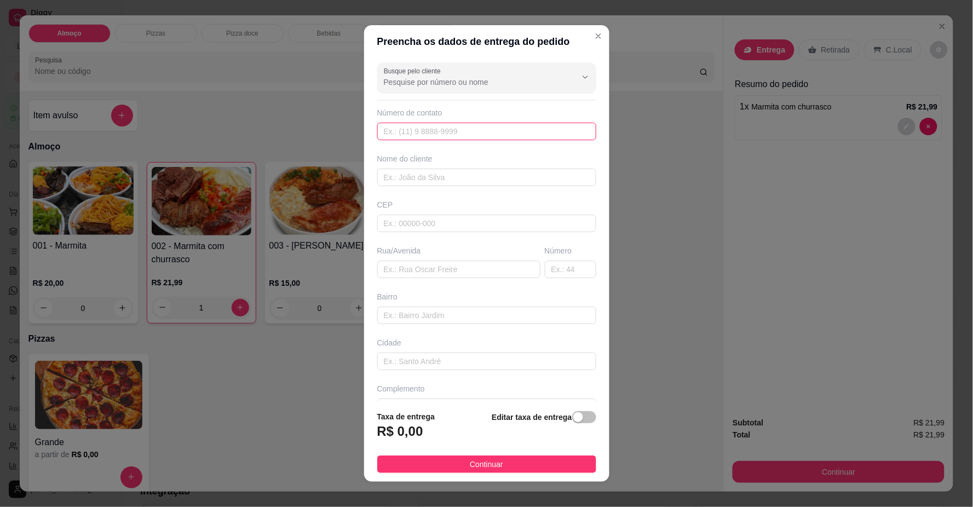
click at [452, 138] on input "text" at bounding box center [486, 132] width 219 height 18
type input "[PHONE_NUMBER]"
click at [431, 187] on div "Busque pelo cliente Número de contato [PHONE_NUMBER] Nome do cliente CEP Rua/[G…" at bounding box center [486, 229] width 245 height 343
click at [427, 176] on input "text" at bounding box center [486, 178] width 219 height 18
type input "LARISSA"
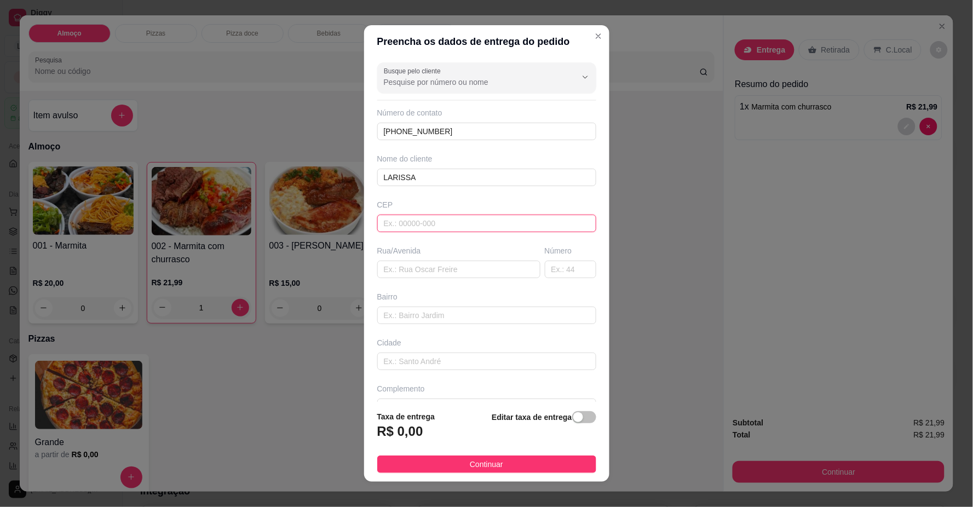
click at [447, 227] on input "text" at bounding box center [486, 224] width 219 height 18
click at [407, 265] on input "text" at bounding box center [458, 270] width 163 height 18
type input "RUA [GEOGRAPHIC_DATA]"
drag, startPoint x: 385, startPoint y: 315, endPoint x: 392, endPoint y: 313, distance: 7.1
click at [386, 315] on input "text" at bounding box center [486, 315] width 219 height 18
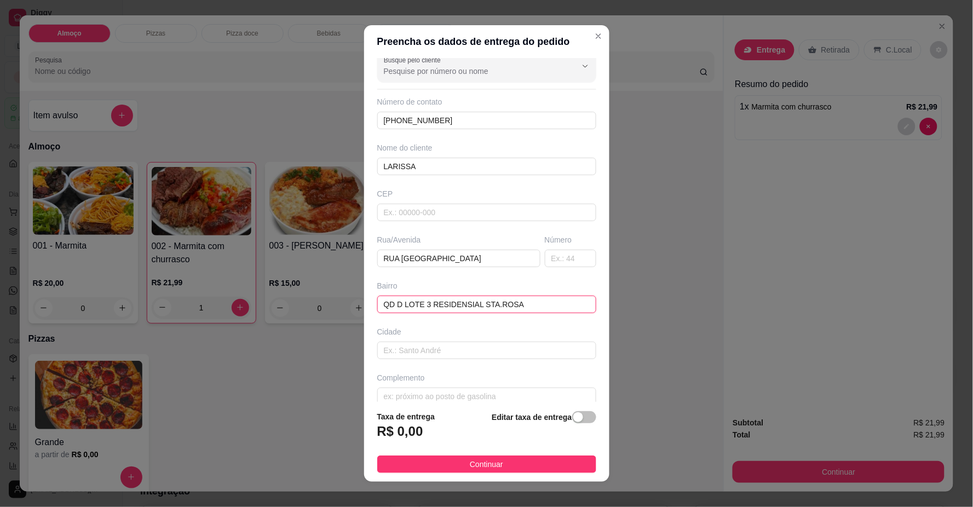
scroll to position [26, 0]
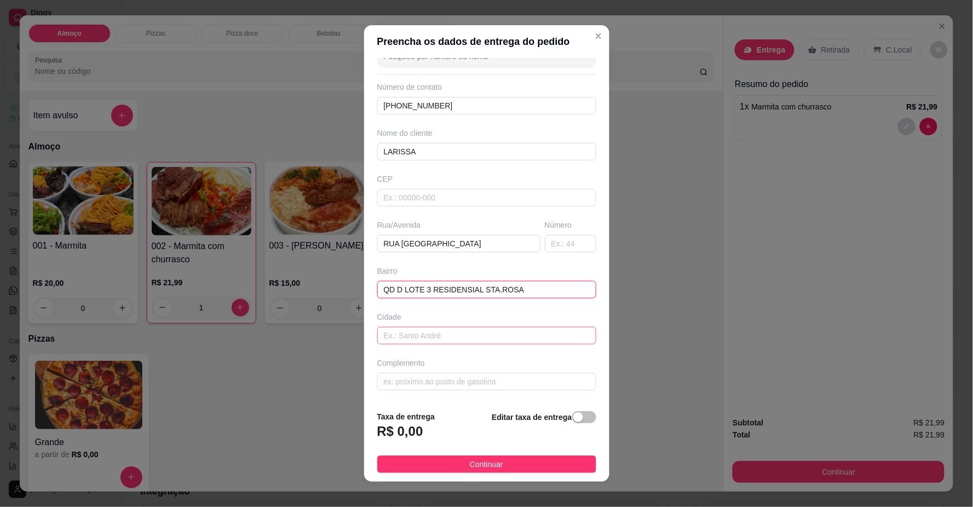
type input "QD D LOTE 3 RESIDENSIAL STA.ROSA"
drag, startPoint x: 463, startPoint y: 332, endPoint x: 467, endPoint y: 356, distance: 25.0
click at [464, 339] on input "text" at bounding box center [486, 336] width 219 height 18
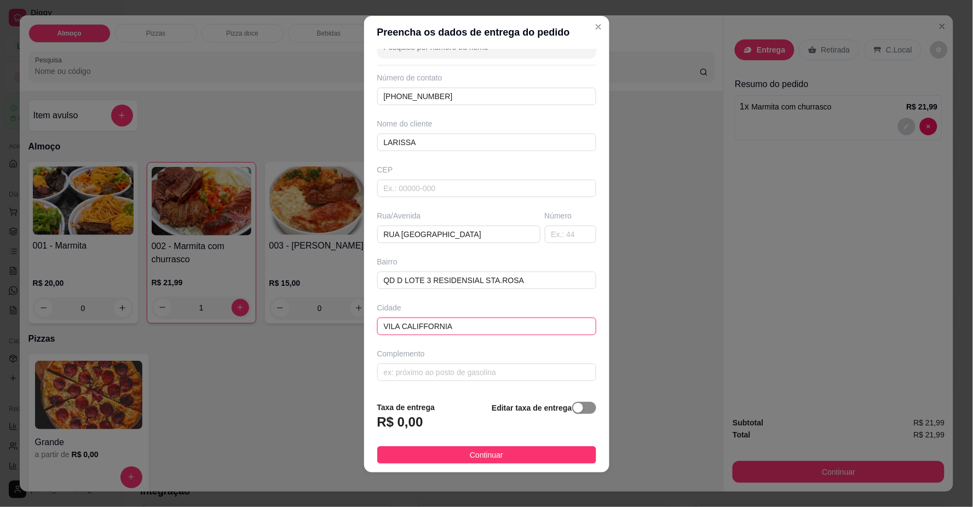
type input "VILA CALIFFORNIA"
drag, startPoint x: 568, startPoint y: 407, endPoint x: 554, endPoint y: 414, distance: 15.2
click at [573, 406] on div "button" at bounding box center [578, 408] width 10 height 10
click at [414, 424] on input "0,00" at bounding box center [436, 426] width 117 height 21
click at [407, 423] on input "6,00" at bounding box center [436, 426] width 117 height 21
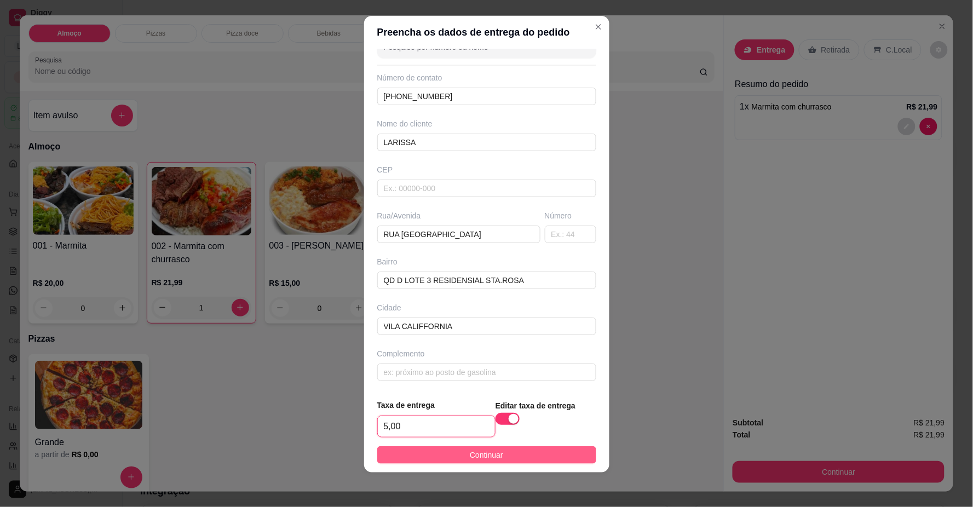
type input "5,00"
click at [420, 455] on button "Continuar" at bounding box center [486, 455] width 219 height 18
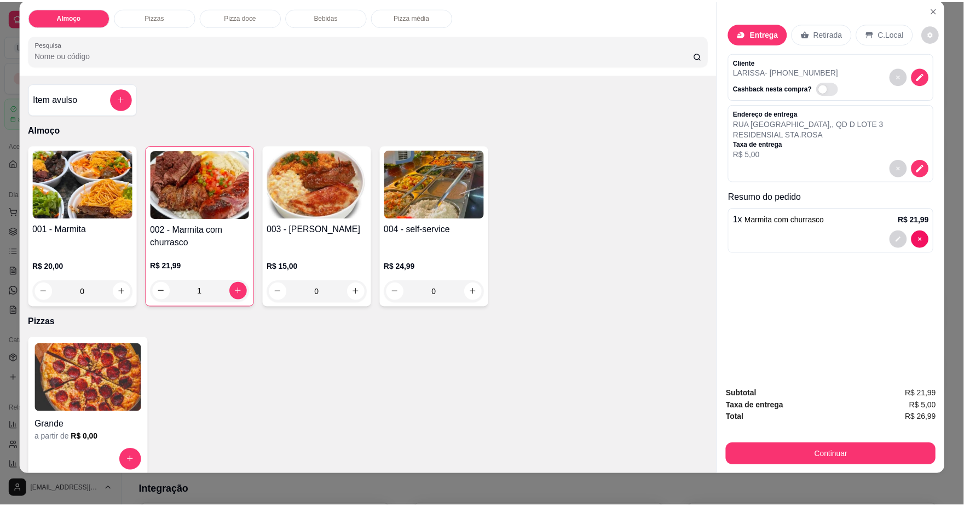
scroll to position [20, 0]
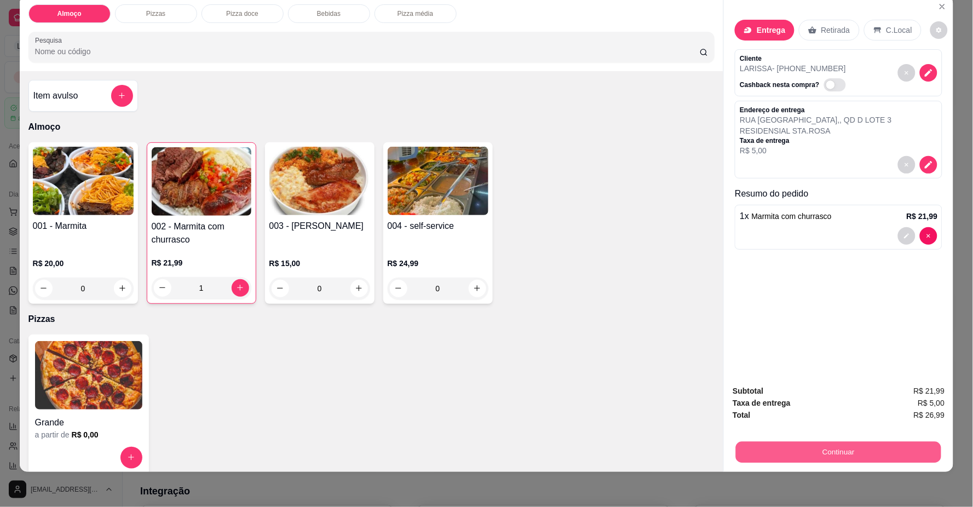
click at [828, 456] on button "Continuar" at bounding box center [838, 452] width 205 height 21
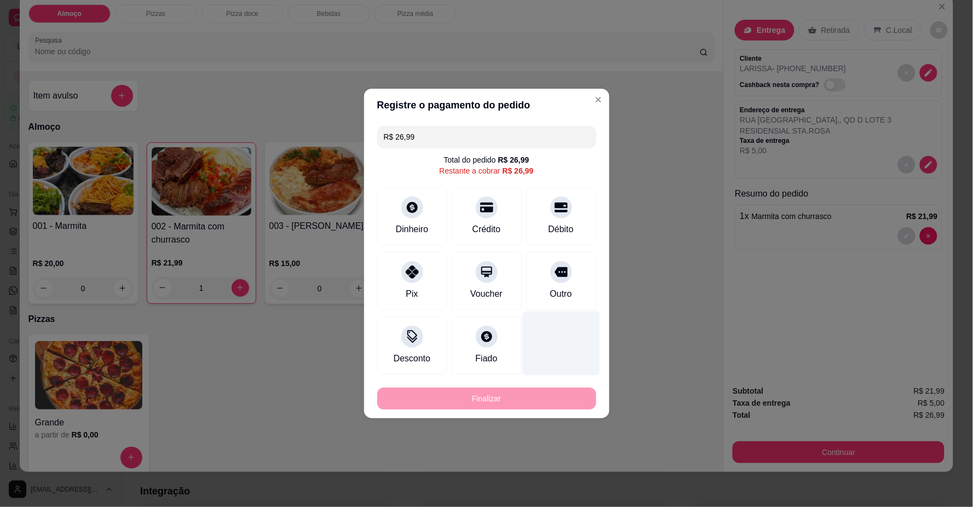
drag, startPoint x: 566, startPoint y: 222, endPoint x: 542, endPoint y: 332, distance: 112.5
click at [565, 224] on div "Débito" at bounding box center [560, 229] width 25 height 13
type input "R$ 0,00"
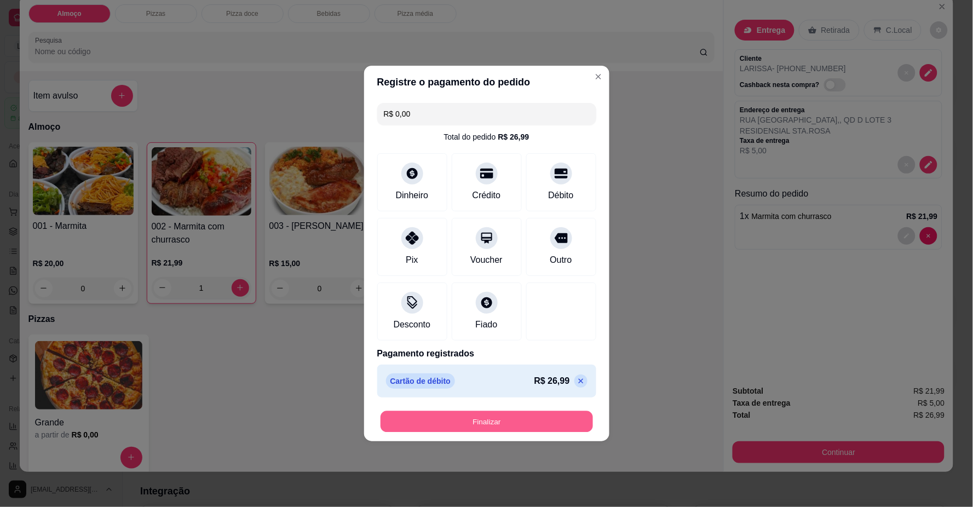
click at [522, 429] on button "Finalizar" at bounding box center [486, 421] width 212 height 21
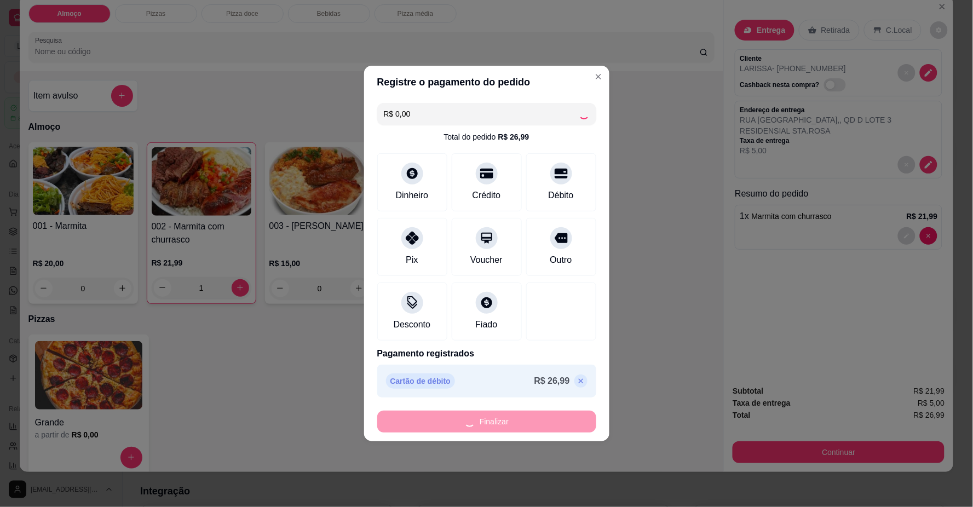
type input "0"
type input "-R$ 26,99"
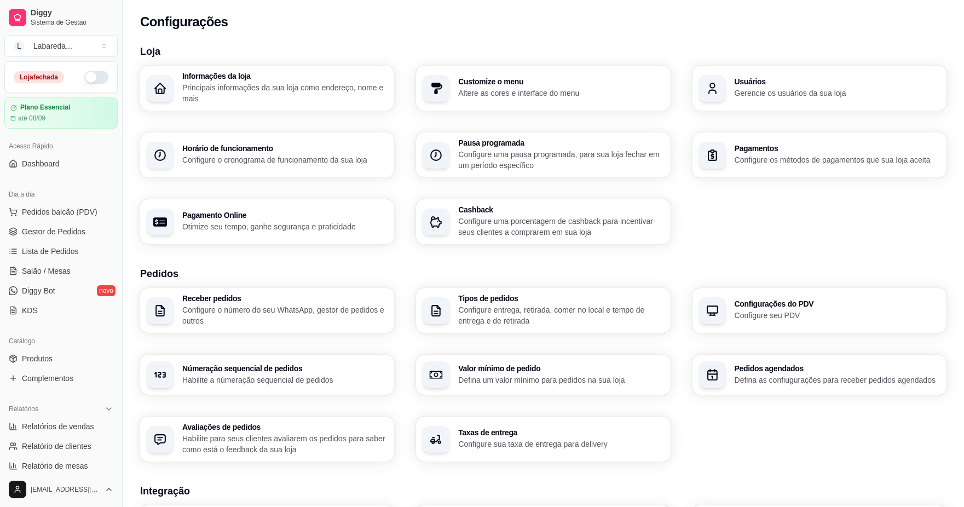
click at [534, 444] on p "Configure sua taxa de entrega para delivery" at bounding box center [560, 443] width 205 height 11
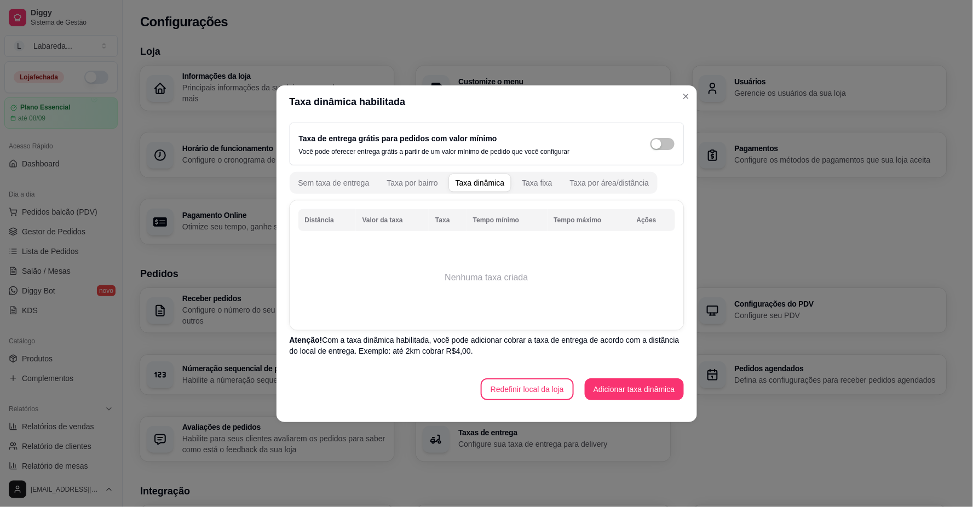
click at [331, 222] on th "Distância" at bounding box center [326, 220] width 57 height 22
click at [329, 221] on th "Distância" at bounding box center [326, 220] width 57 height 22
click at [384, 225] on th "Valor da taxa" at bounding box center [392, 220] width 73 height 22
click at [485, 214] on th "Tempo mínimo" at bounding box center [506, 220] width 81 height 22
click at [556, 235] on td "Nenhuma taxa criada" at bounding box center [486, 278] width 377 height 88
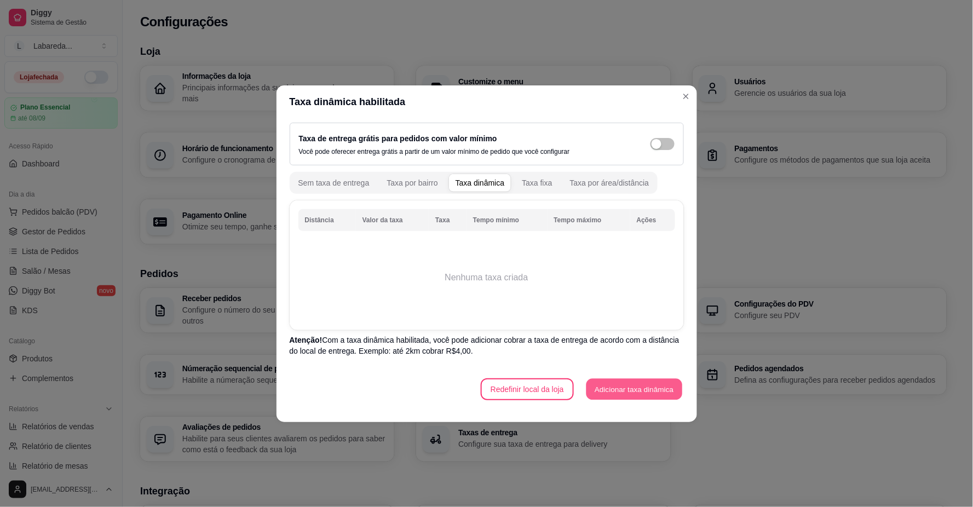
click at [622, 387] on button "Adicionar taxa dinâmica" at bounding box center [634, 388] width 96 height 21
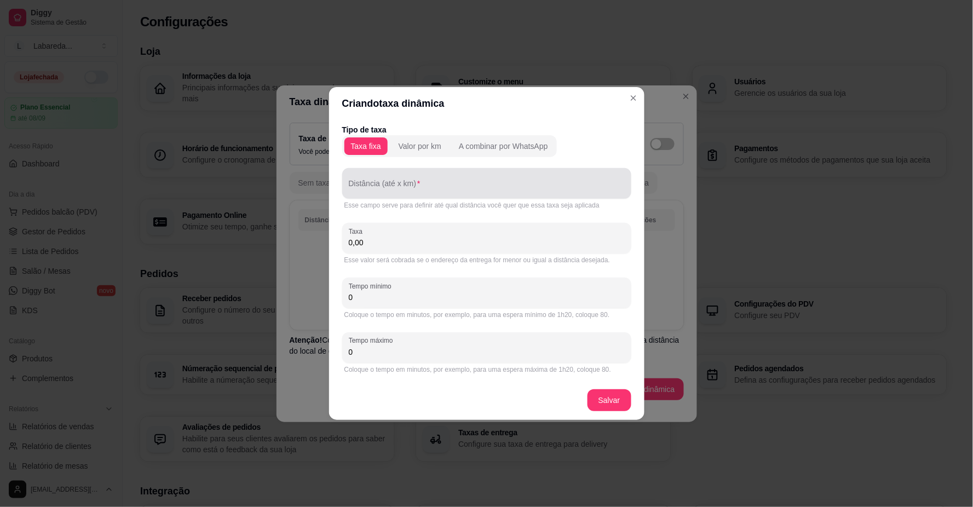
click at [397, 182] on div at bounding box center [487, 183] width 276 height 22
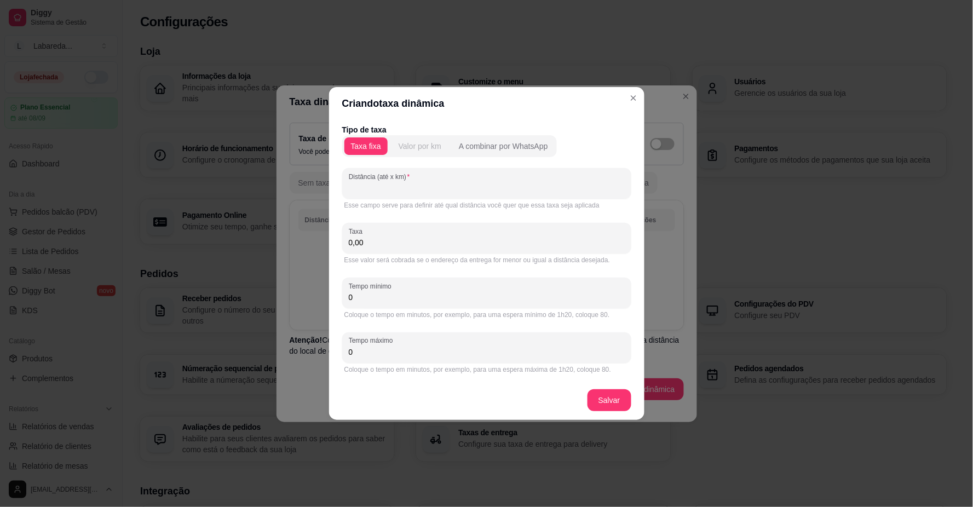
click at [430, 148] on div "Valor por km" at bounding box center [419, 146] width 43 height 11
click at [379, 148] on button "Taxa fixa" at bounding box center [365, 146] width 43 height 18
click at [400, 184] on input "Distância (até x km)" at bounding box center [487, 187] width 276 height 11
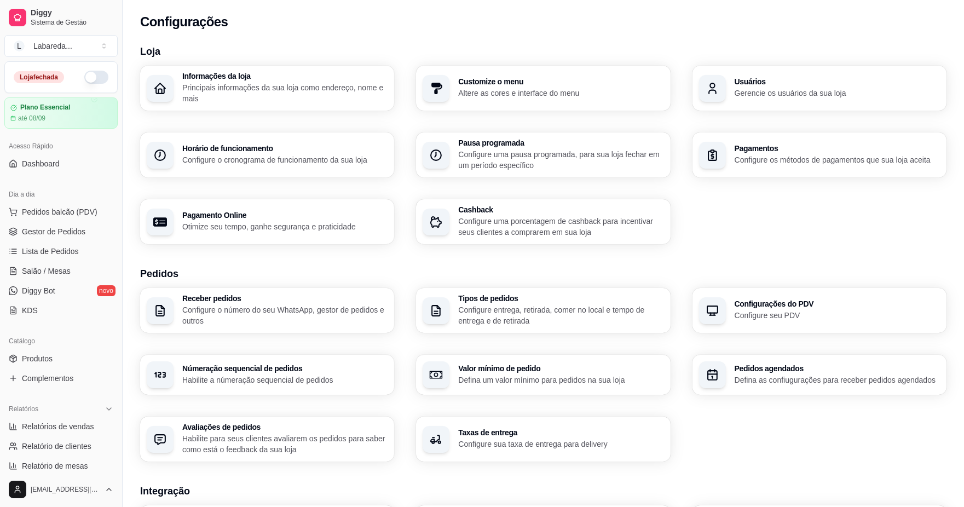
click at [527, 429] on h3 "Taxas de entrega" at bounding box center [560, 433] width 205 height 8
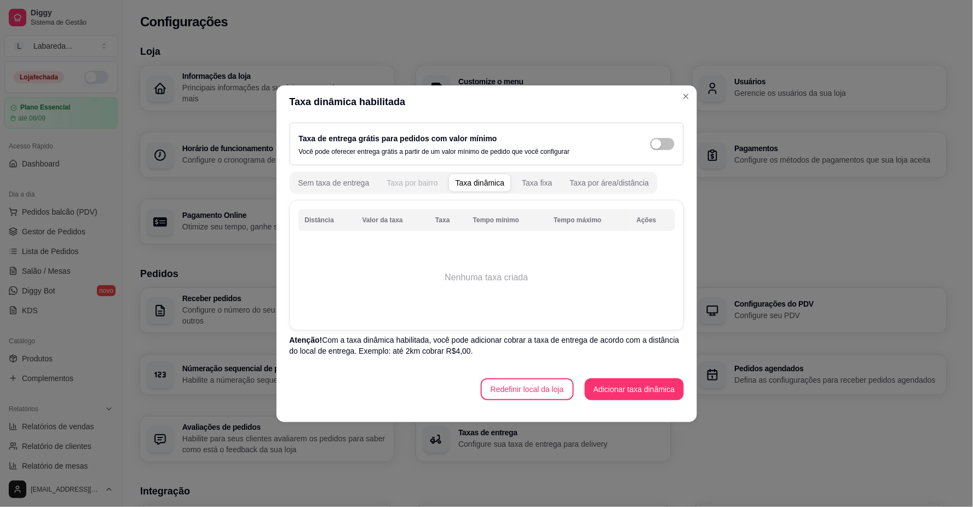
click at [402, 185] on div "Taxa por bairro" at bounding box center [411, 182] width 51 height 11
click at [537, 186] on div "Taxa fixa" at bounding box center [537, 182] width 30 height 11
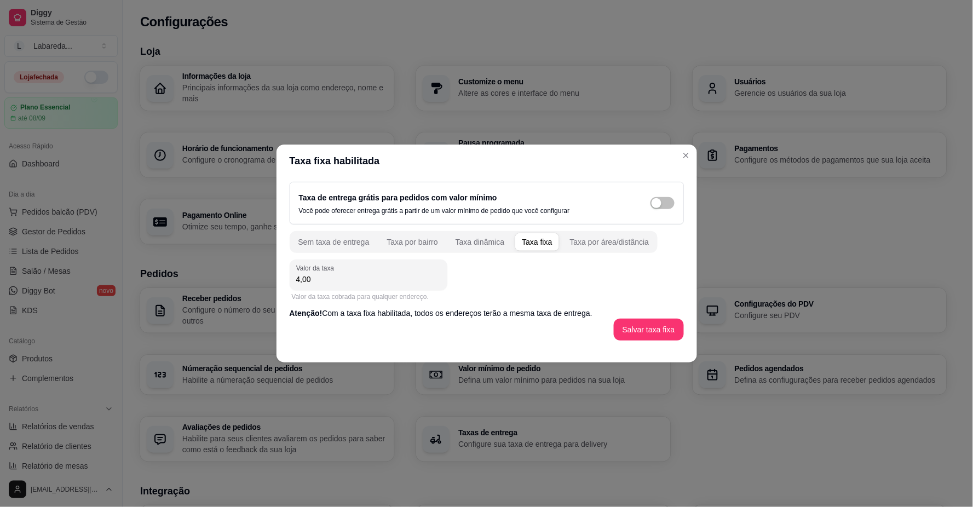
click at [322, 280] on input "4,00" at bounding box center [368, 279] width 144 height 11
type input "5,00"
click at [653, 326] on button "Salvar taxa fixa" at bounding box center [649, 330] width 70 height 22
click at [661, 343] on div "Taxa de entrega grátis para pedidos com valor mínimo Você pode oferecer entrega…" at bounding box center [486, 260] width 420 height 167
click at [658, 336] on button "Salvar taxa fixa" at bounding box center [649, 329] width 68 height 21
